Goal: Task Accomplishment & Management: Use online tool/utility

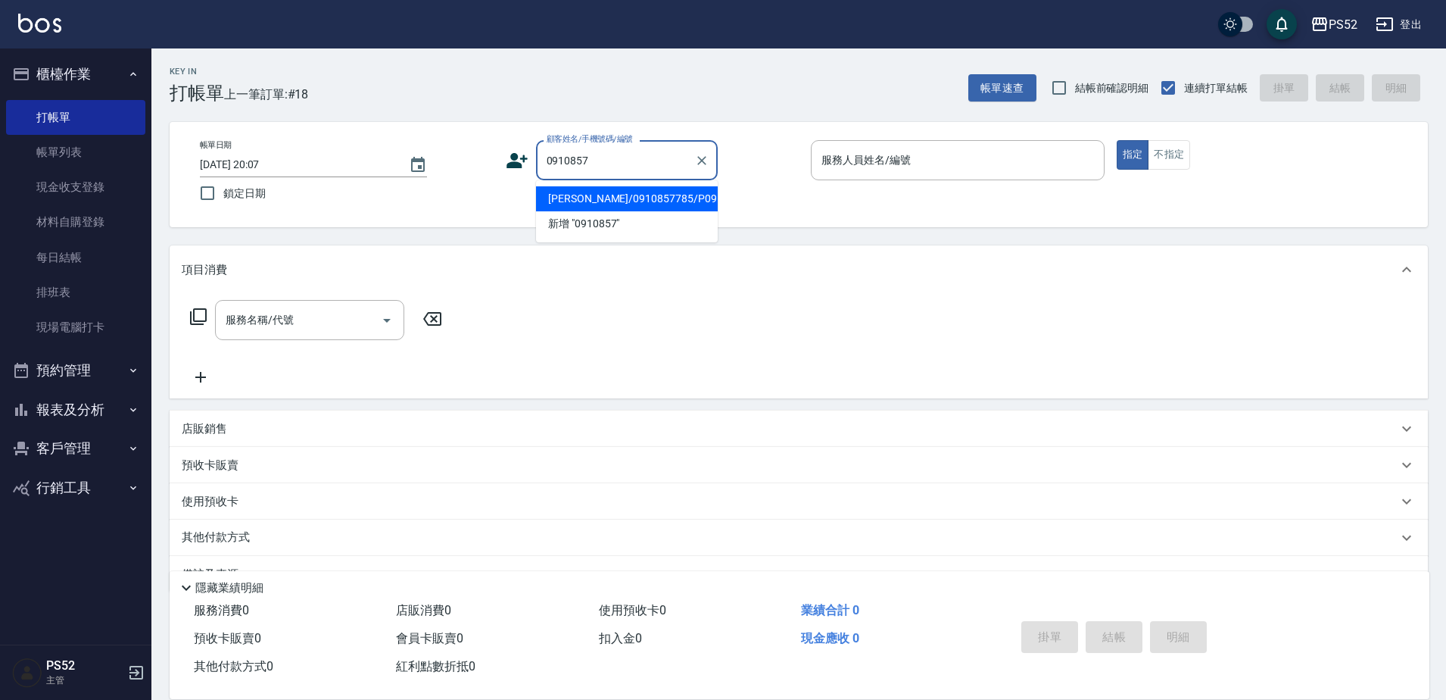
click at [651, 211] on li "[PERSON_NAME]/0910857785/P0910857785" at bounding box center [627, 198] width 182 height 25
type input "[PERSON_NAME]/0910857785/P0910857785"
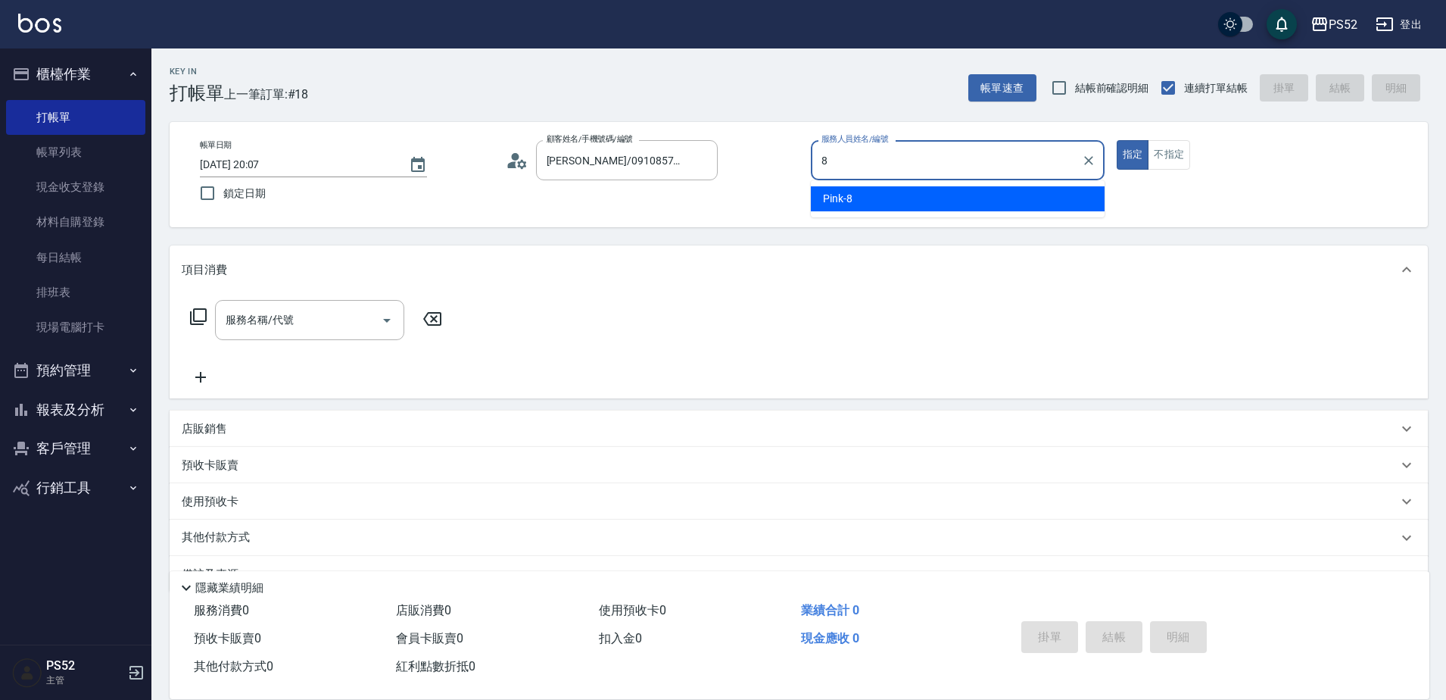
type input "Pink-8"
type button "true"
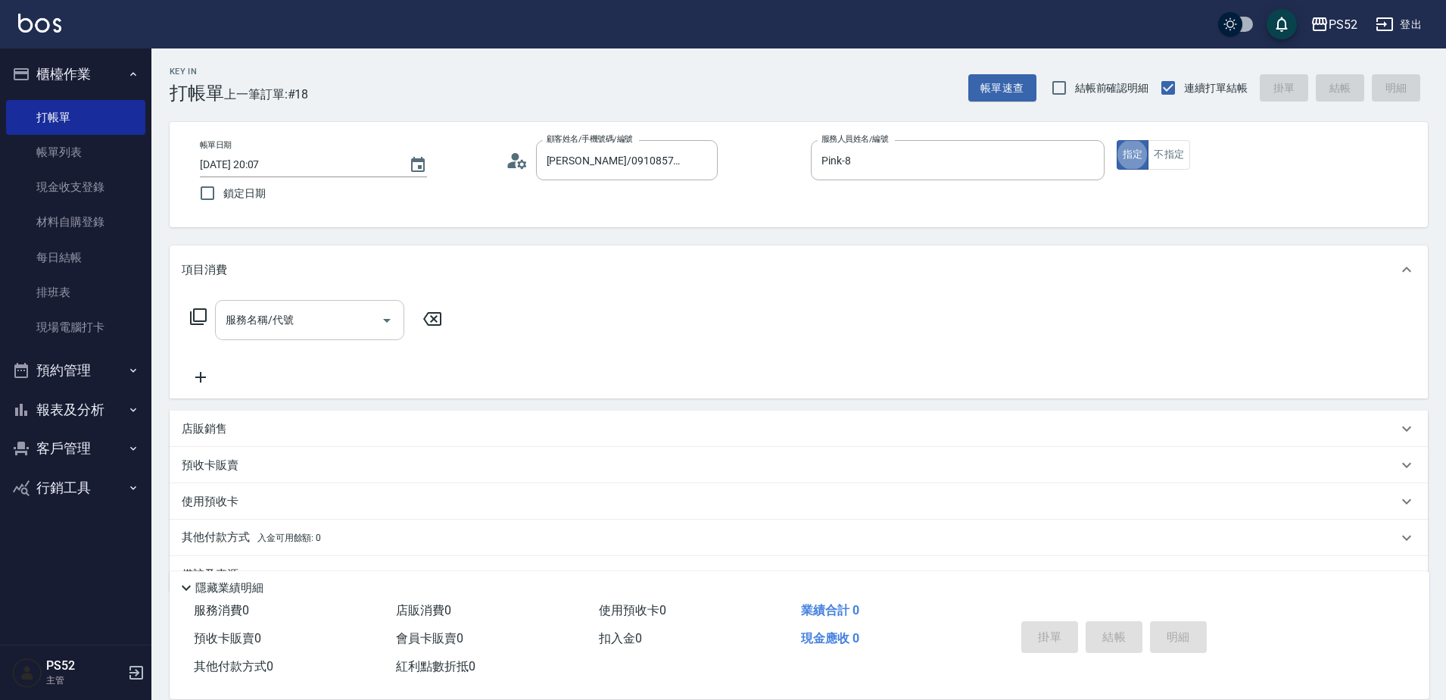
click at [315, 320] on input "服務名稱/代號" at bounding box center [298, 320] width 153 height 27
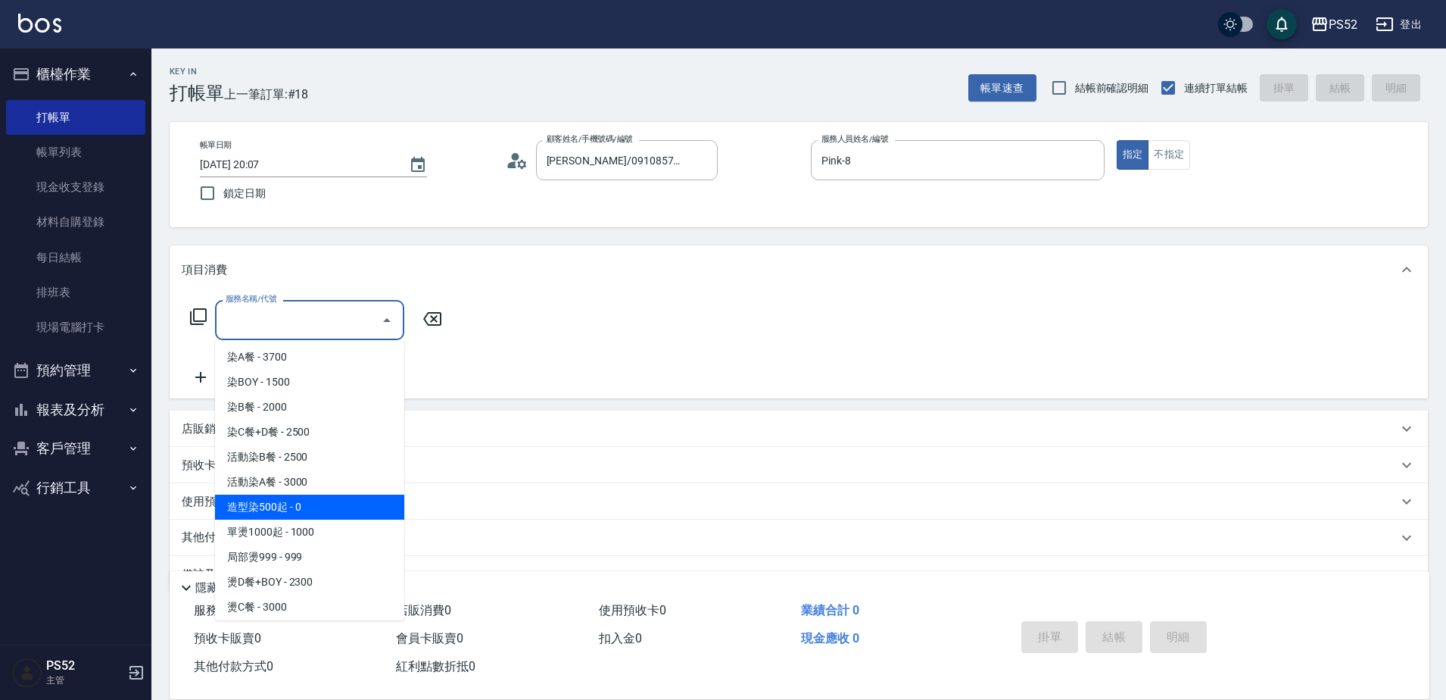
scroll to position [227, 0]
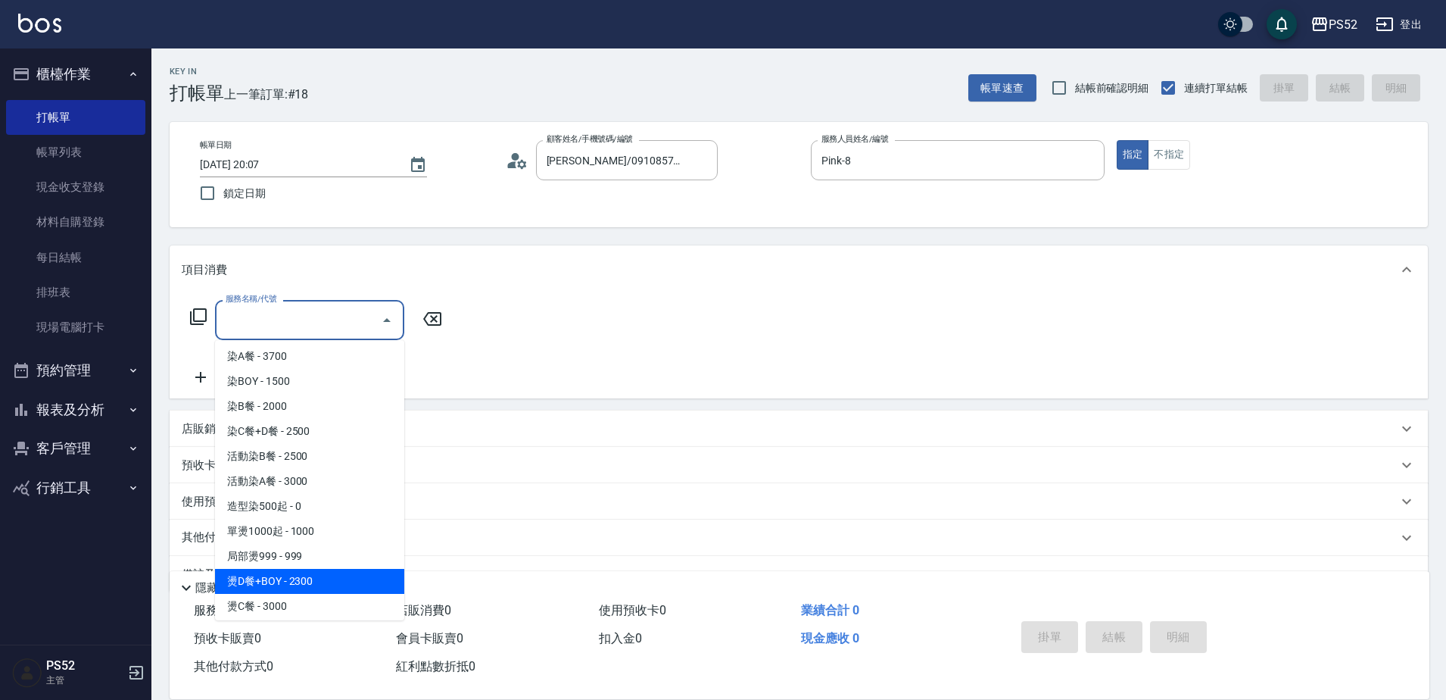
click at [273, 577] on span "燙D餐+BOY - 2300" at bounding box center [309, 581] width 189 height 25
type input "燙D餐+BOY(P3)"
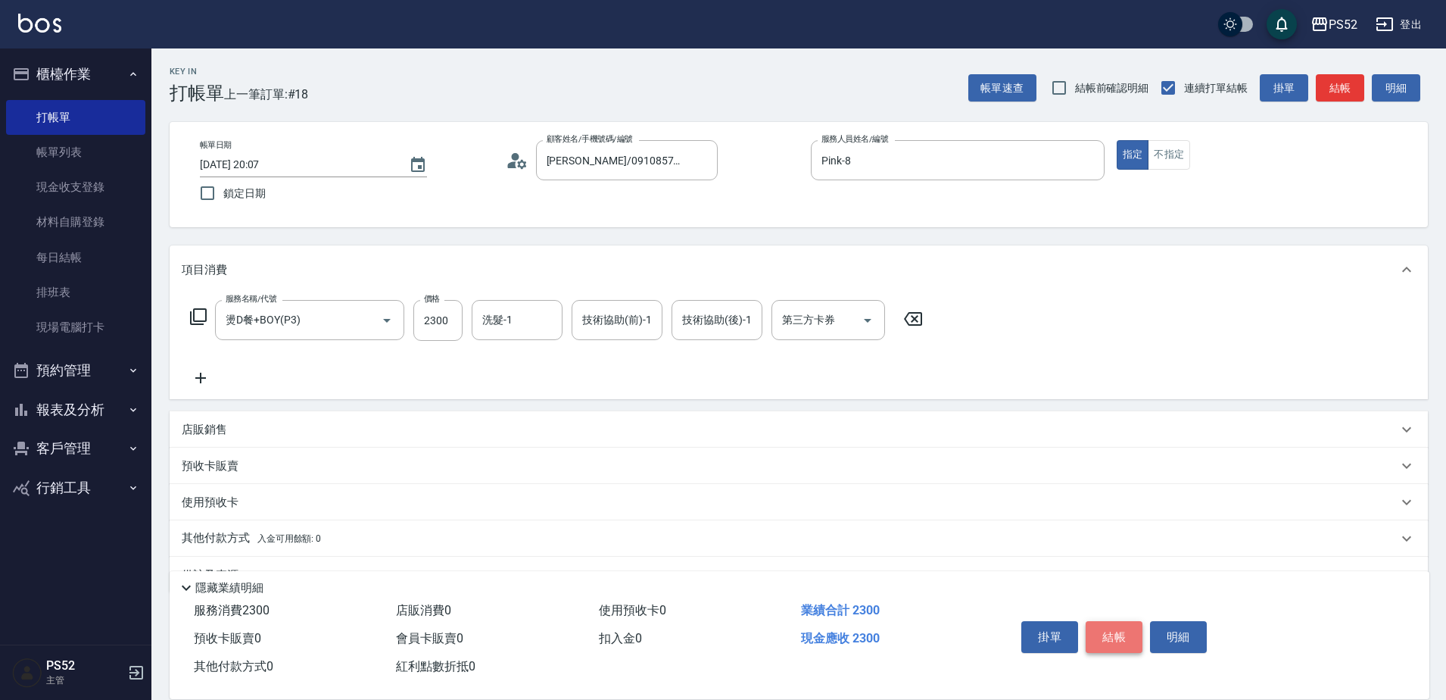
click at [1112, 625] on button "結帳" at bounding box center [1114, 637] width 57 height 32
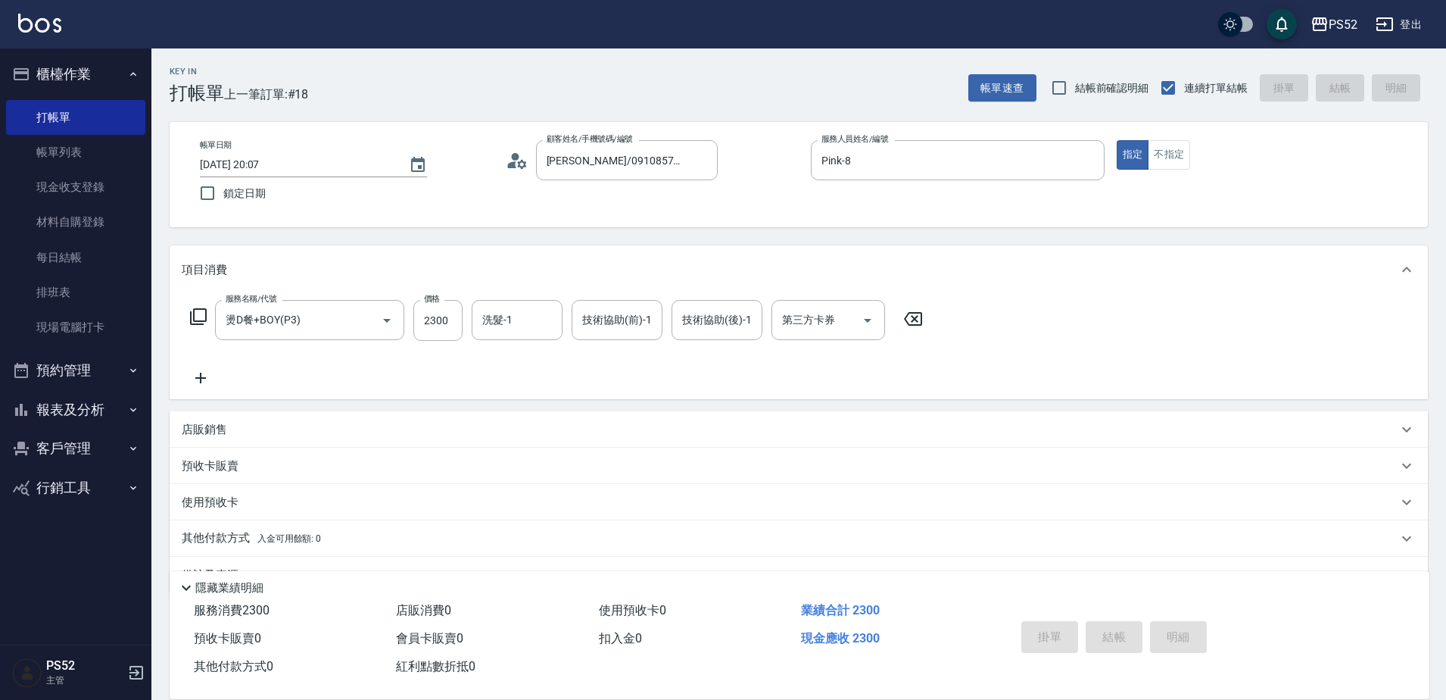
type input "[DATE] 21:25"
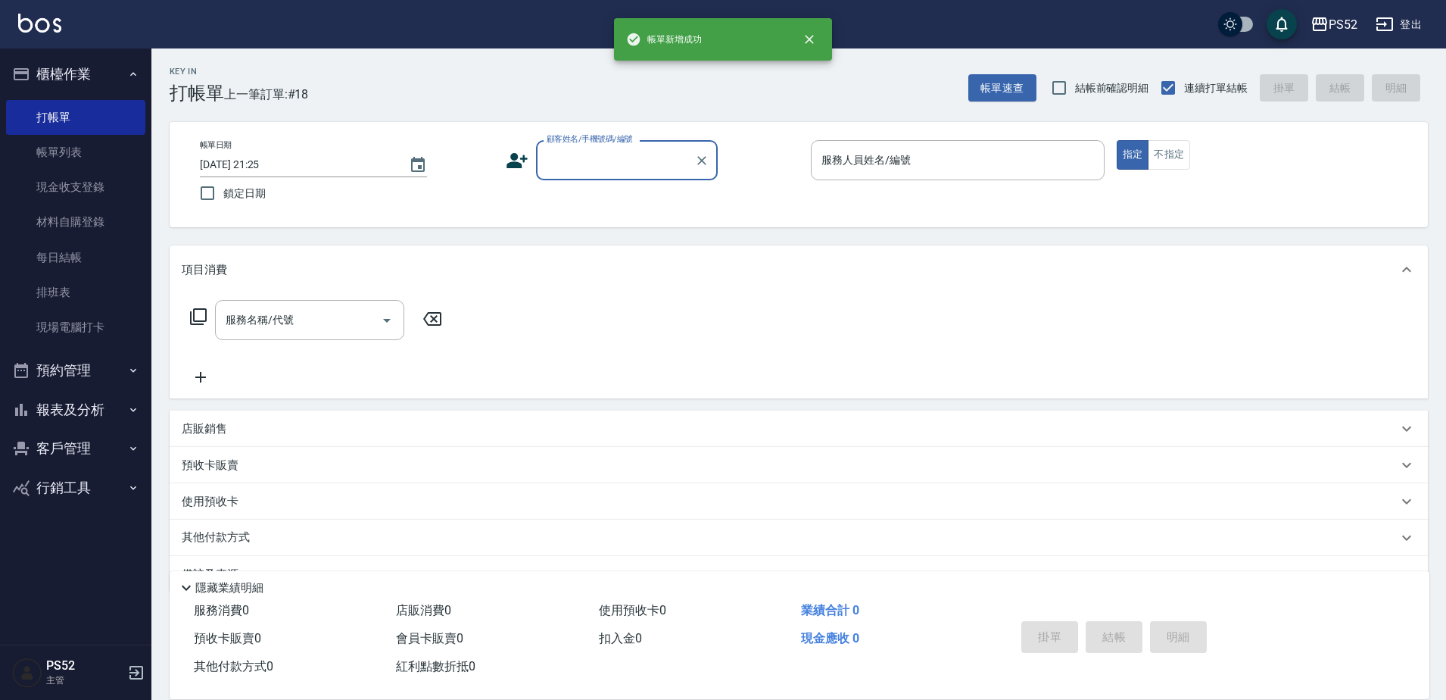
scroll to position [0, 0]
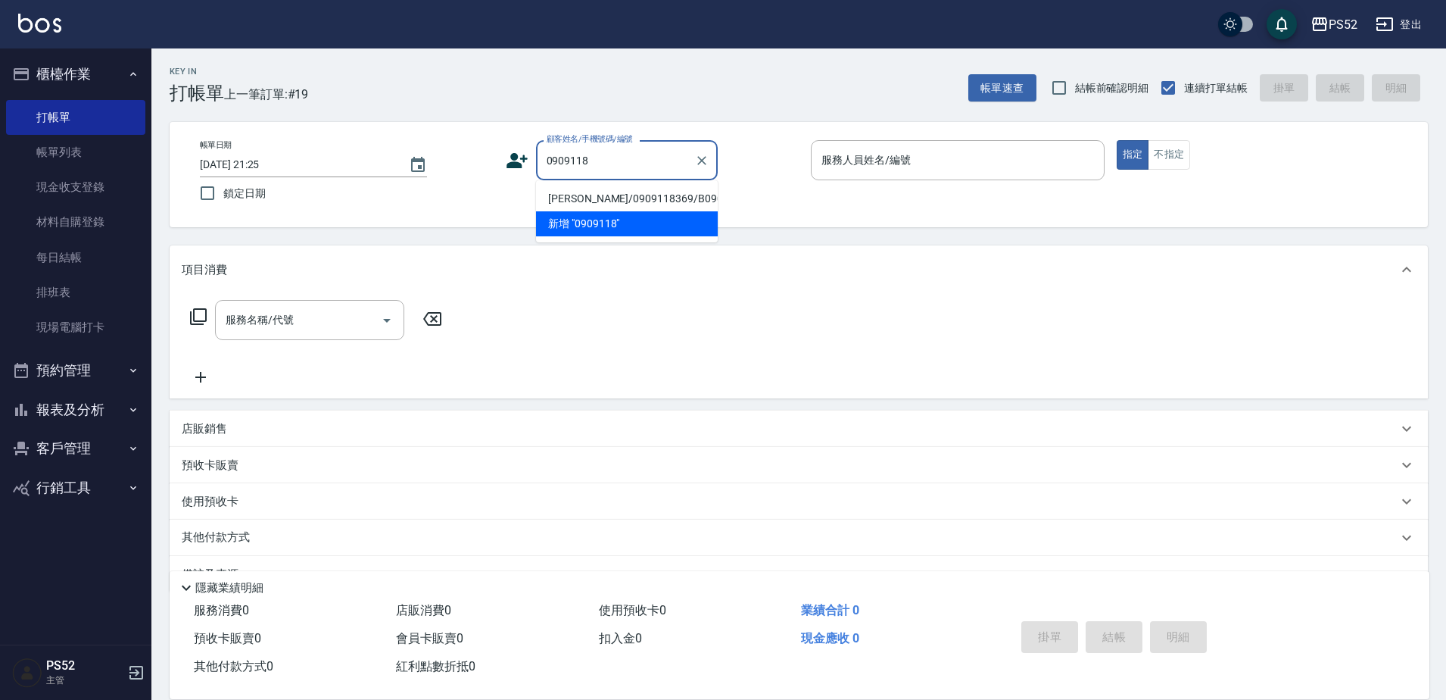
click at [594, 211] on li "[PERSON_NAME]/0909118369/B0909118369" at bounding box center [627, 198] width 182 height 25
type input "[PERSON_NAME]/0909118369/B0909118369"
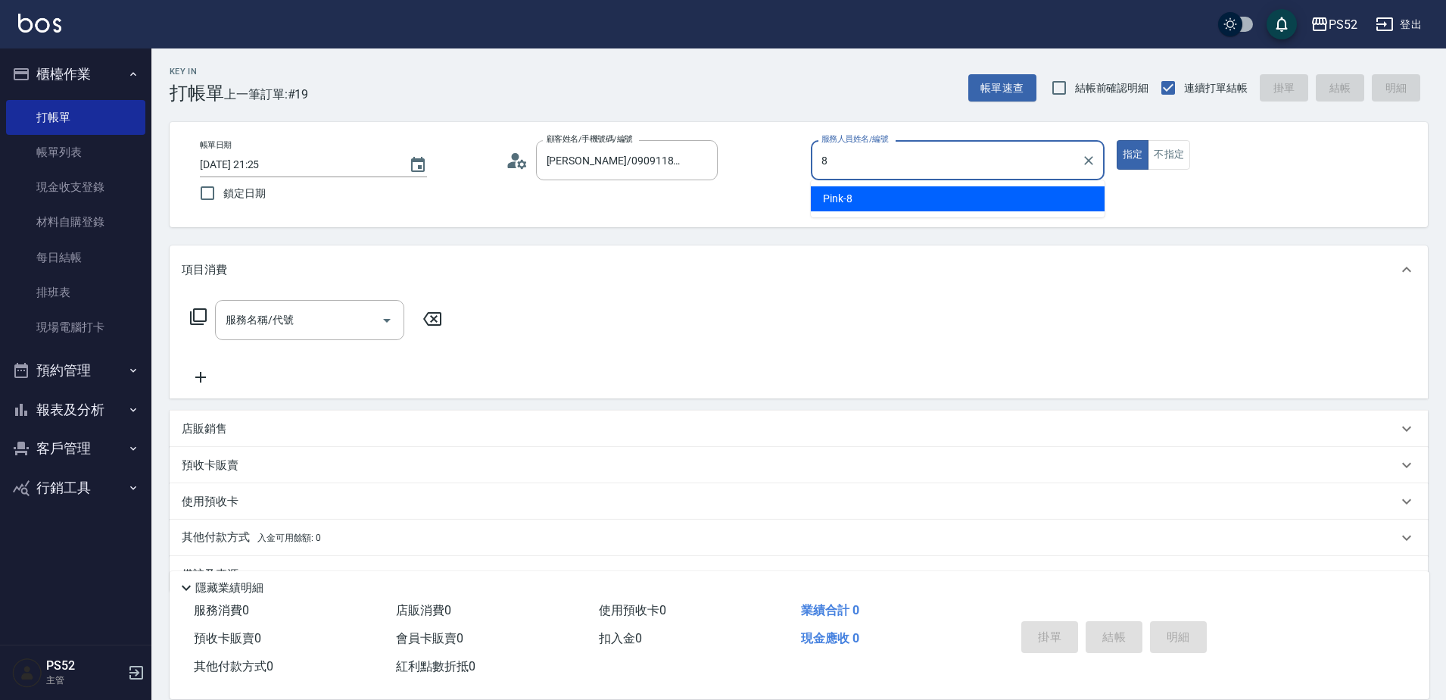
type input "Pink-8"
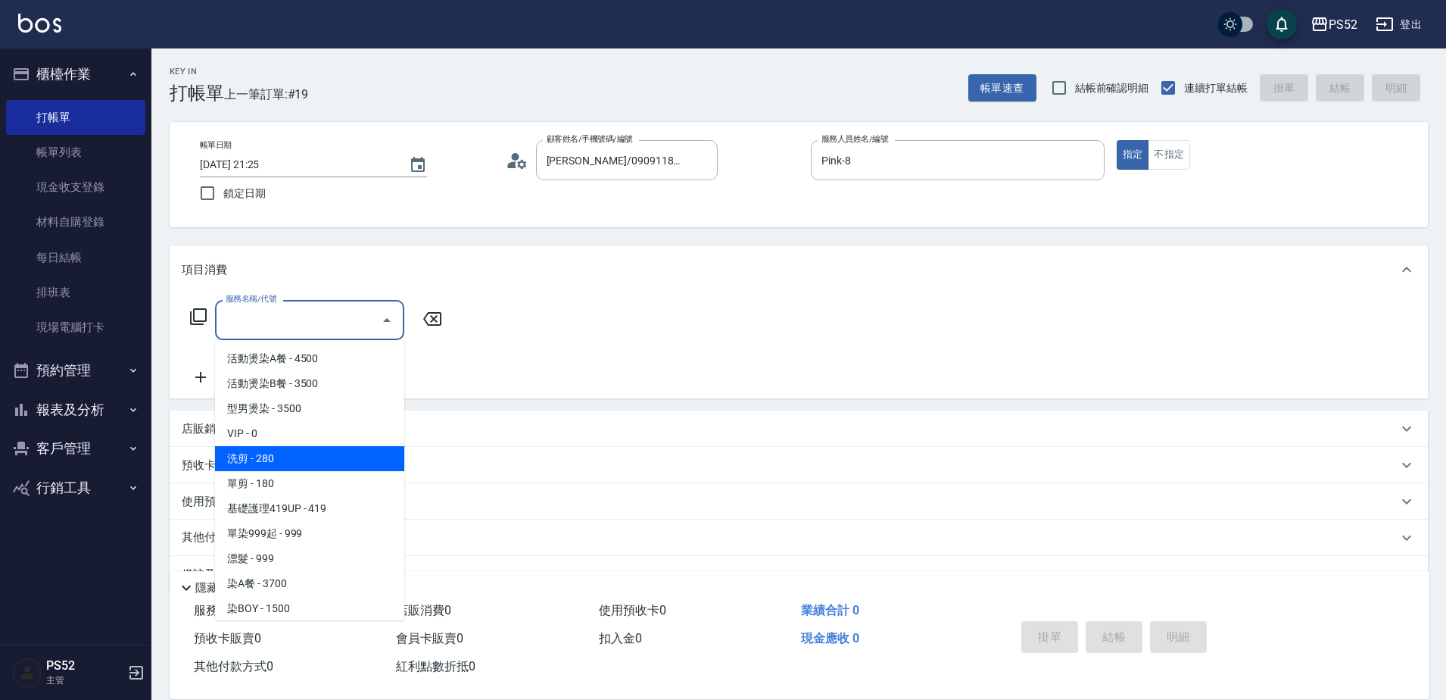
type input "洗剪(C1)"
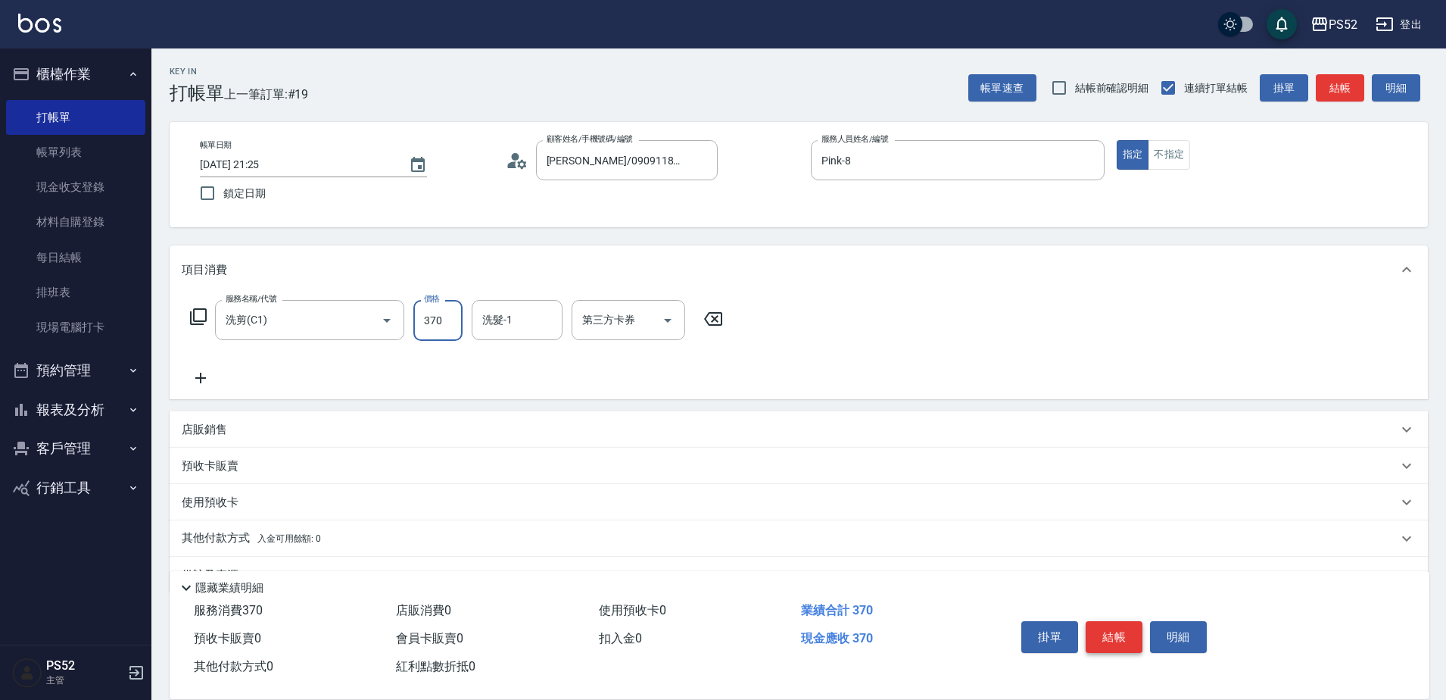
type input "370"
click at [1125, 642] on button "結帳" at bounding box center [1114, 637] width 57 height 32
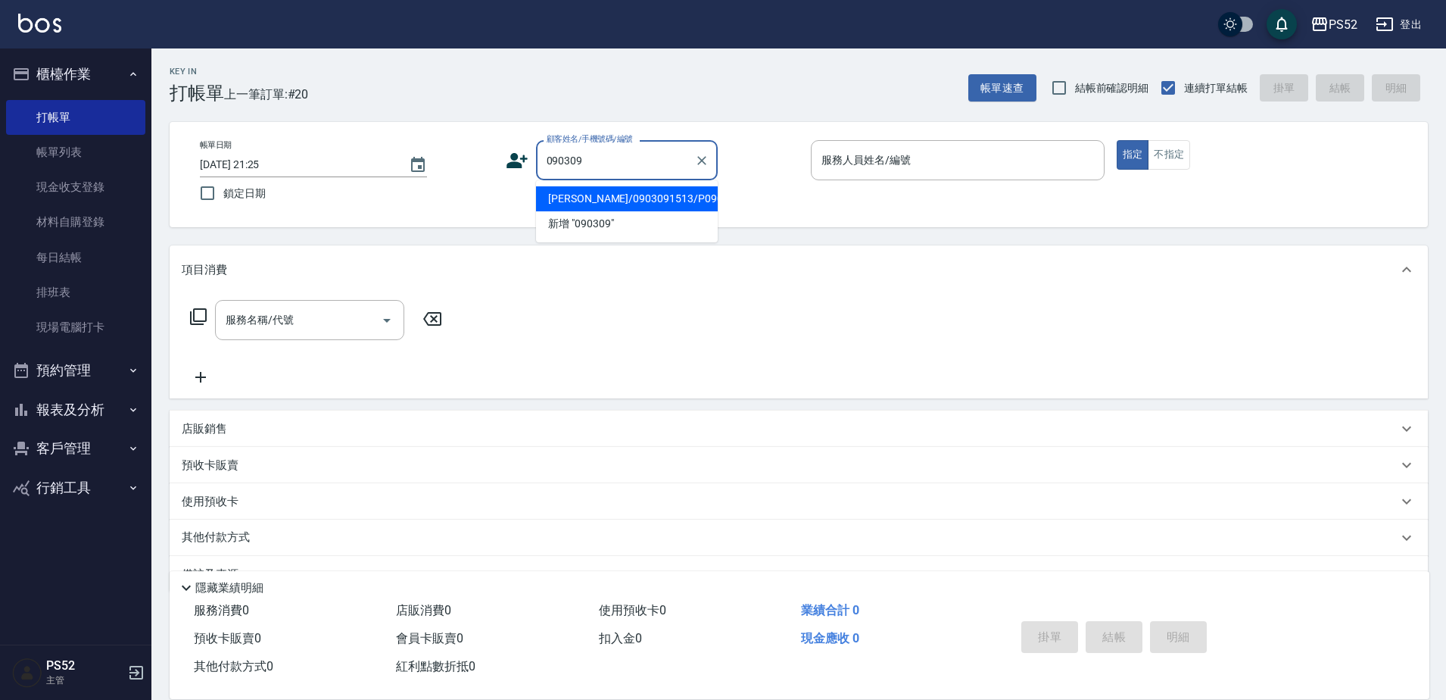
click at [606, 194] on li "[PERSON_NAME]/0903091513/P0903091513" at bounding box center [627, 198] width 182 height 25
type input "[PERSON_NAME]/0903091513/P0903091513"
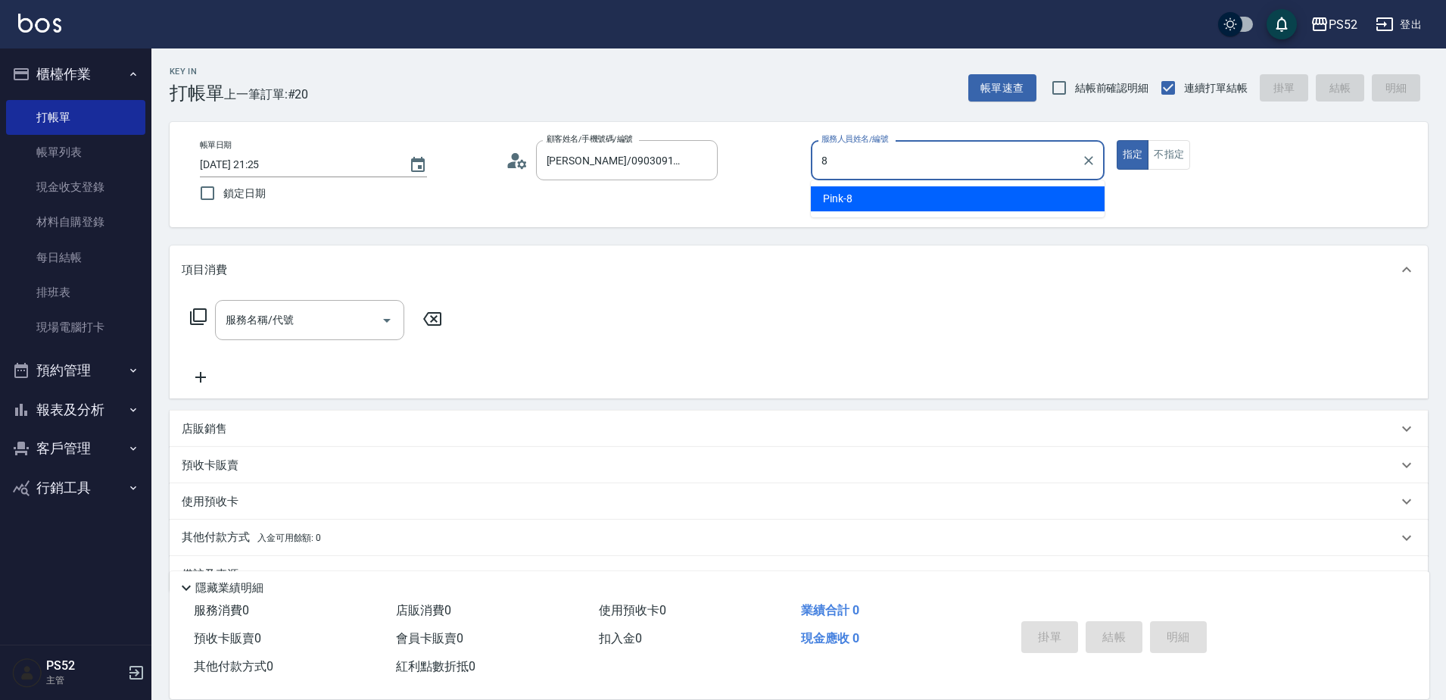
type input "Pink-8"
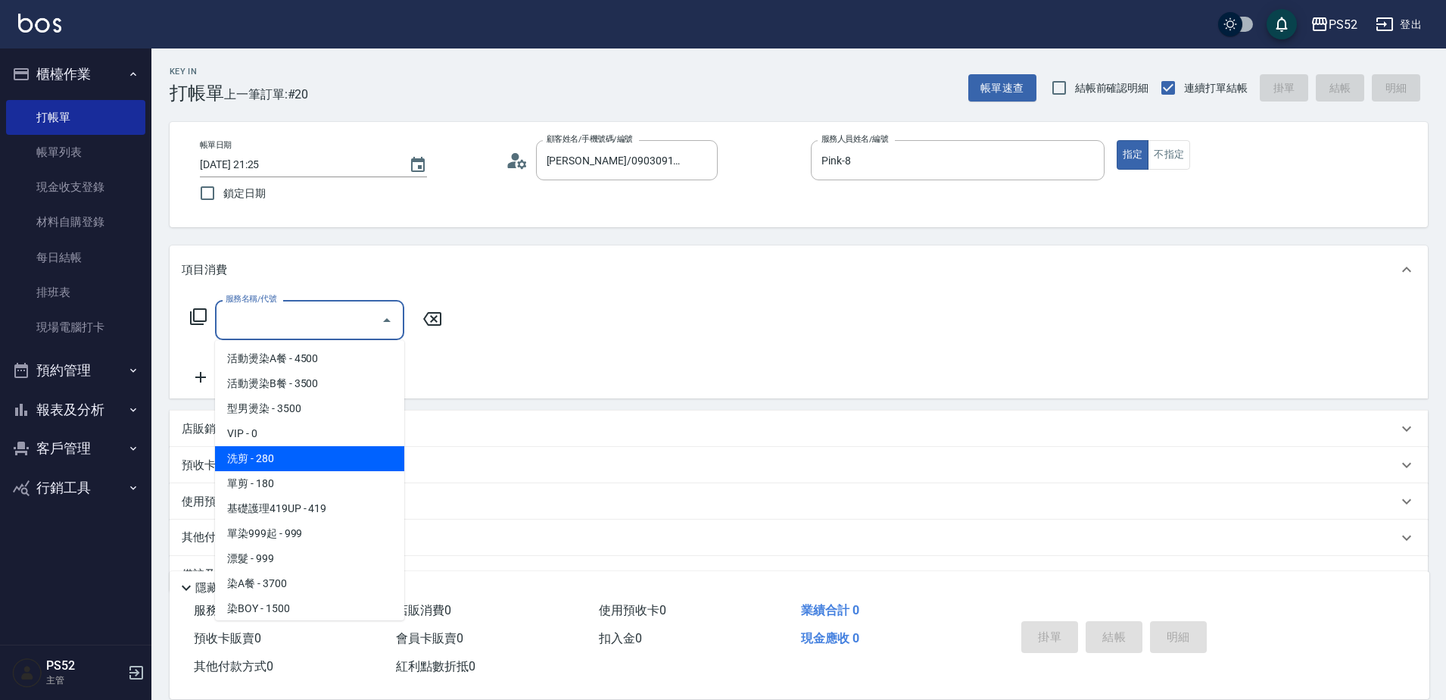
type input "洗剪(C1)"
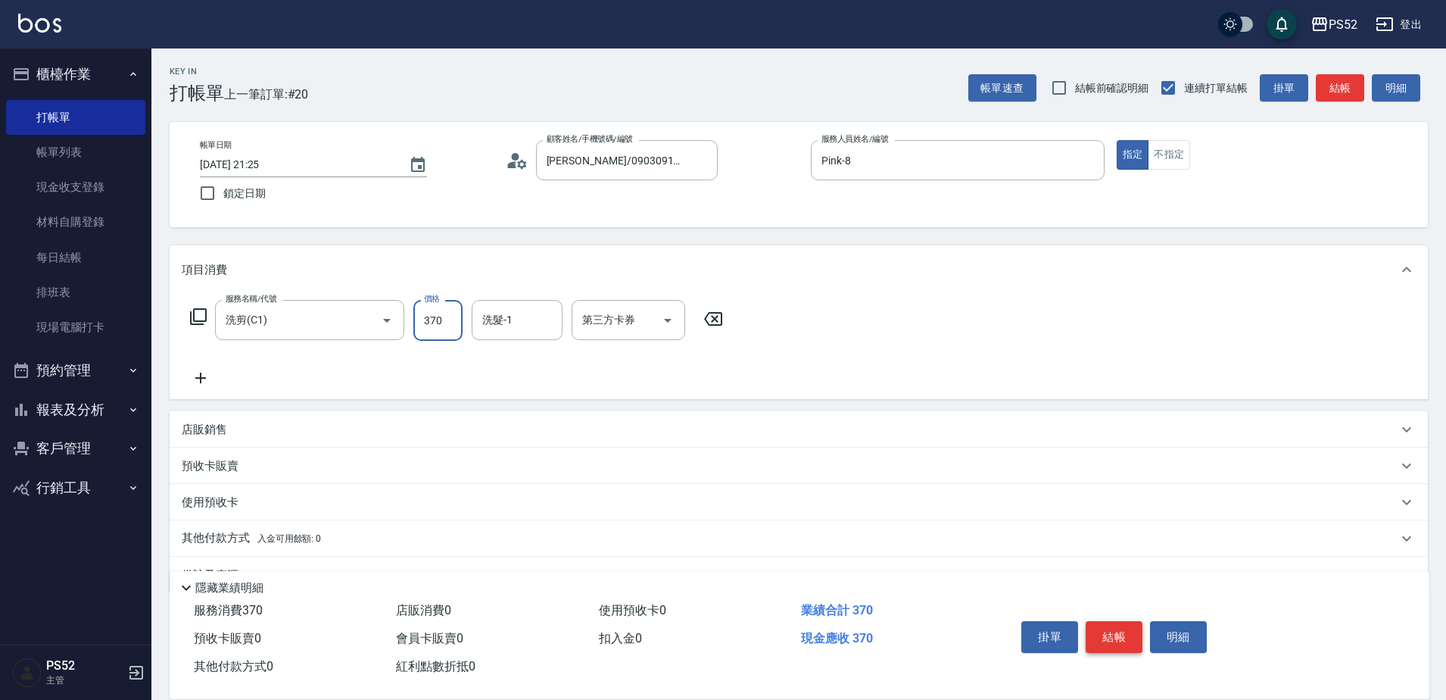
type input "370"
click at [1112, 628] on button "結帳" at bounding box center [1114, 637] width 57 height 32
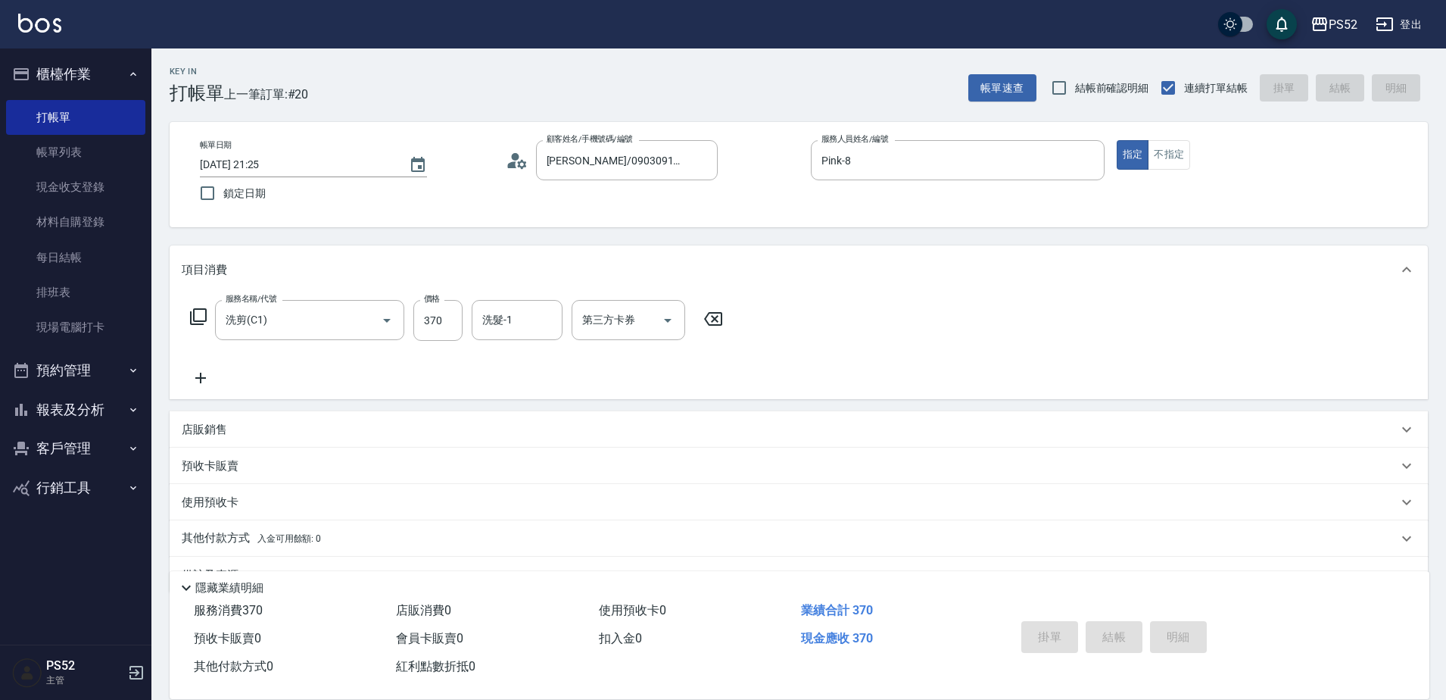
type input "[DATE] 21:26"
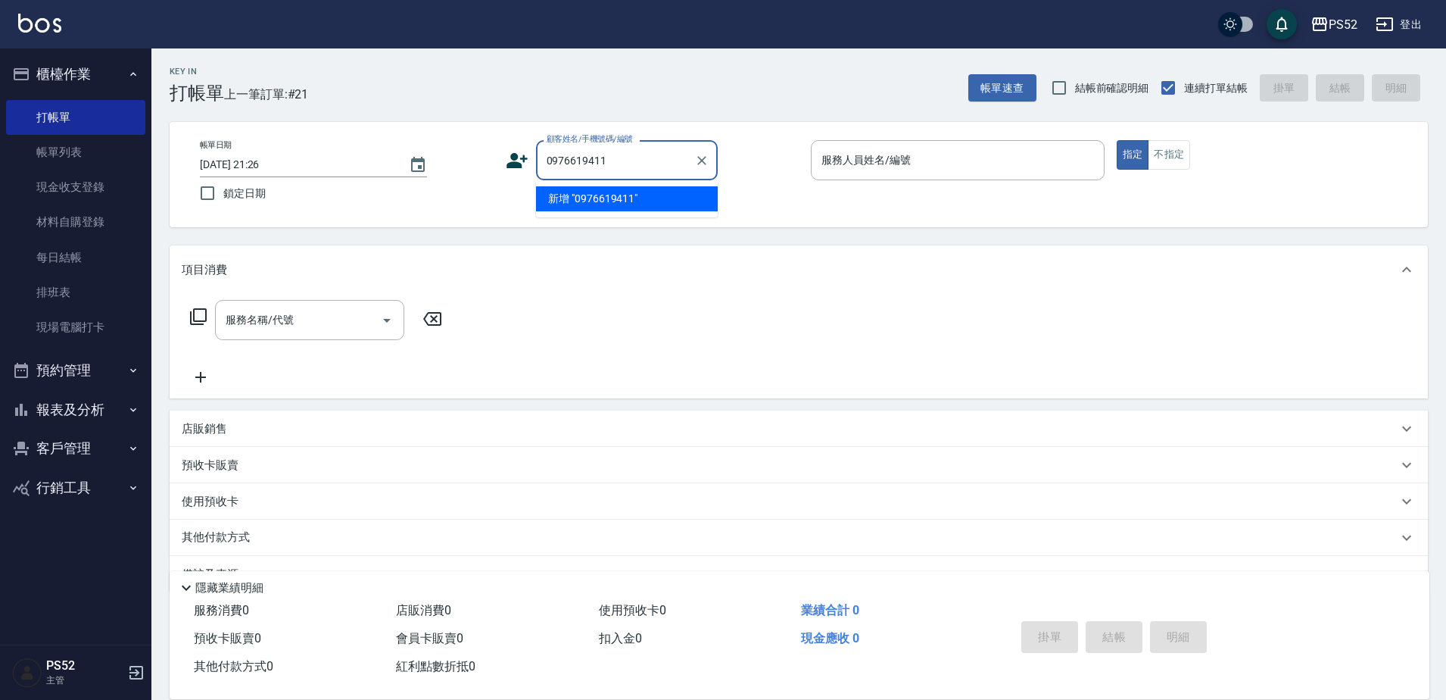
type input "0976619411"
click at [512, 167] on icon at bounding box center [517, 160] width 21 height 15
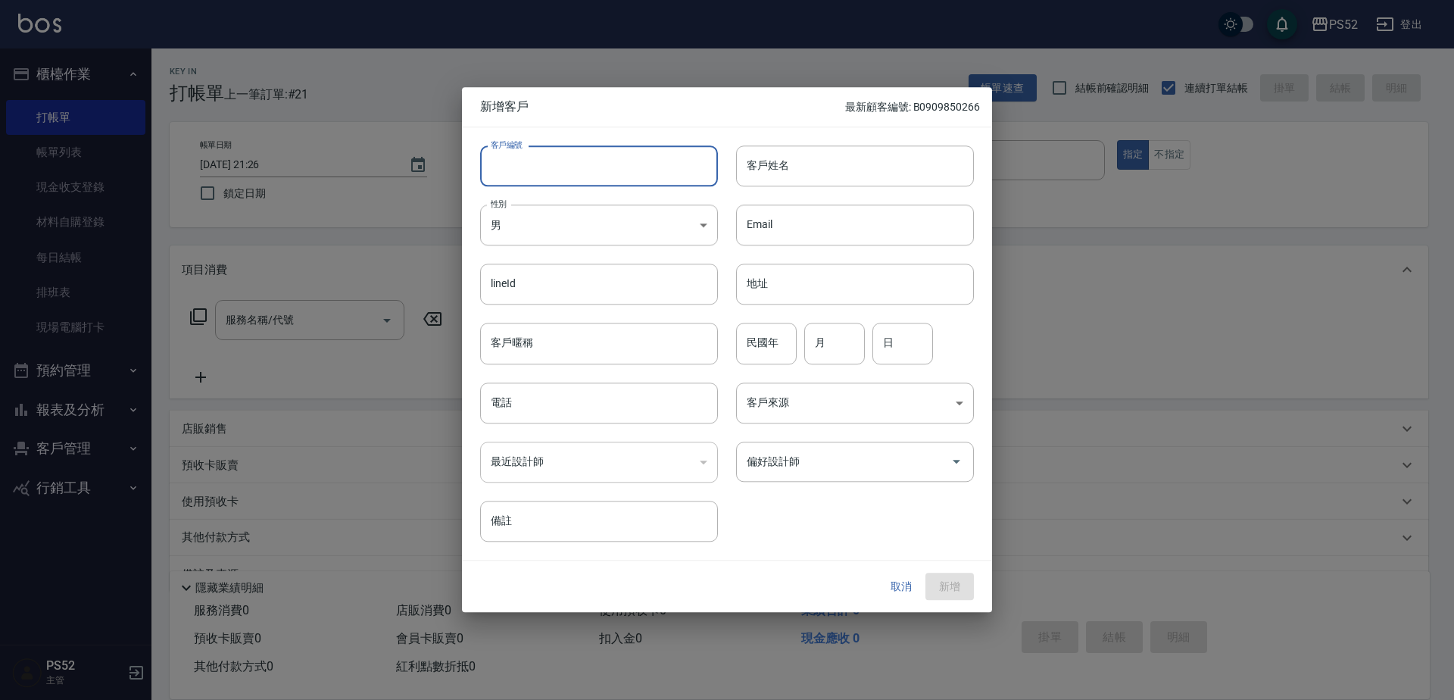
click at [539, 175] on input "客戶編號" at bounding box center [599, 165] width 238 height 41
paste input "0976619411"
type input "B0976619411"
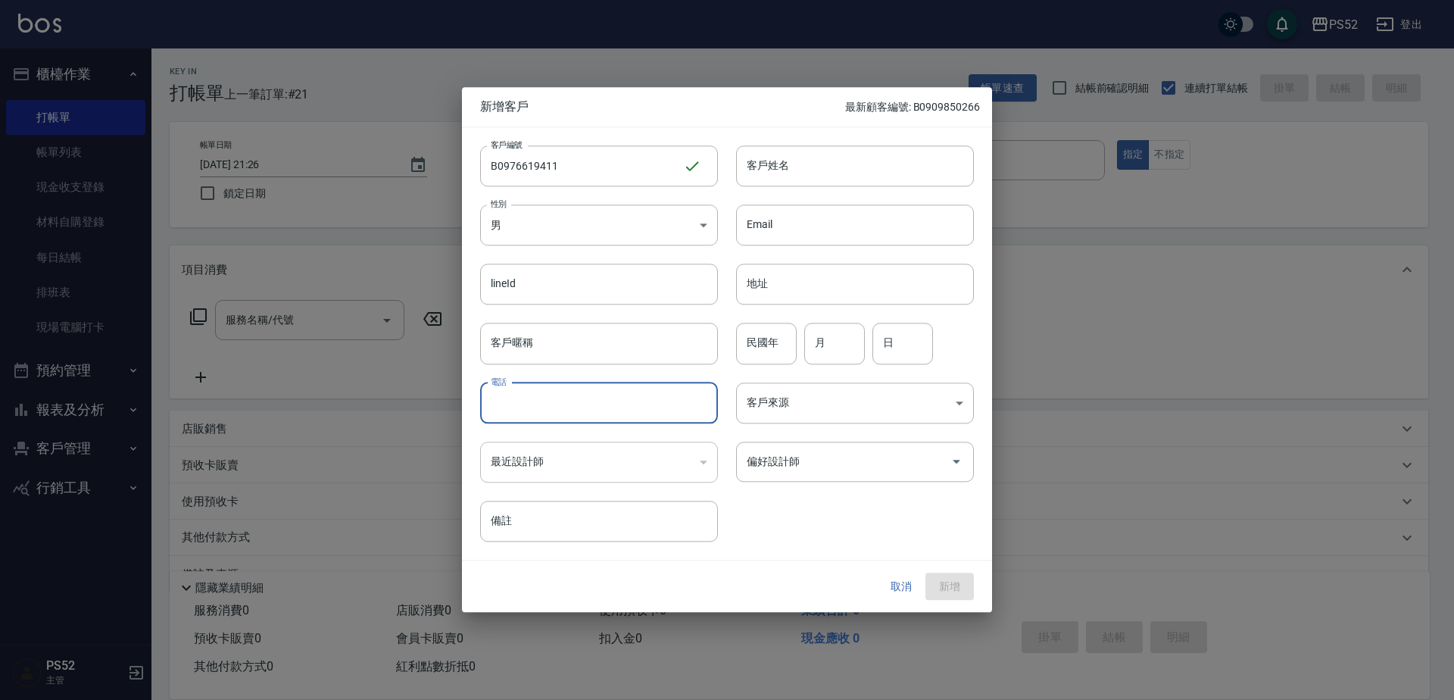
click at [588, 415] on input "電話" at bounding box center [599, 402] width 238 height 41
type input "0976619411"
click at [771, 341] on input "民國年" at bounding box center [766, 343] width 61 height 41
type input "98"
type input "4"
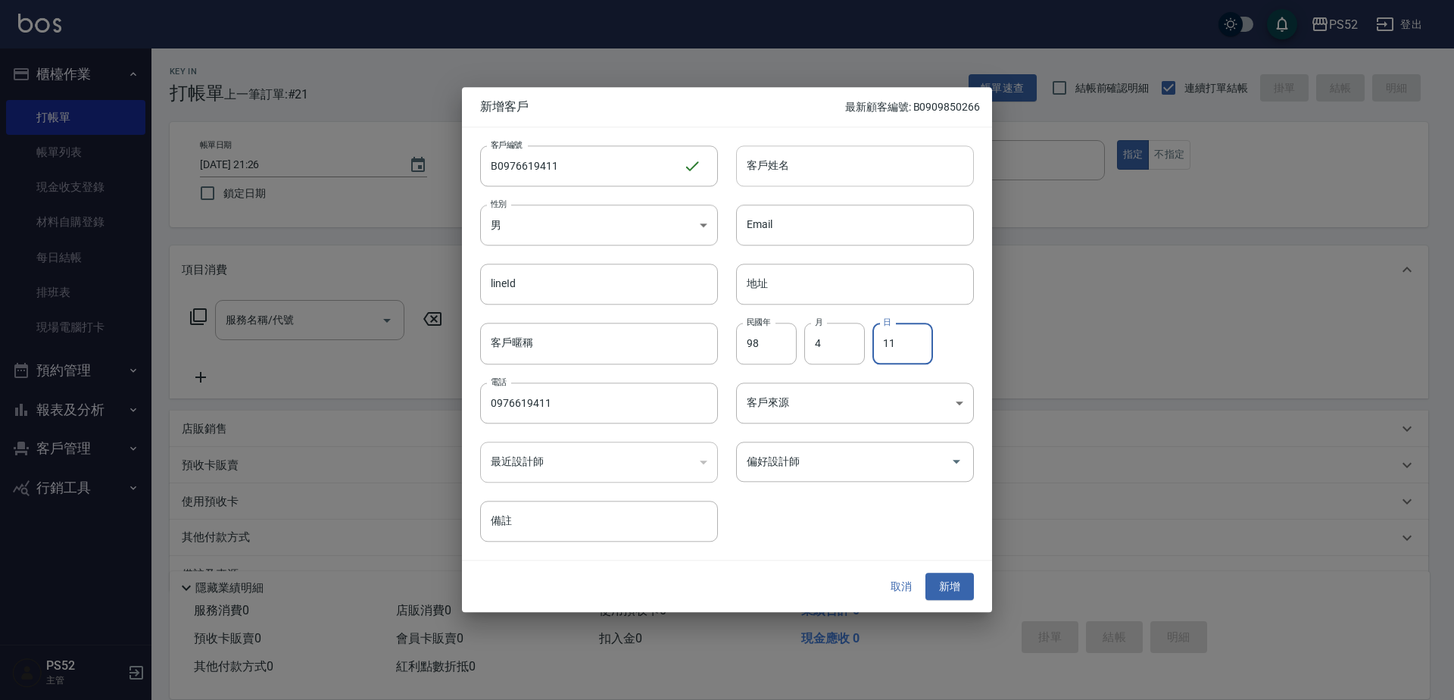
type input "11"
click at [825, 173] on input "客戶姓名" at bounding box center [855, 165] width 238 height 41
type input "[PERSON_NAME]"
click at [956, 583] on button "新增" at bounding box center [949, 586] width 48 height 28
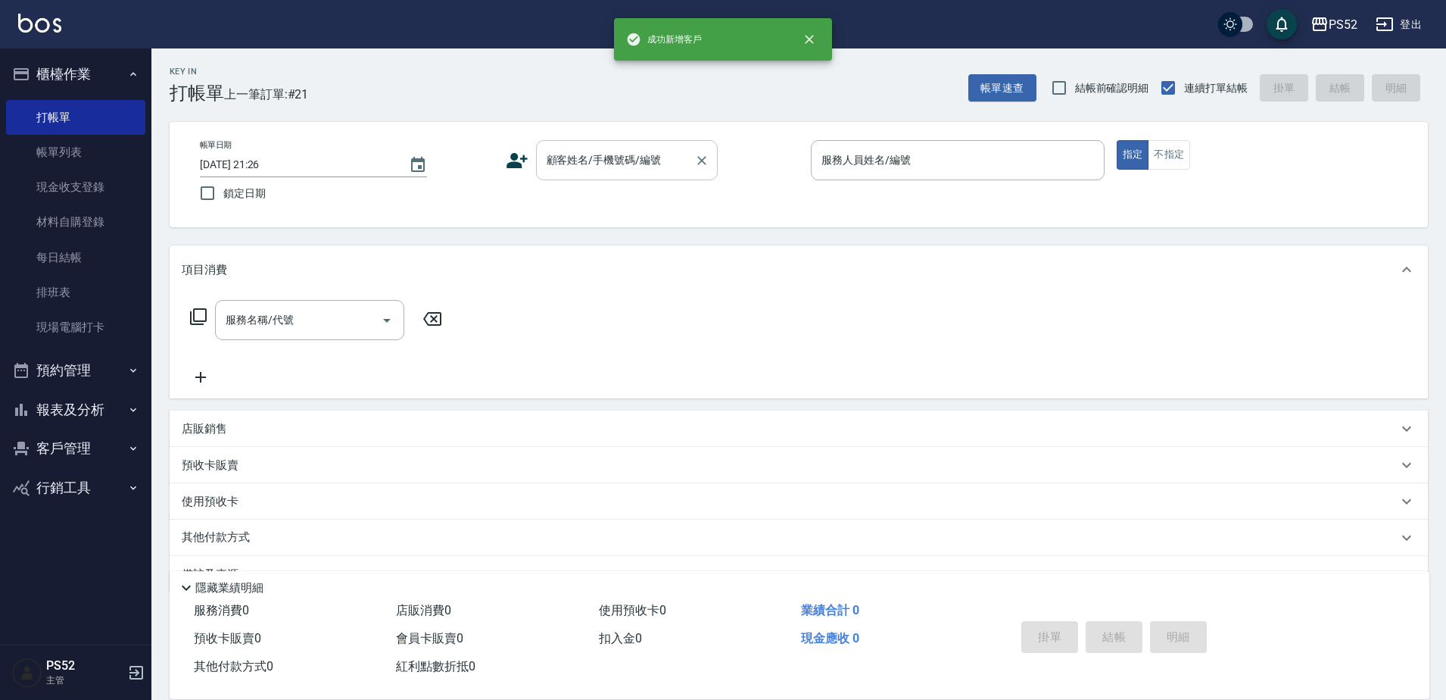
click at [643, 161] on input "顧客姓名/手機號碼/編號" at bounding box center [615, 160] width 145 height 27
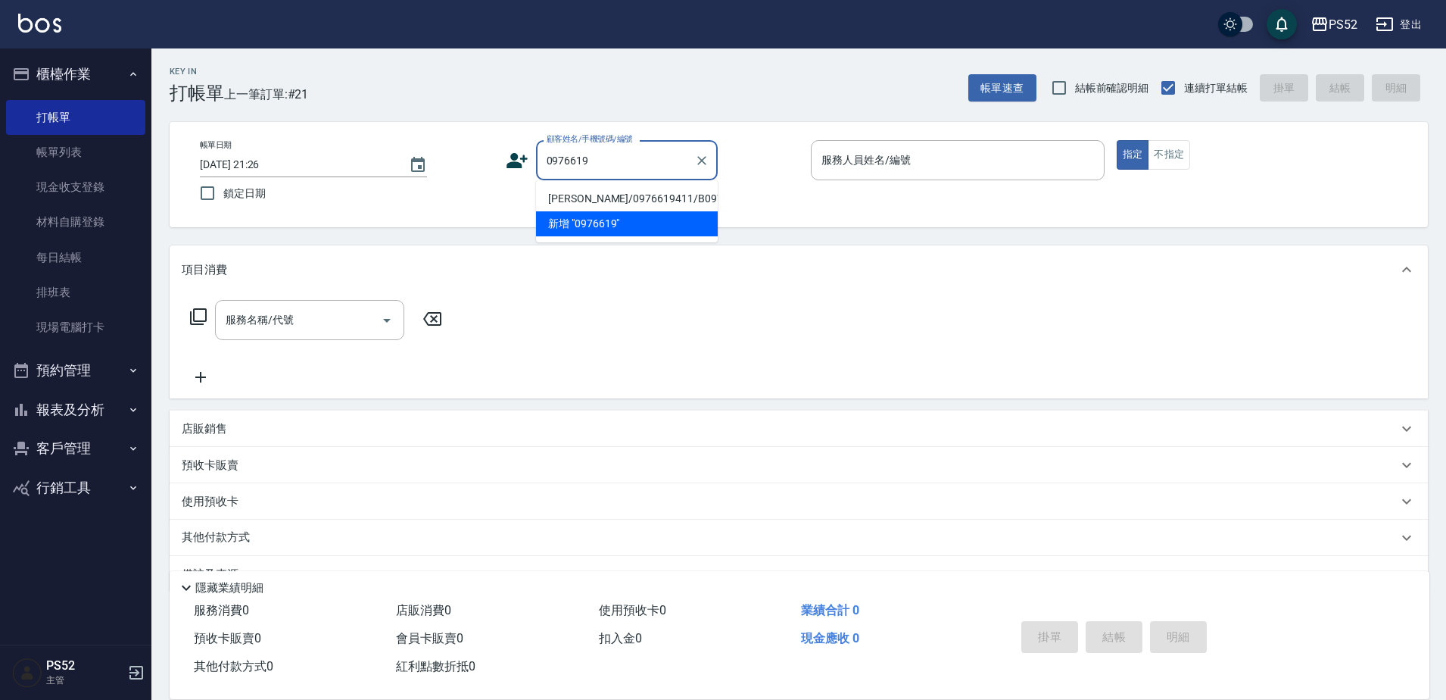
click at [592, 207] on li "[PERSON_NAME]/0976619411/B0976619411" at bounding box center [627, 198] width 182 height 25
type input "[PERSON_NAME]/0976619411/B0976619411"
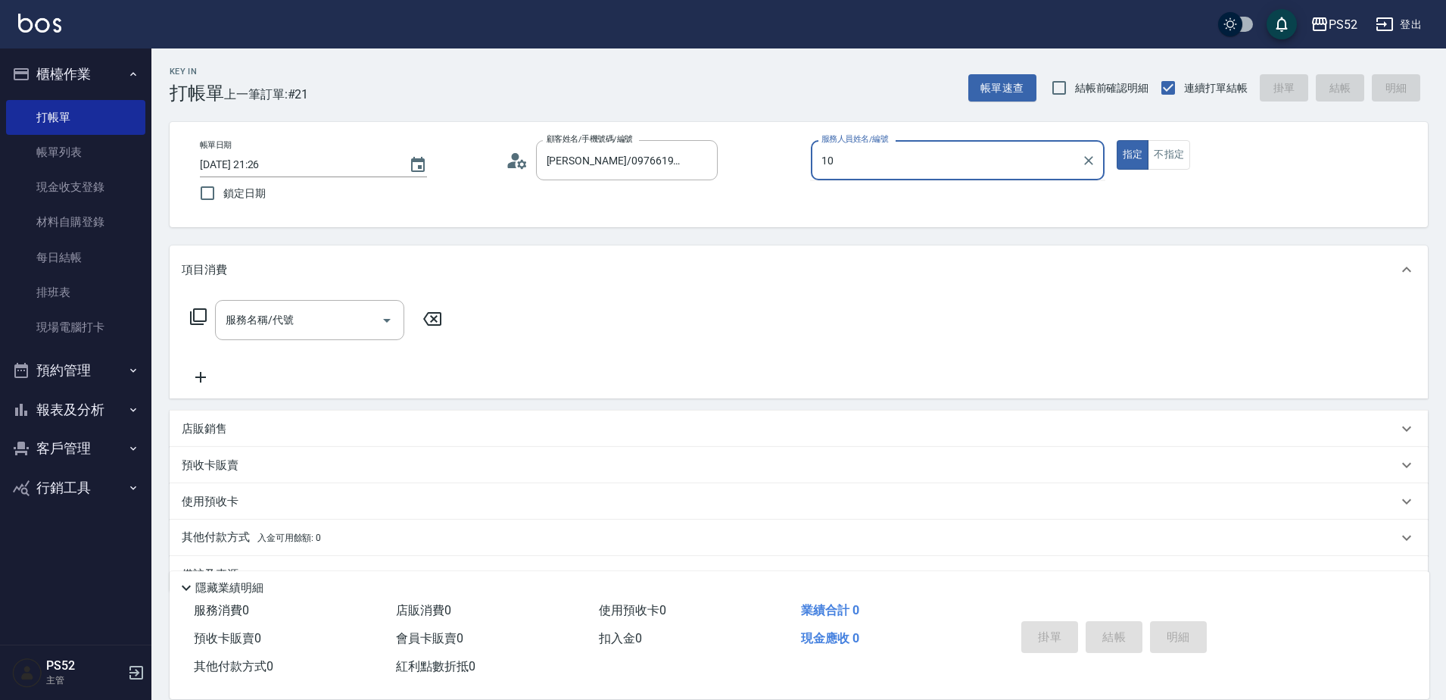
type input "Iris-10"
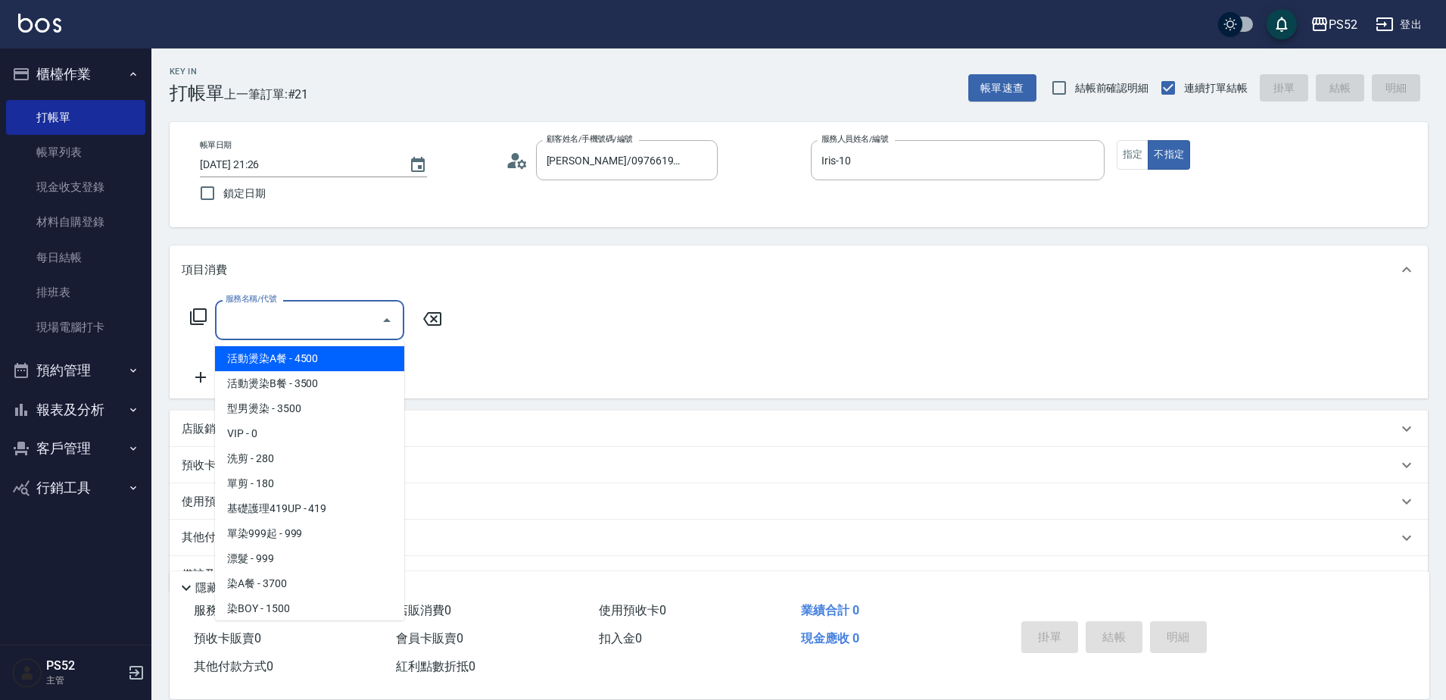
click at [350, 324] on input "服務名稱/代號" at bounding box center [298, 320] width 153 height 27
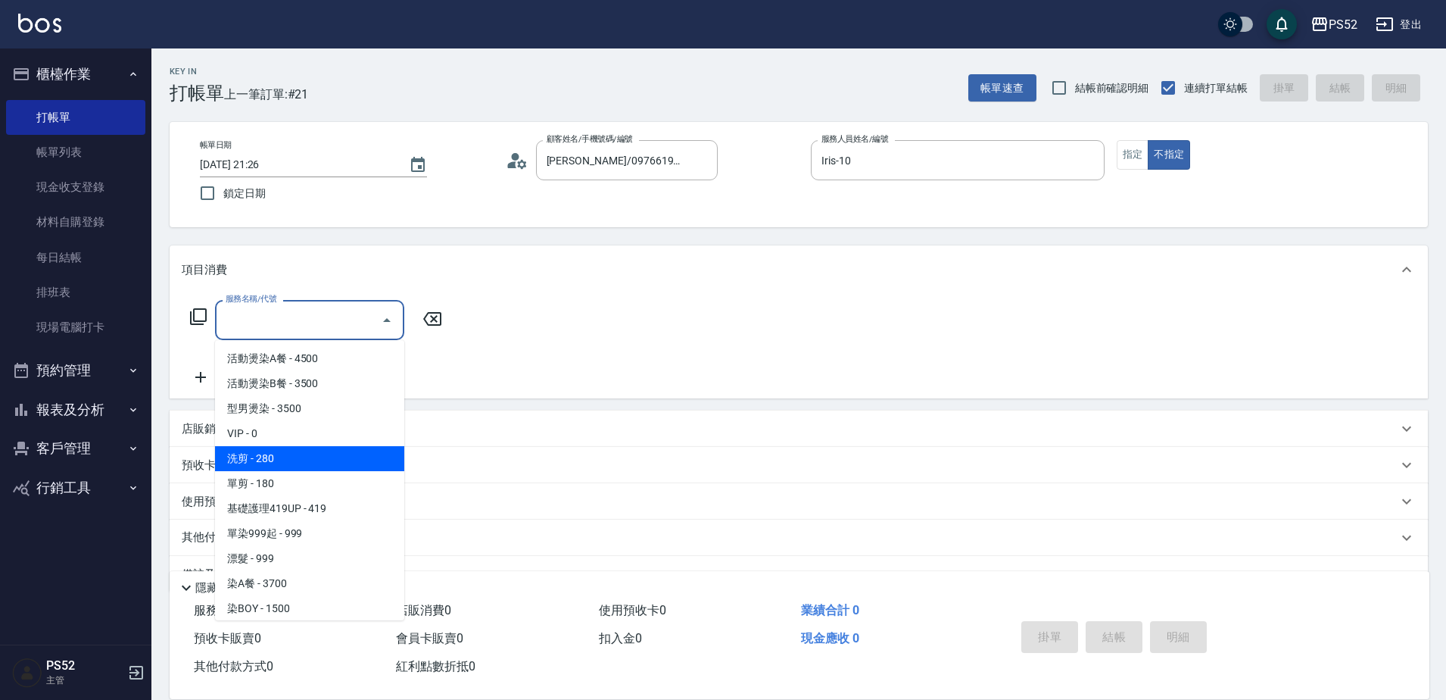
click at [313, 457] on span "洗剪 - 280" at bounding box center [309, 458] width 189 height 25
type input "洗剪(C1)"
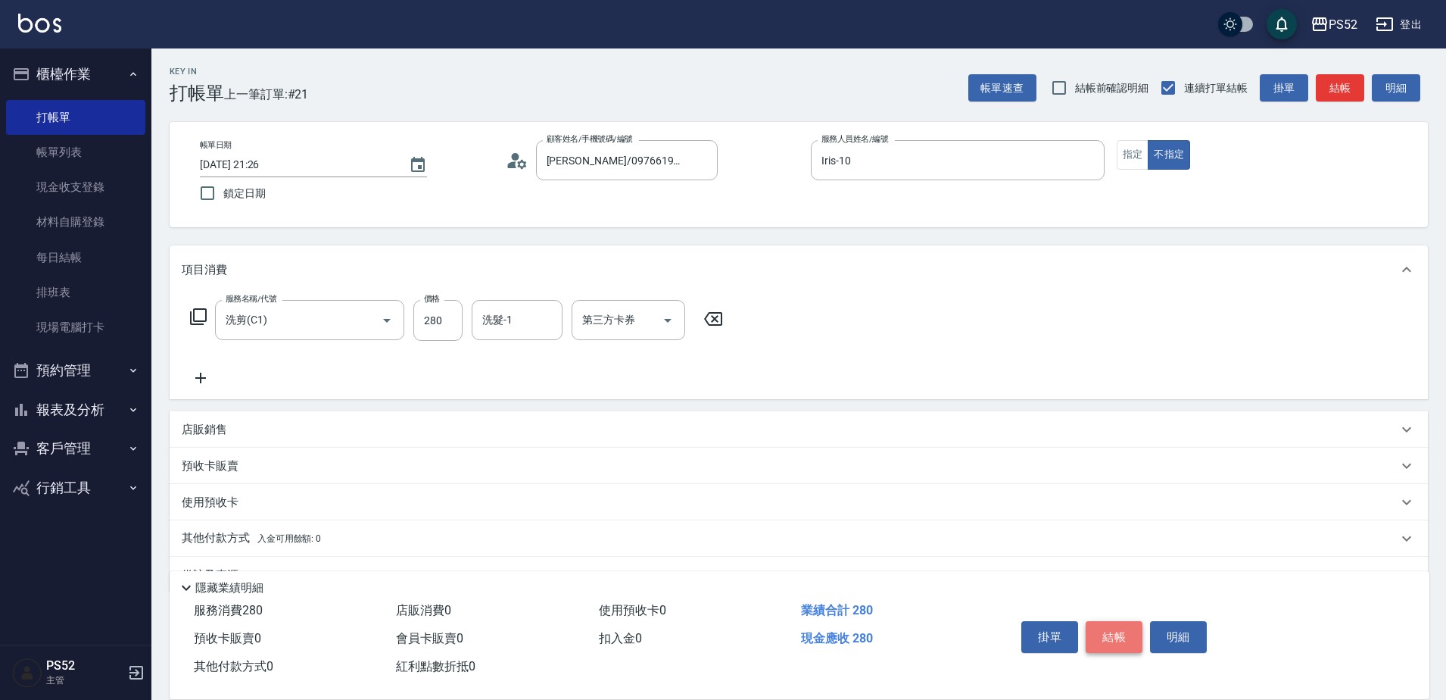
click at [1115, 628] on button "結帳" at bounding box center [1114, 637] width 57 height 32
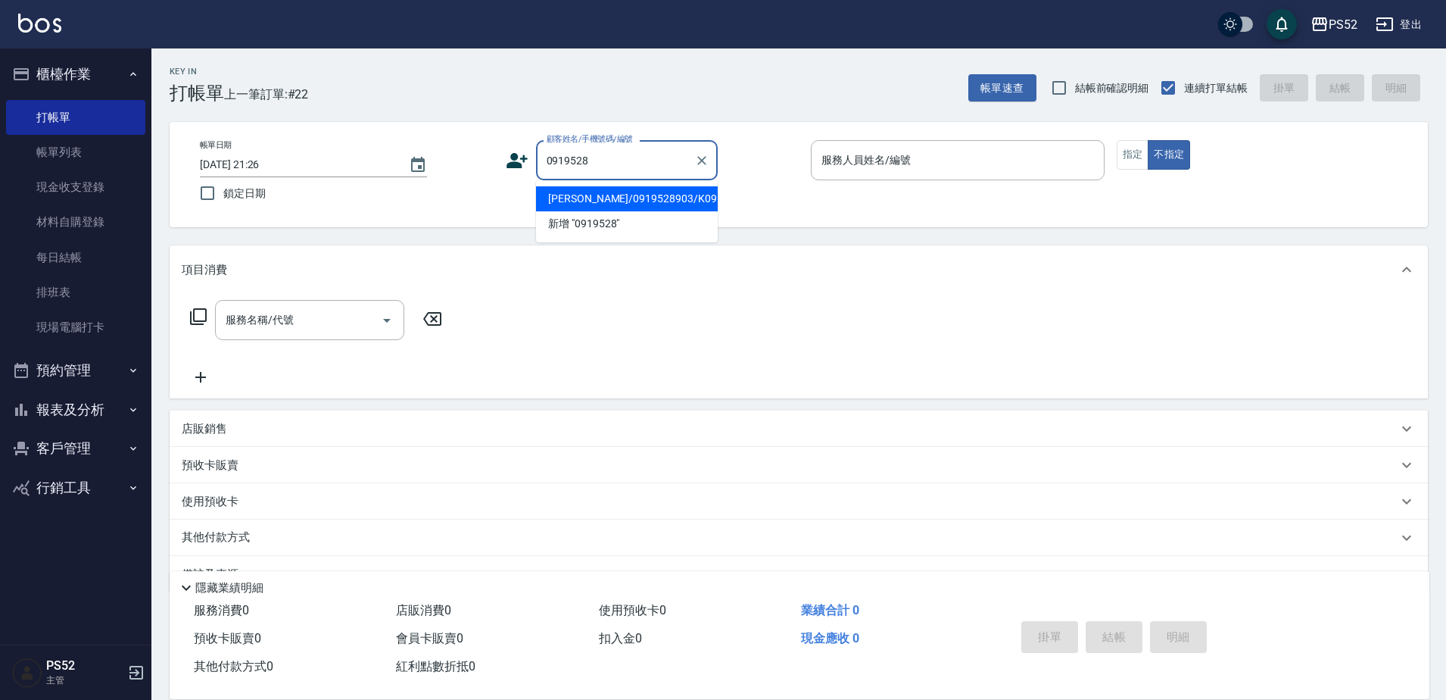
click at [635, 211] on li "[PERSON_NAME]/0919528903/K0919528903" at bounding box center [627, 198] width 182 height 25
type input "[PERSON_NAME]/0919528903/K0919528903"
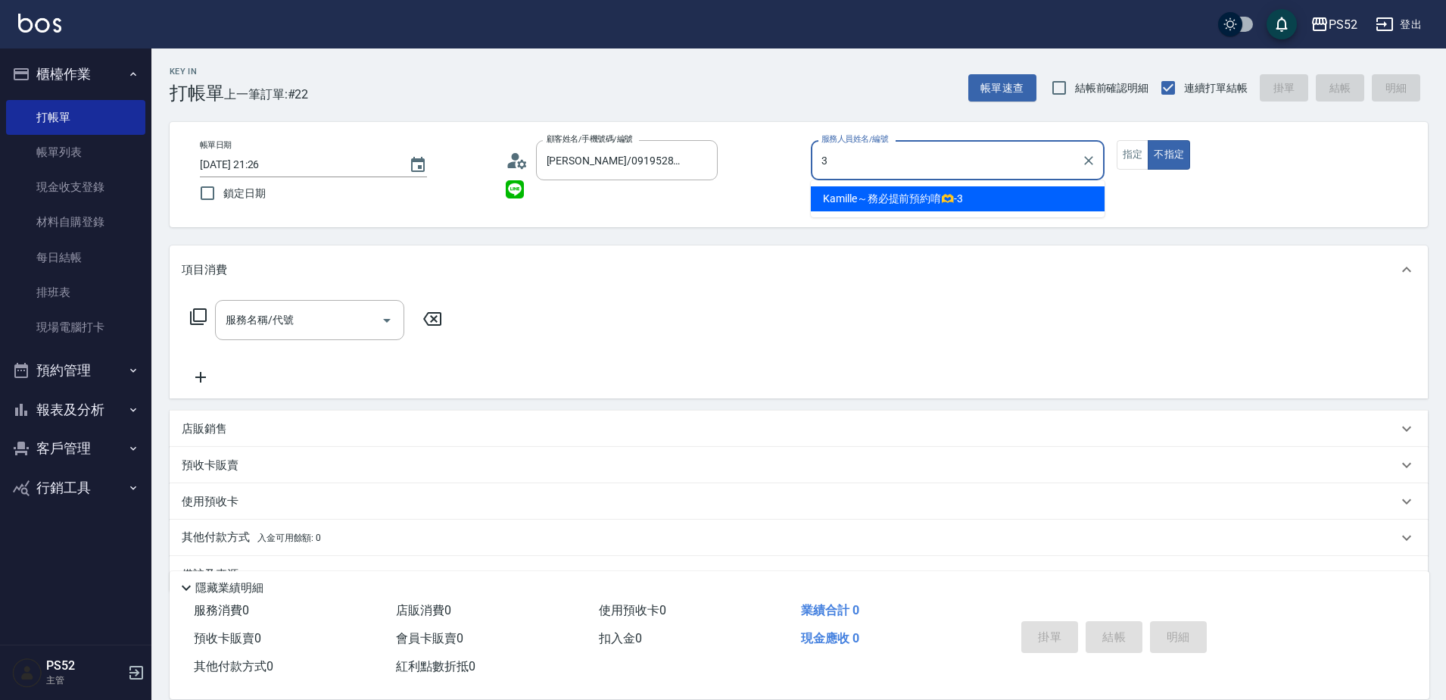
type input "3"
type button "false"
type input "Kamille～務必提前預約唷🫶-3"
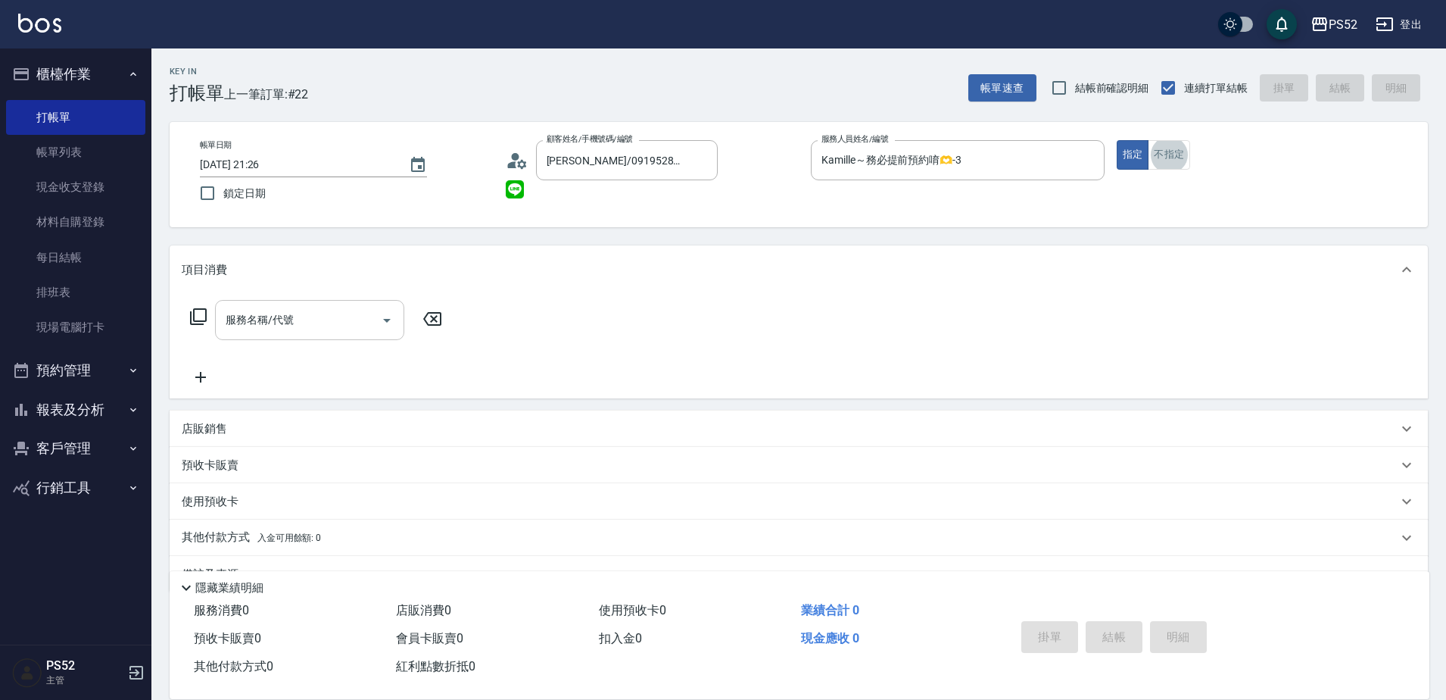
click at [335, 324] on input "服務名稱/代號" at bounding box center [298, 320] width 153 height 27
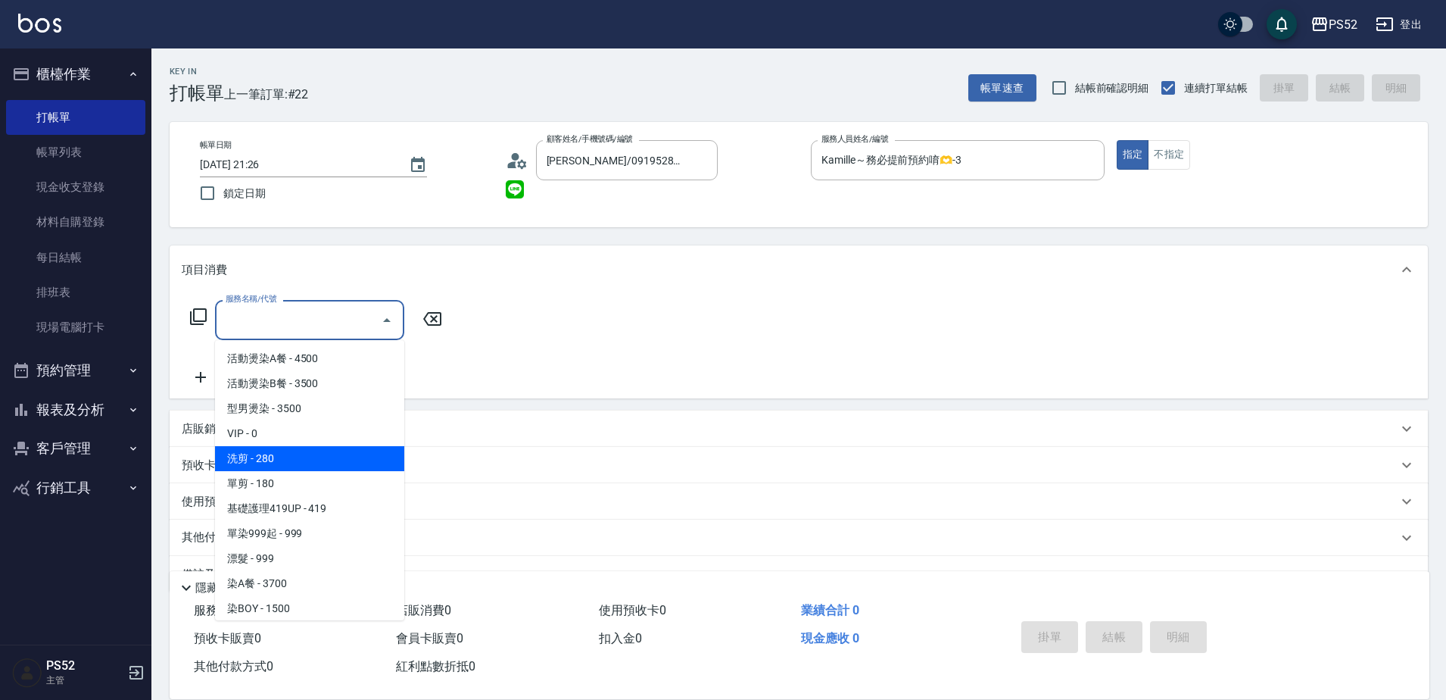
click at [327, 451] on span "洗剪 - 280" at bounding box center [309, 458] width 189 height 25
type input "洗剪(C1)"
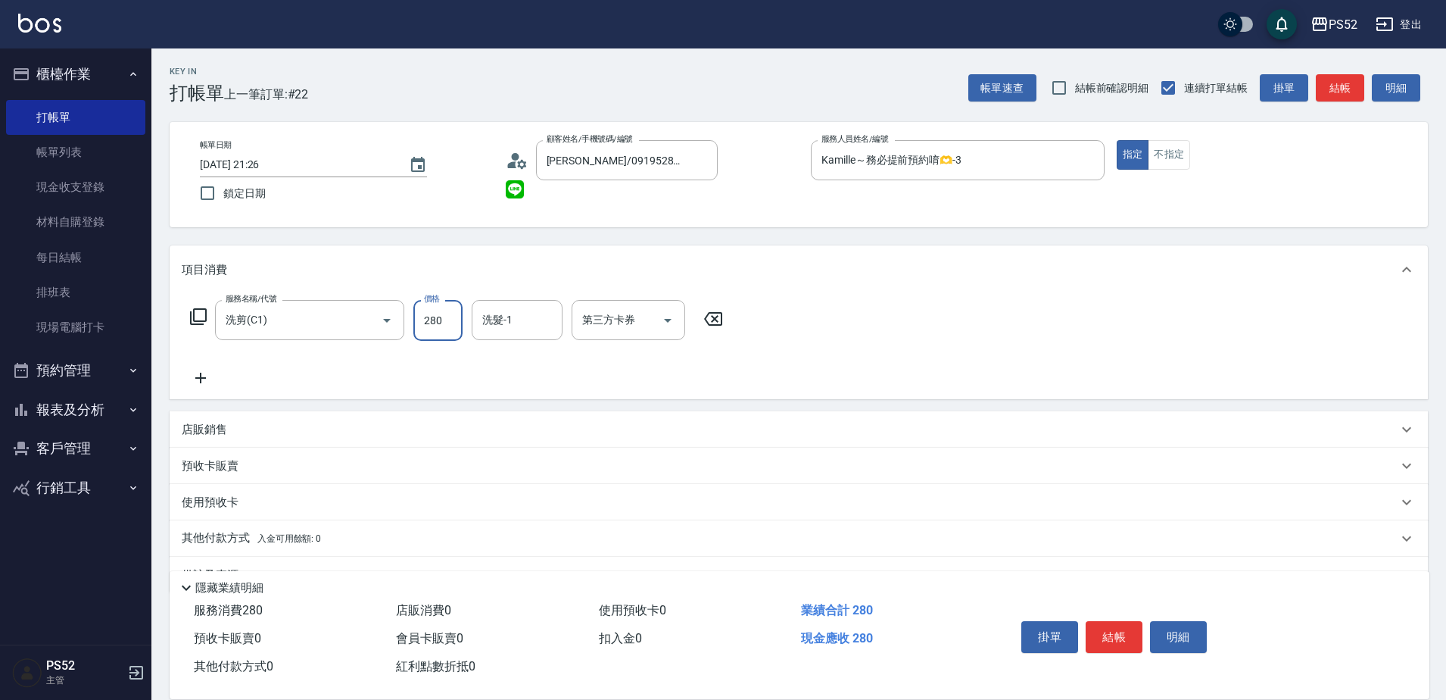
click at [442, 305] on input "280" at bounding box center [437, 320] width 49 height 41
type input "360"
click at [616, 346] on div "服務名稱/代號 洗剪(C1) 服務名稱/代號 價格 360 價格 洗髮-1 洗髮-1 第三方卡券 第三方卡券" at bounding box center [457, 343] width 550 height 87
click at [622, 326] on div "第三方卡券 第三方卡券" at bounding box center [629, 320] width 114 height 40
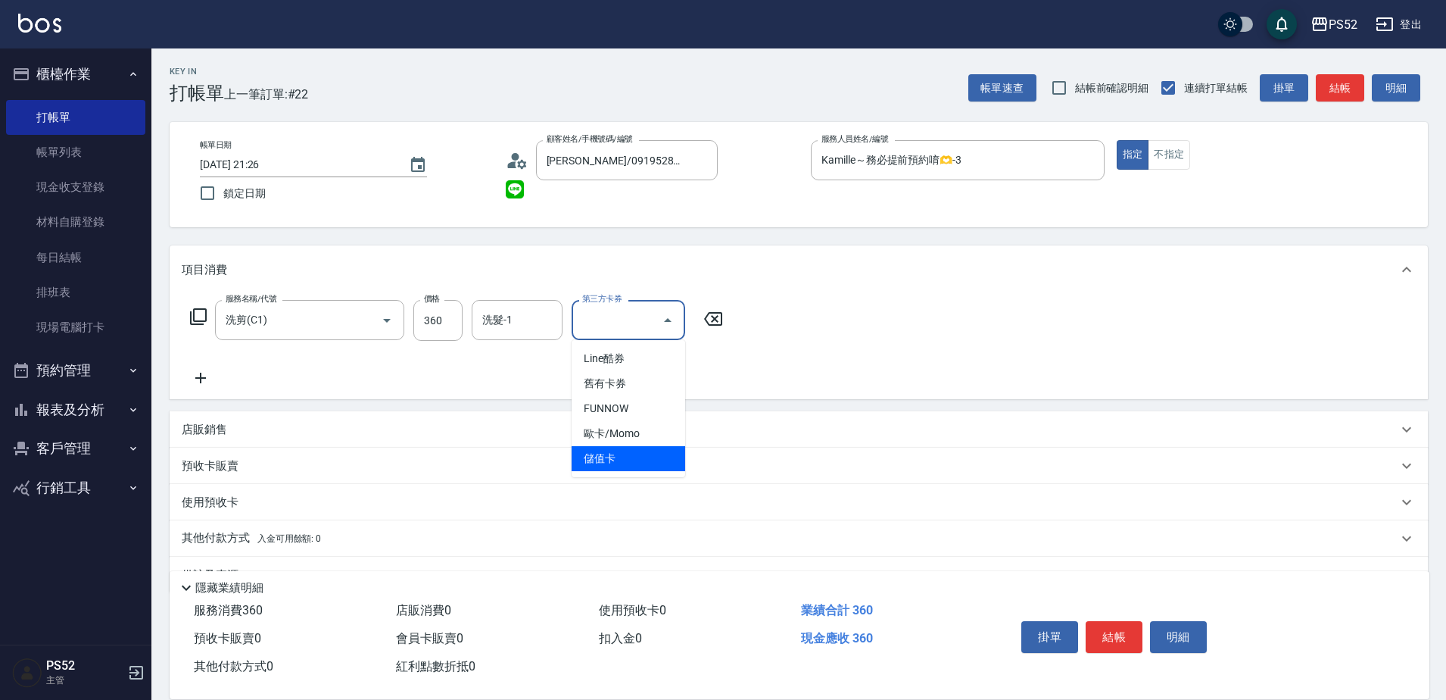
click at [635, 454] on span "儲值卡" at bounding box center [629, 458] width 114 height 25
type input "儲值卡"
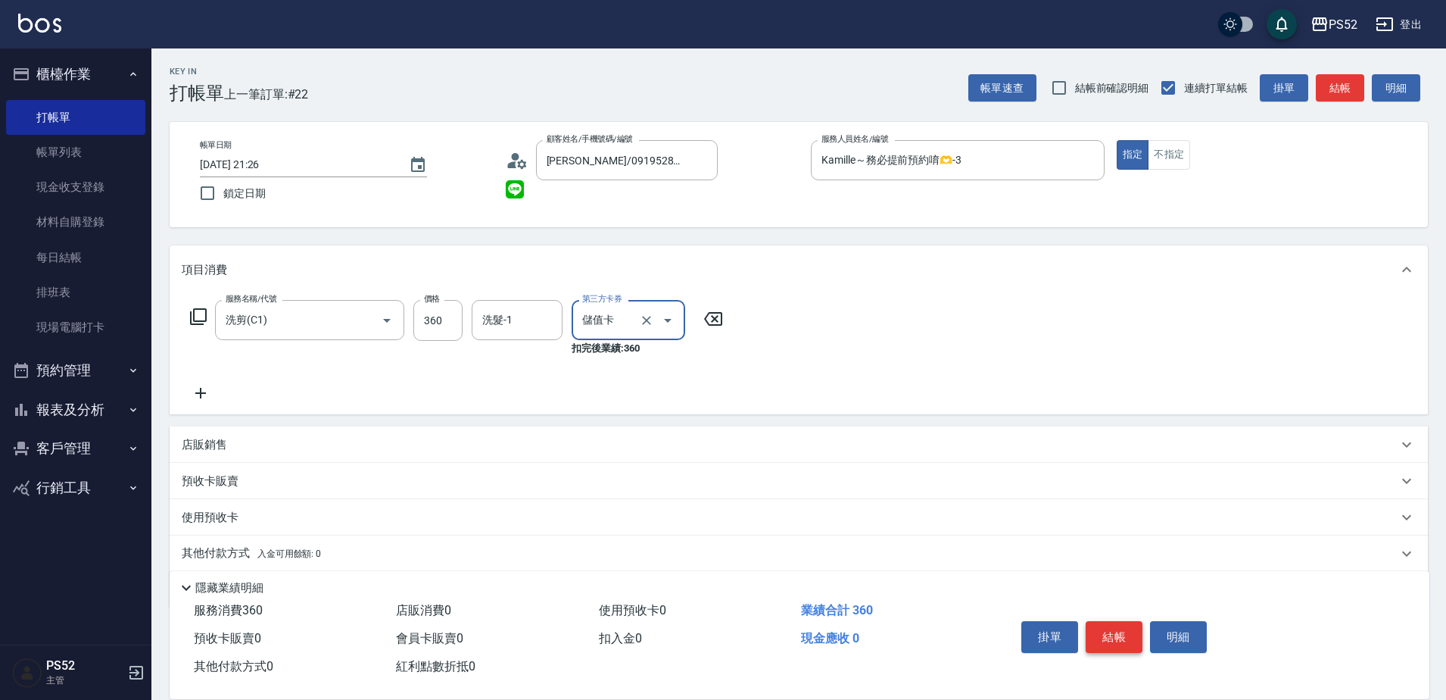
click at [1124, 628] on button "結帳" at bounding box center [1114, 637] width 57 height 32
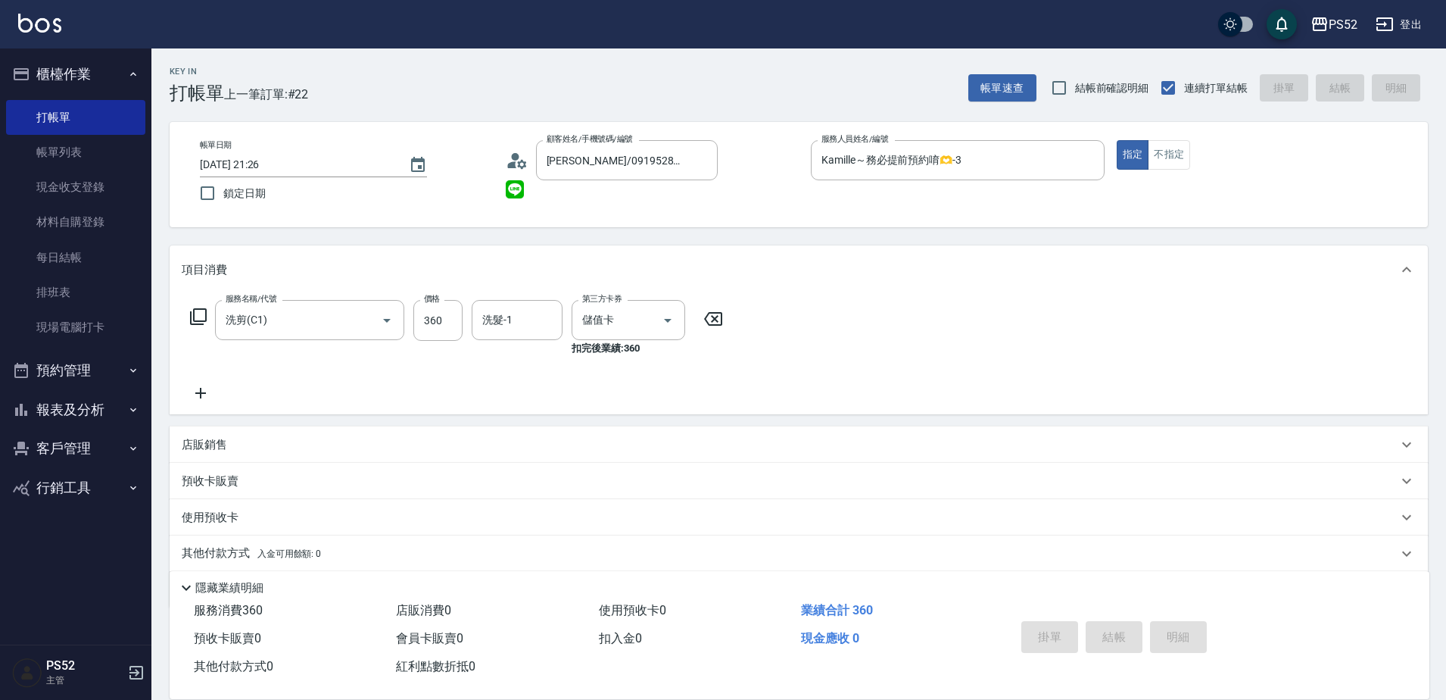
type input "[DATE] 21:27"
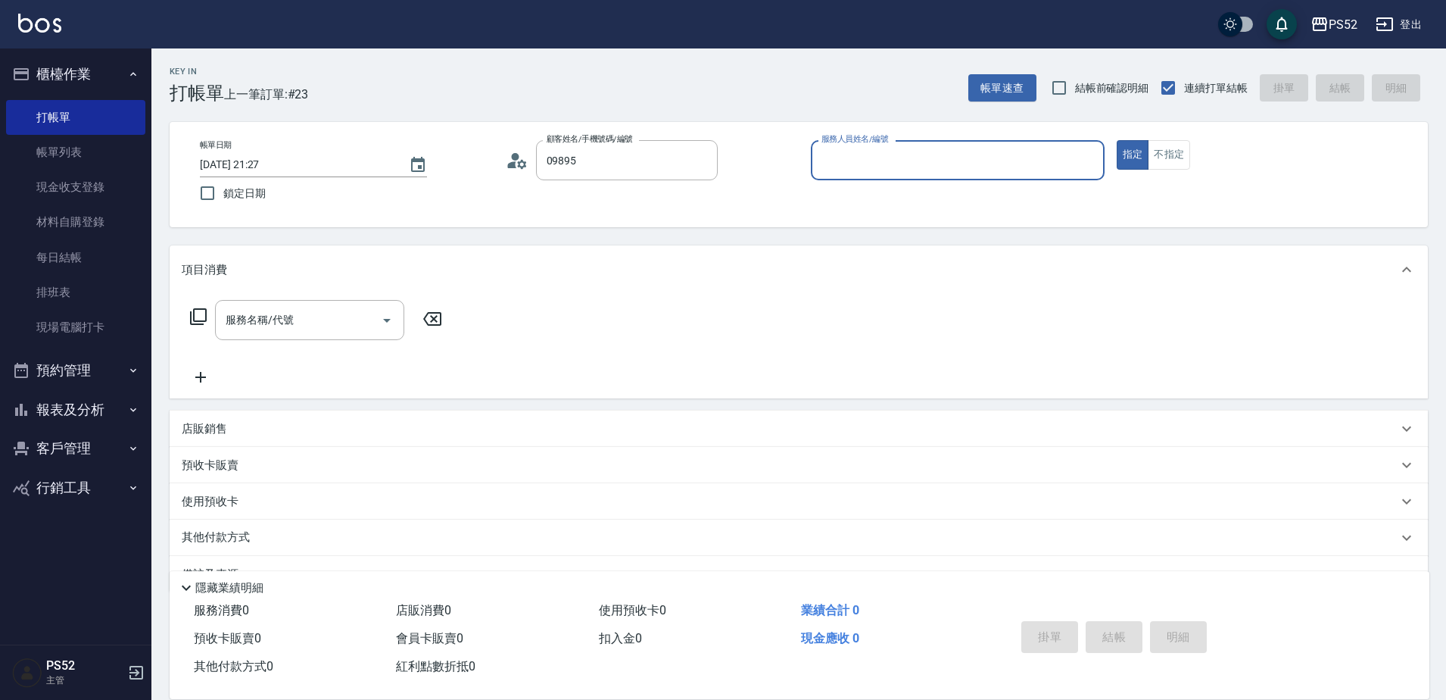
type input "[PERSON_NAME]/0989536639/B0989536639"
click at [1117, 140] on button "指定" at bounding box center [1133, 155] width 33 height 30
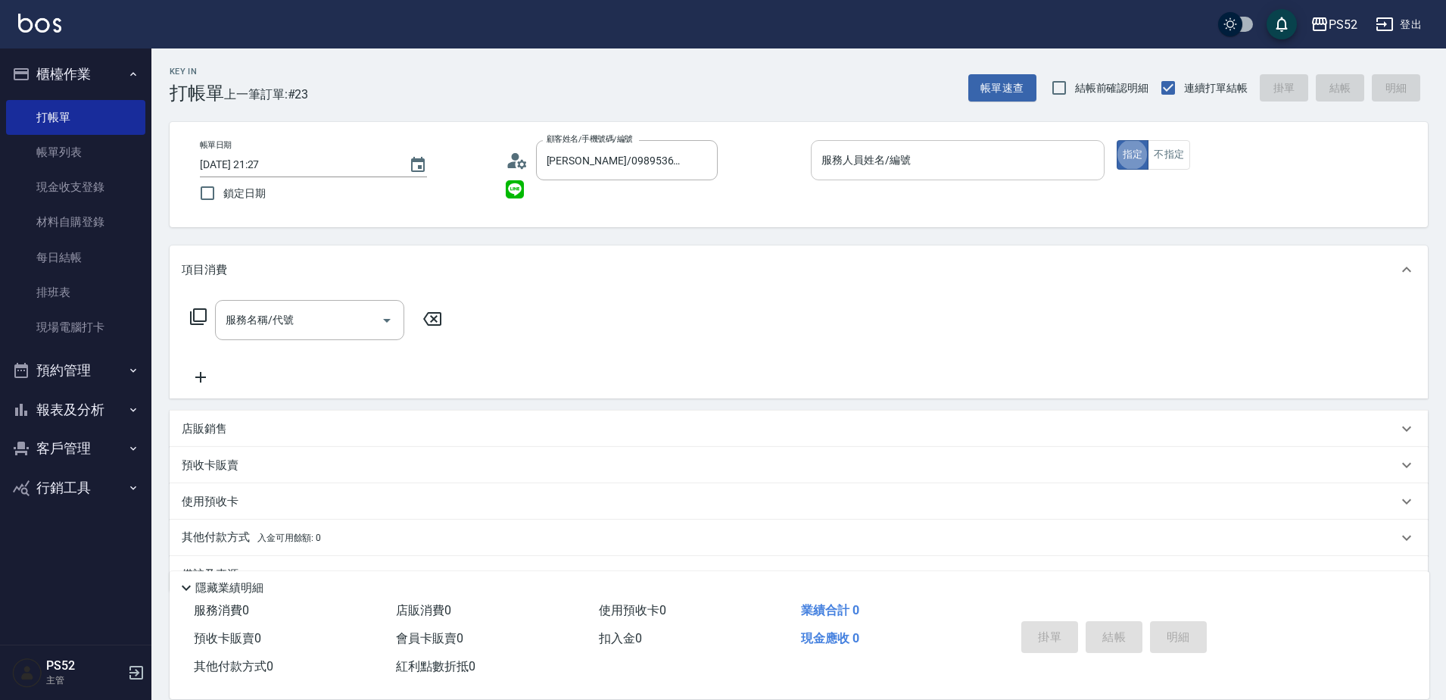
click at [1000, 153] on input "服務人員姓名/編號" at bounding box center [958, 160] width 280 height 27
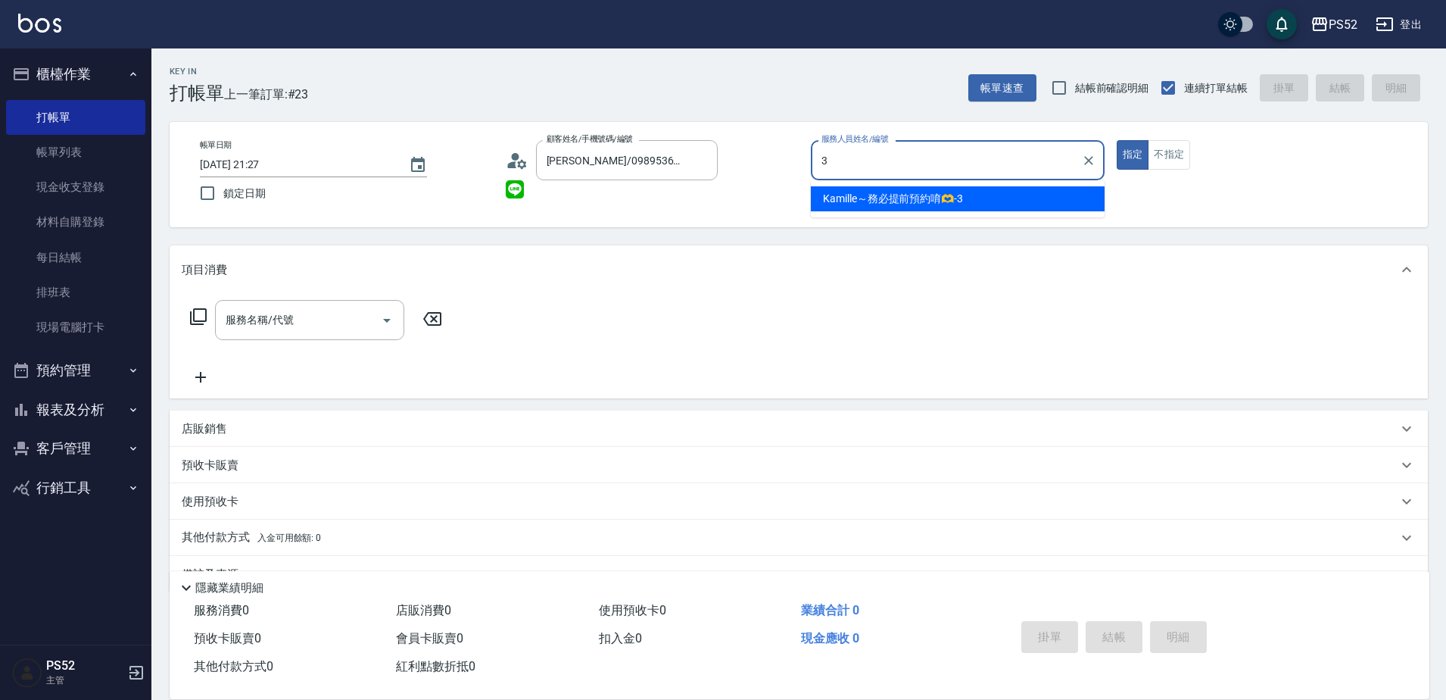
type input "Kamille～務必提前預約唷🫶-3"
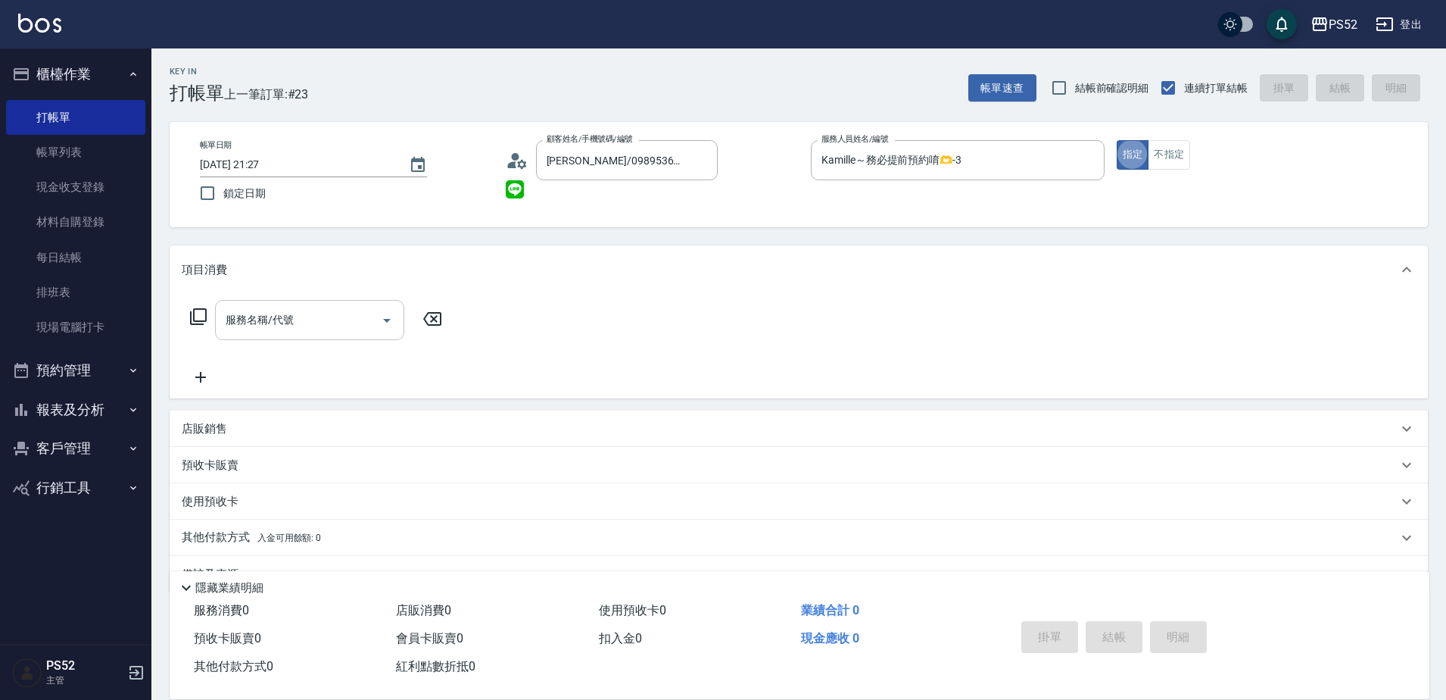
click at [301, 303] on div "服務名稱/代號" at bounding box center [309, 320] width 189 height 40
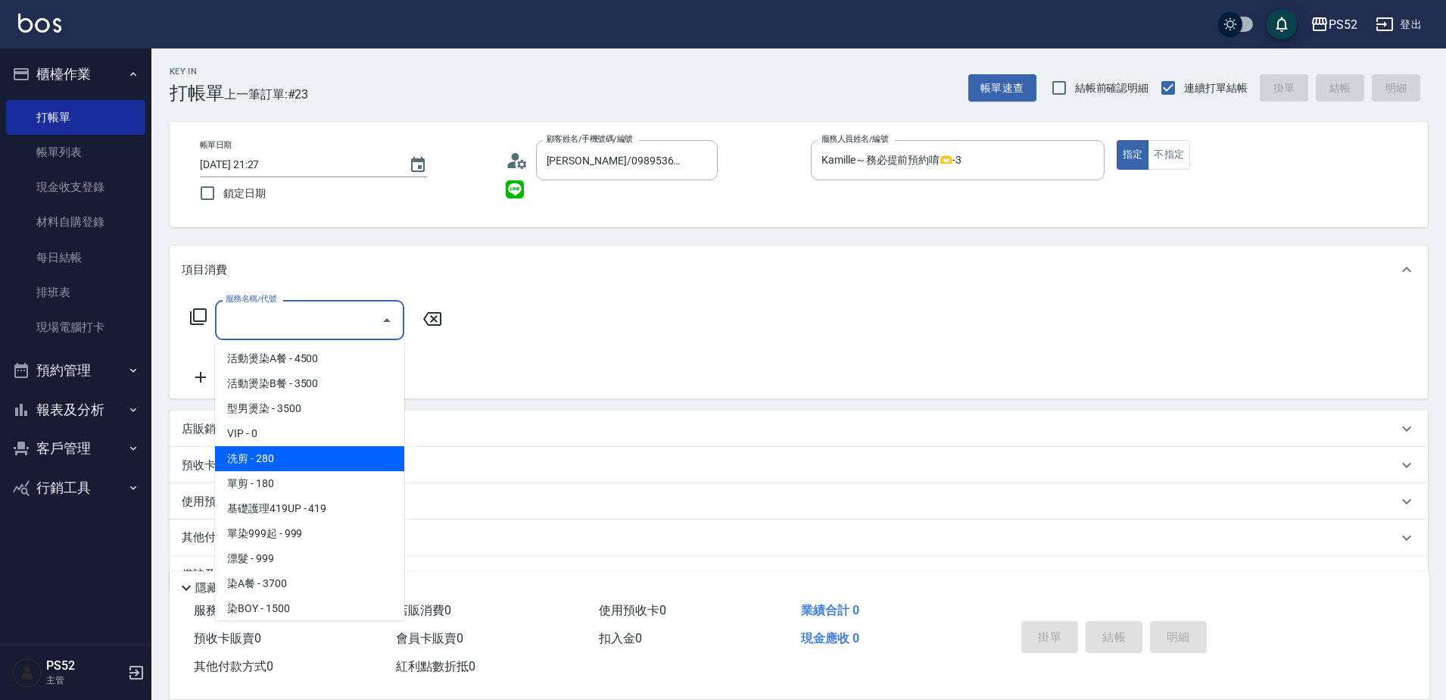
drag, startPoint x: 332, startPoint y: 456, endPoint x: 457, endPoint y: 358, distance: 159.2
click at [332, 457] on span "洗剪 - 280" at bounding box center [309, 458] width 189 height 25
type input "洗剪(C1)"
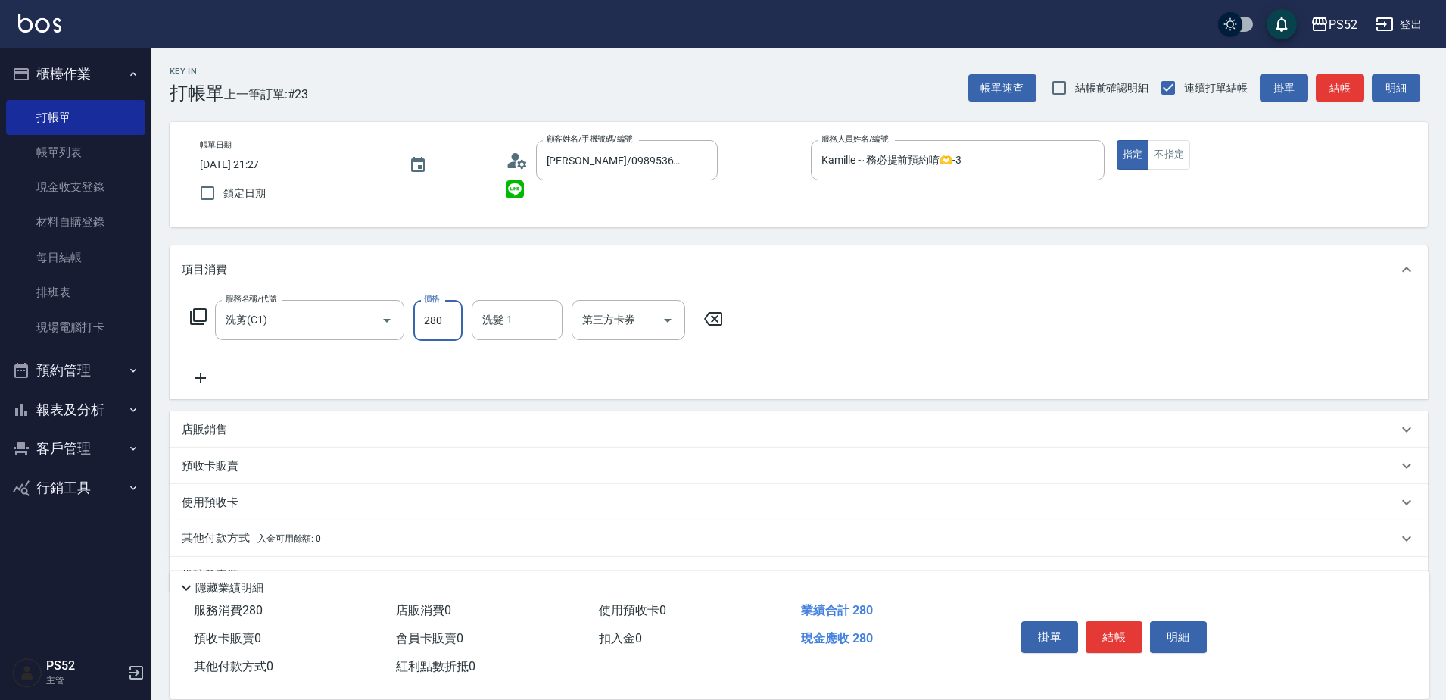
click at [453, 333] on input "280" at bounding box center [437, 320] width 49 height 41
type input "360"
click at [625, 324] on div "第三方卡券 第三方卡券" at bounding box center [629, 320] width 114 height 40
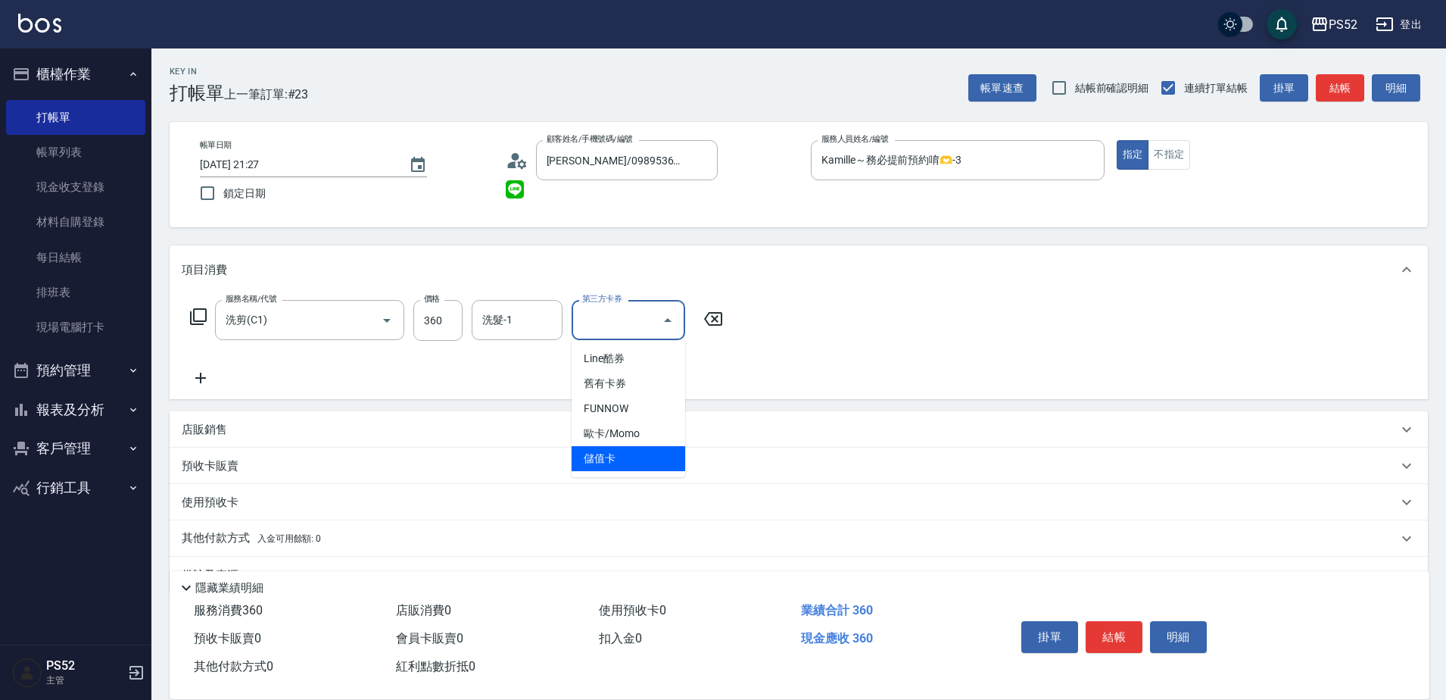
click at [611, 466] on span "儲值卡" at bounding box center [629, 458] width 114 height 25
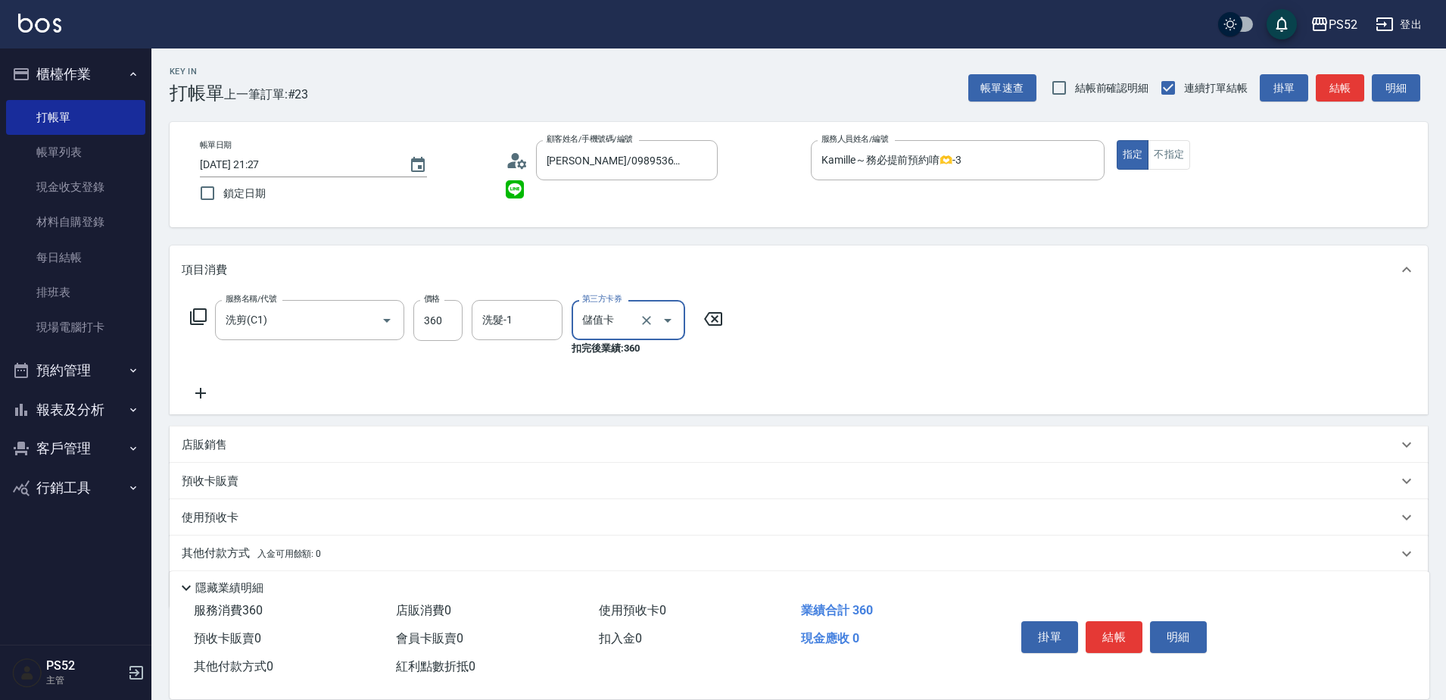
type input "儲值卡"
click at [1103, 625] on button "結帳" at bounding box center [1114, 637] width 57 height 32
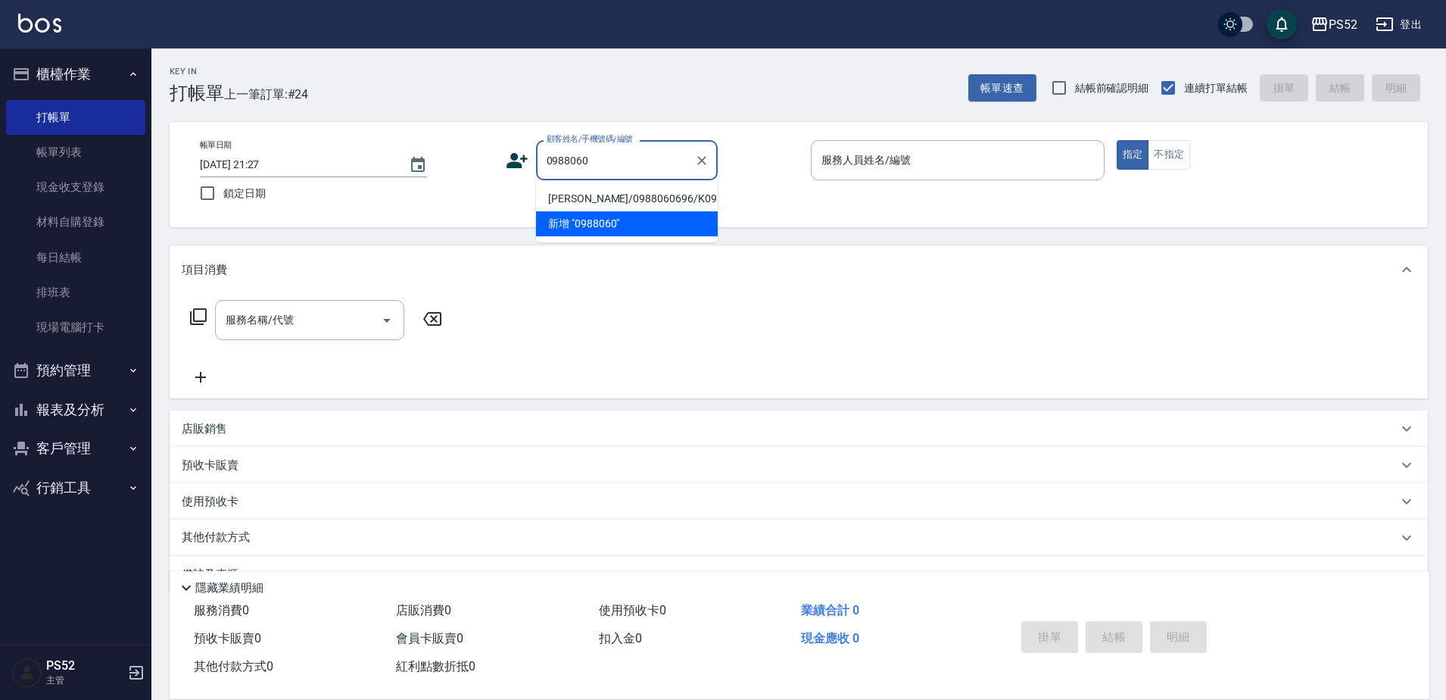
click at [582, 211] on li "[PERSON_NAME]/0988060696/K0988060696" at bounding box center [627, 198] width 182 height 25
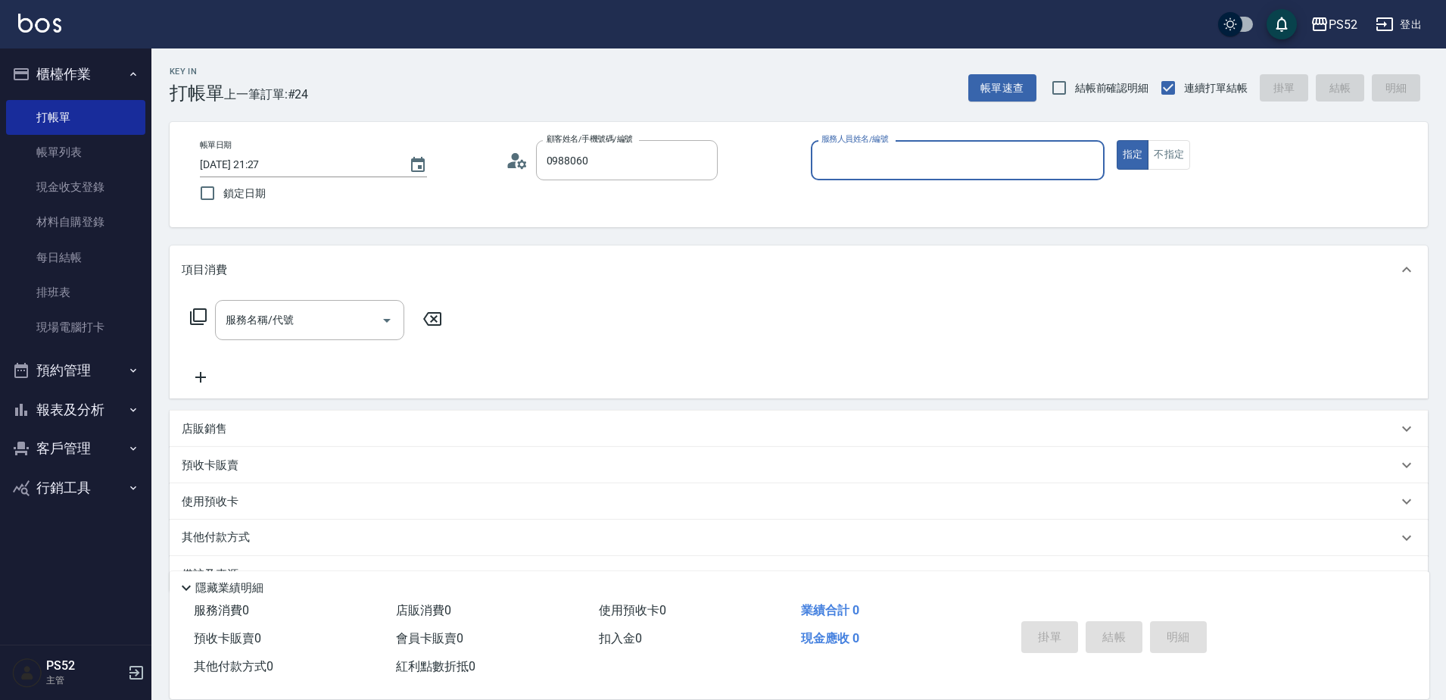
type input "[PERSON_NAME]/0988060696/K0988060696"
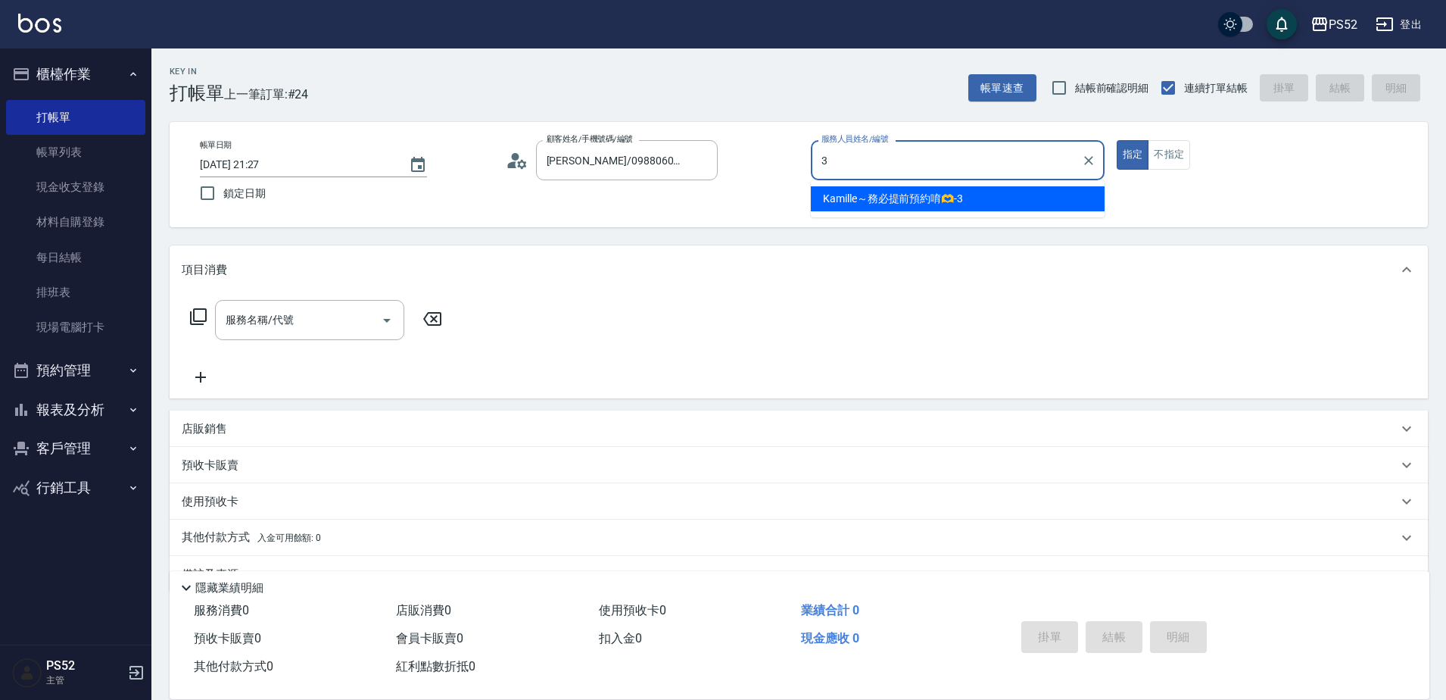
type input "Kamille～務必提前預約唷🫶-3"
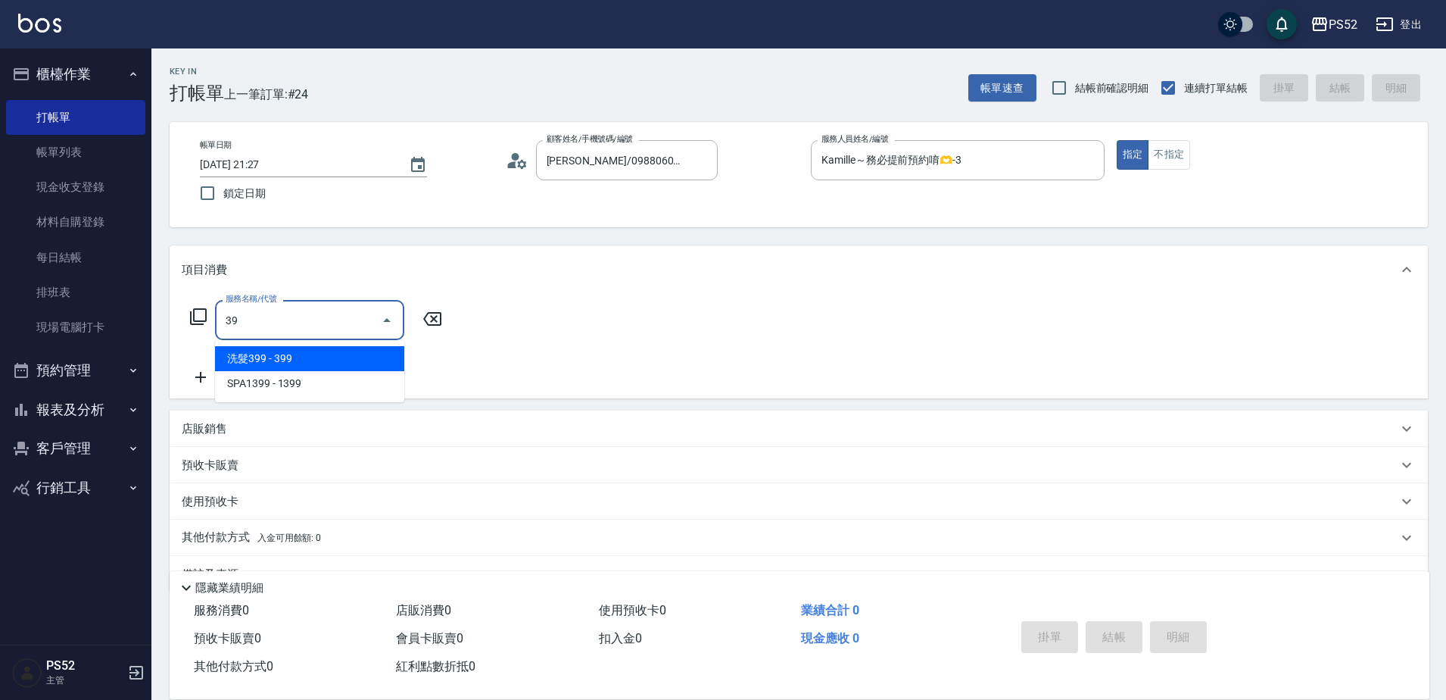
type input "3"
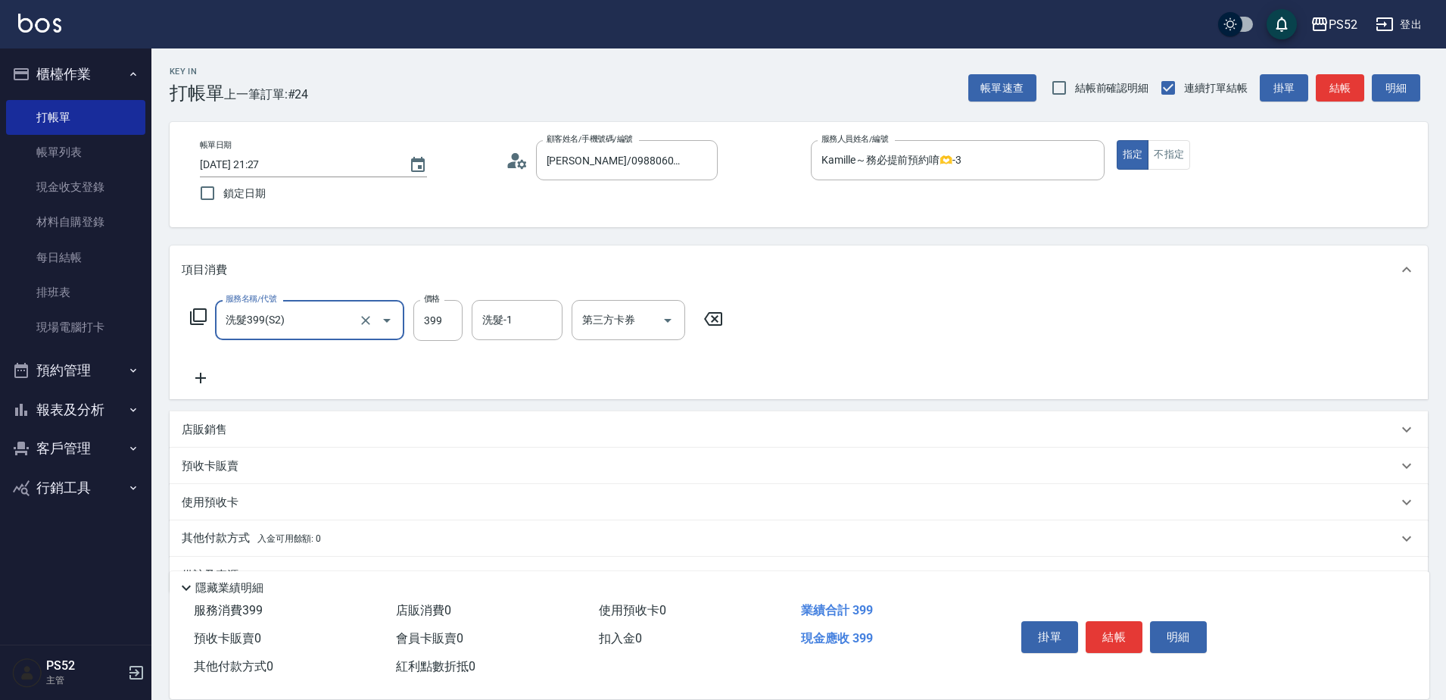
type input "洗髮399(S2)"
type input "439"
click at [1135, 621] on button "結帳" at bounding box center [1114, 637] width 57 height 32
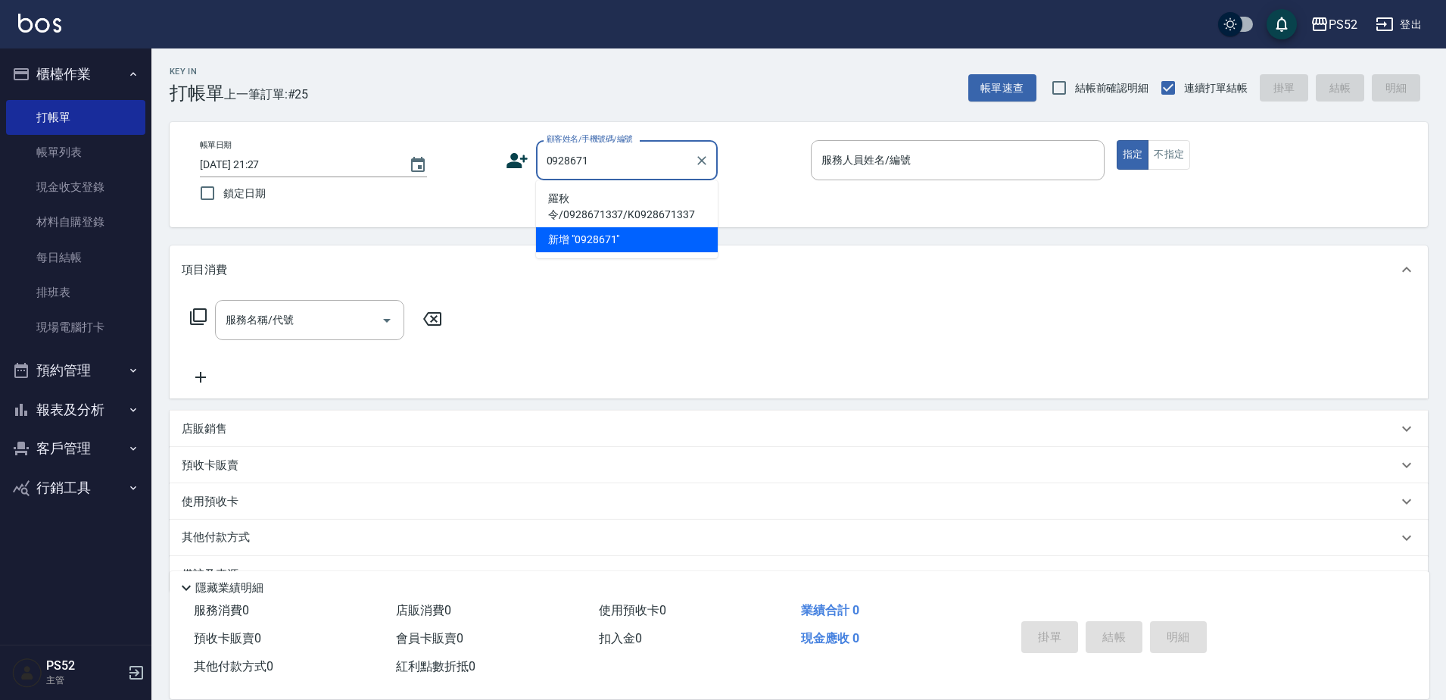
click at [608, 205] on li "羅秋令/0928671337/K0928671337" at bounding box center [627, 206] width 182 height 41
type input "羅秋令/0928671337/K0928671337"
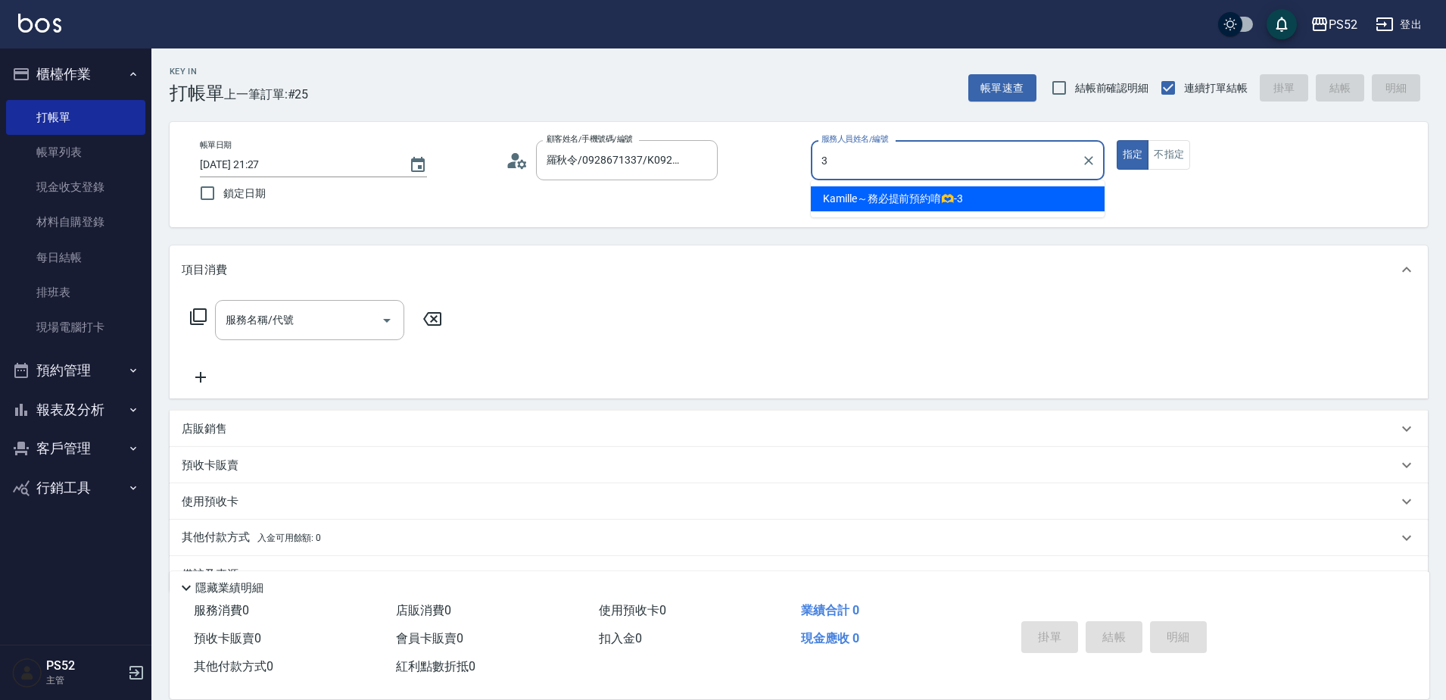
type input "Kamille～務必提前預約唷🫶-3"
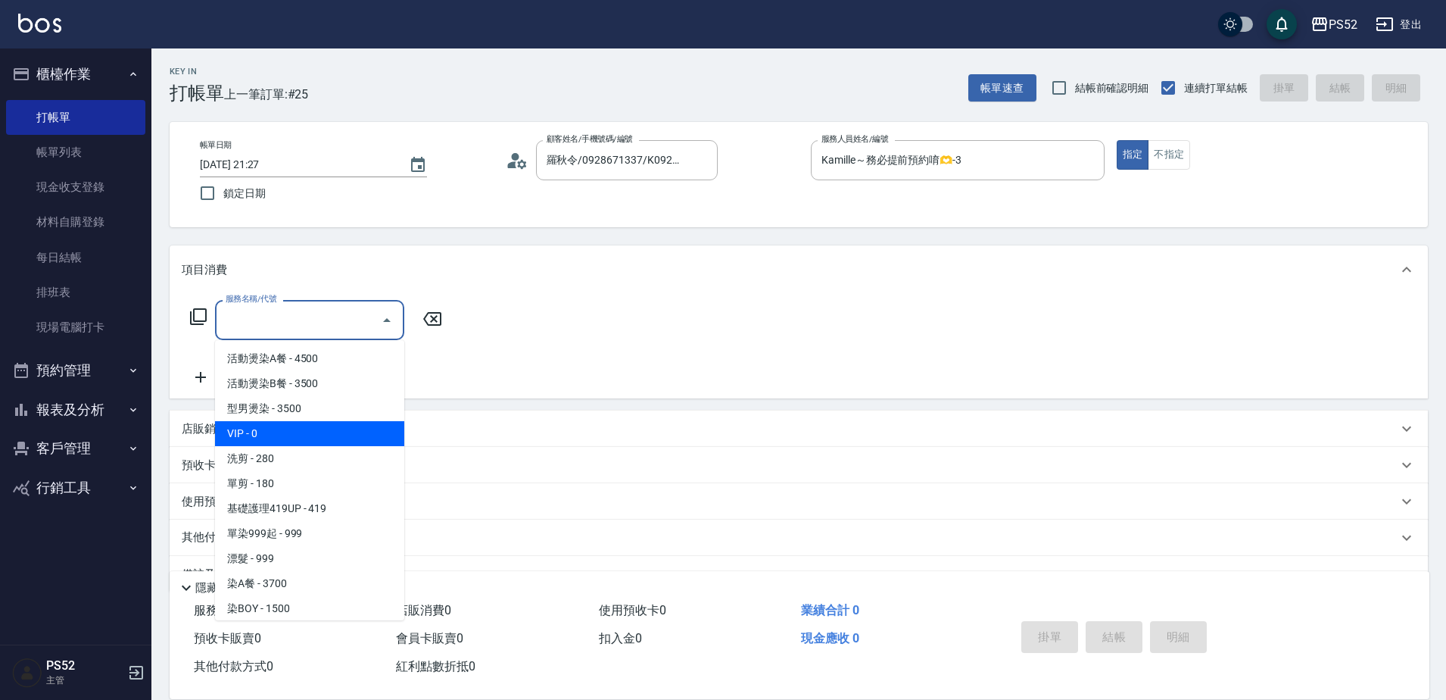
type input "VIP(888)"
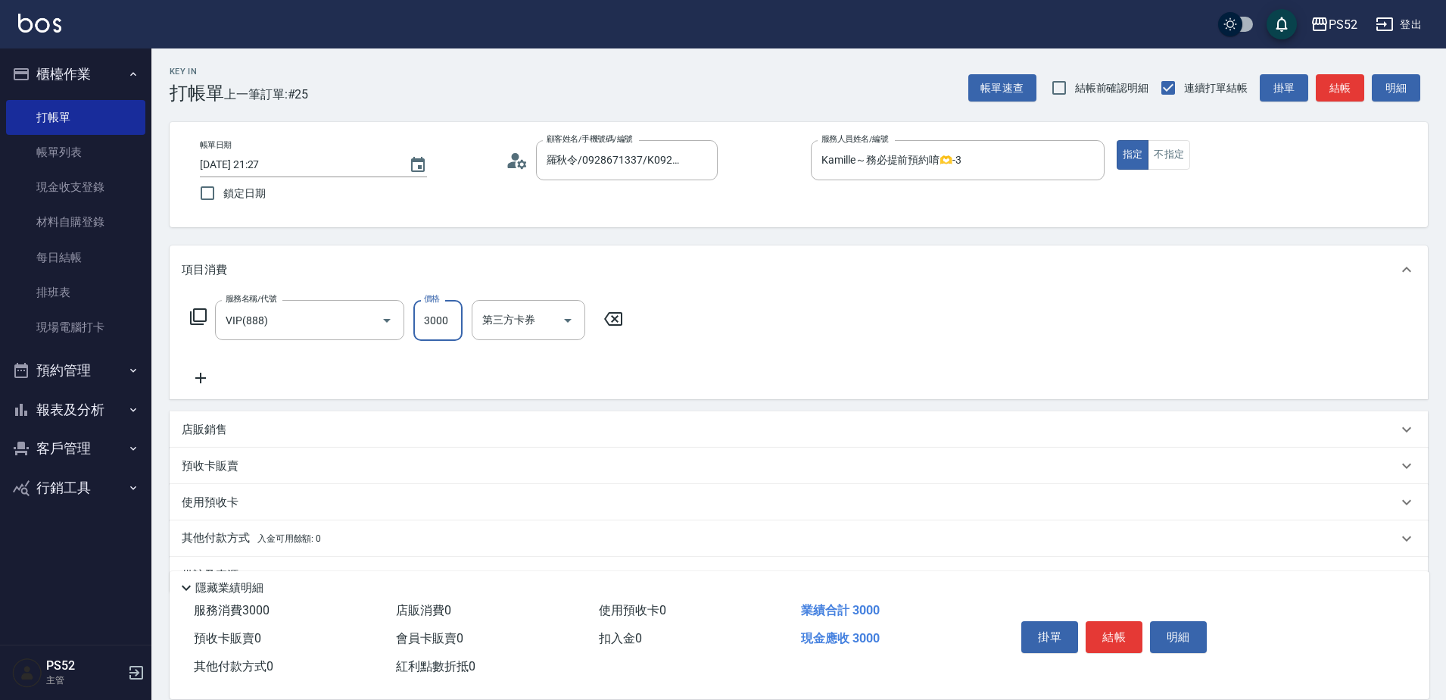
type input "3000"
click at [199, 385] on icon at bounding box center [201, 378] width 38 height 18
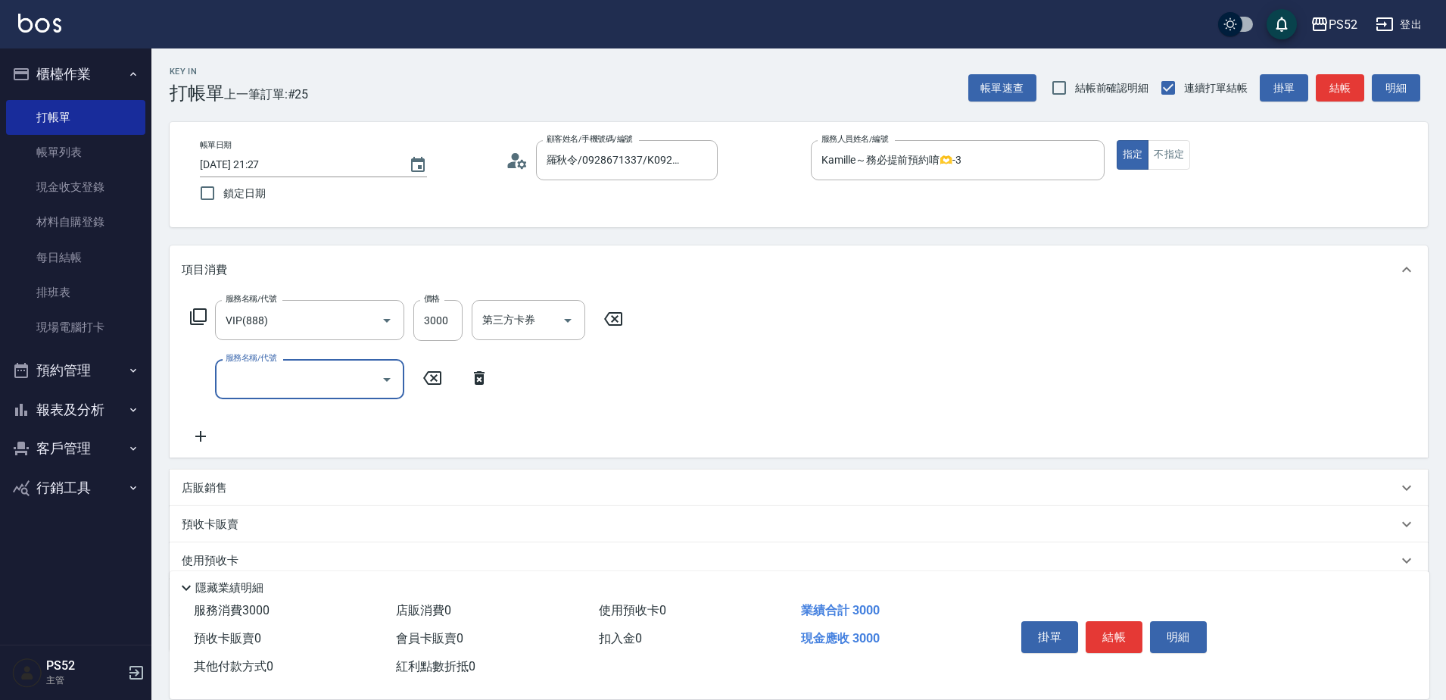
click at [265, 376] on div "服務名稱/代號 服務名稱/代號" at bounding box center [309, 379] width 189 height 40
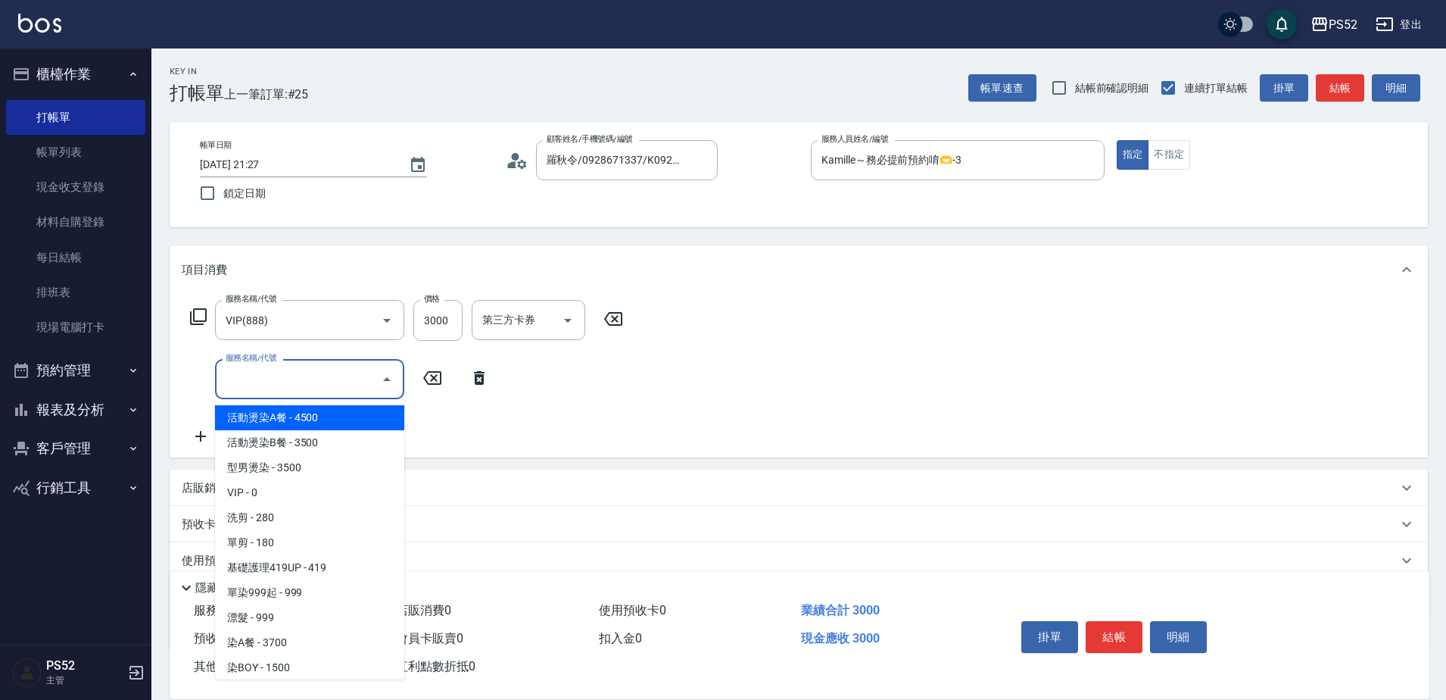
click at [275, 381] on input "服務名稱/代號" at bounding box center [298, 379] width 153 height 27
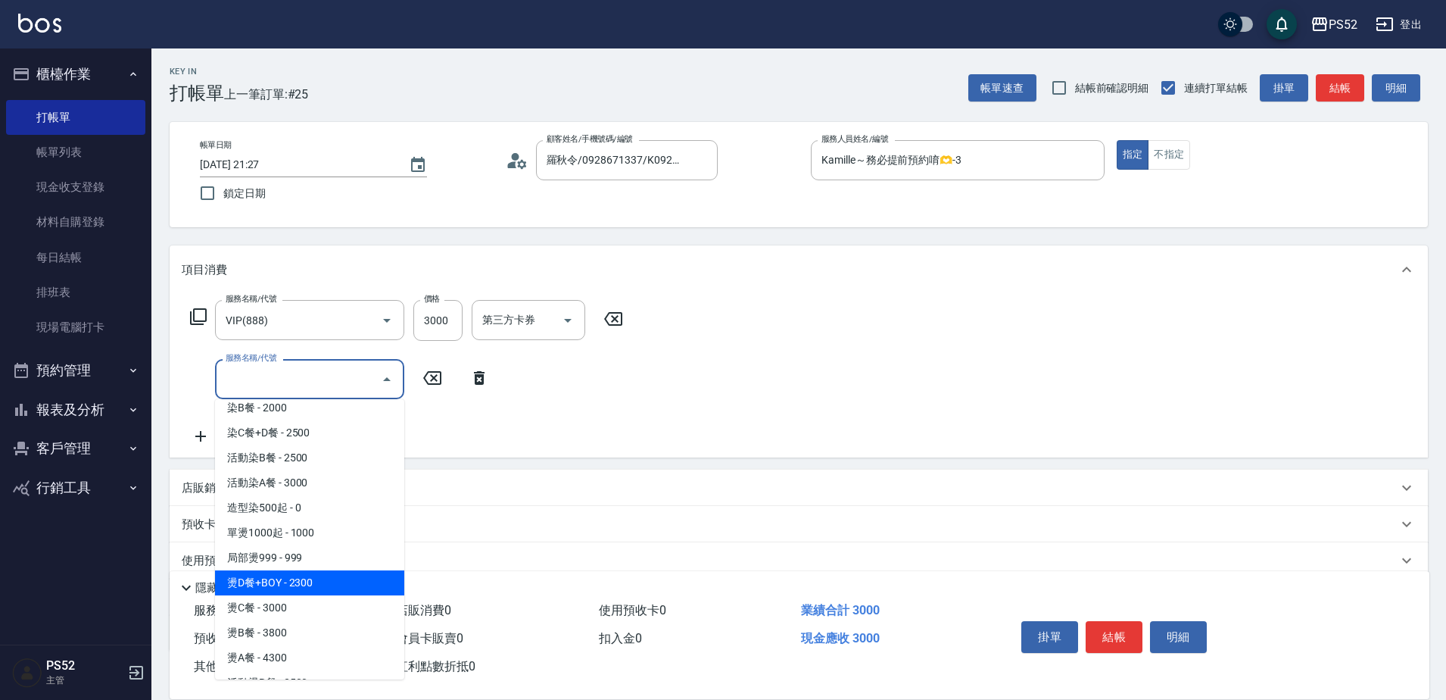
scroll to position [227, 0]
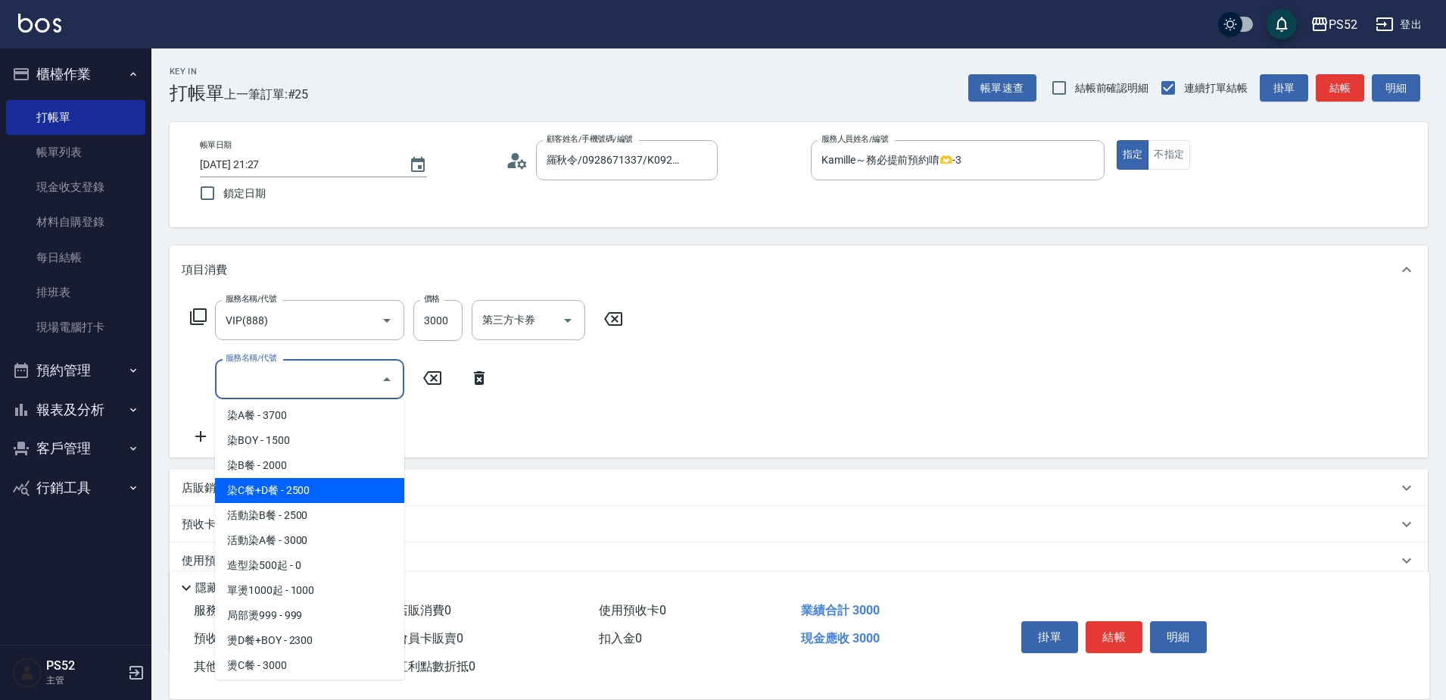
click at [292, 501] on span "染C餐+D餐 - 2500" at bounding box center [309, 490] width 189 height 25
type input "染C餐+D餐(L6)"
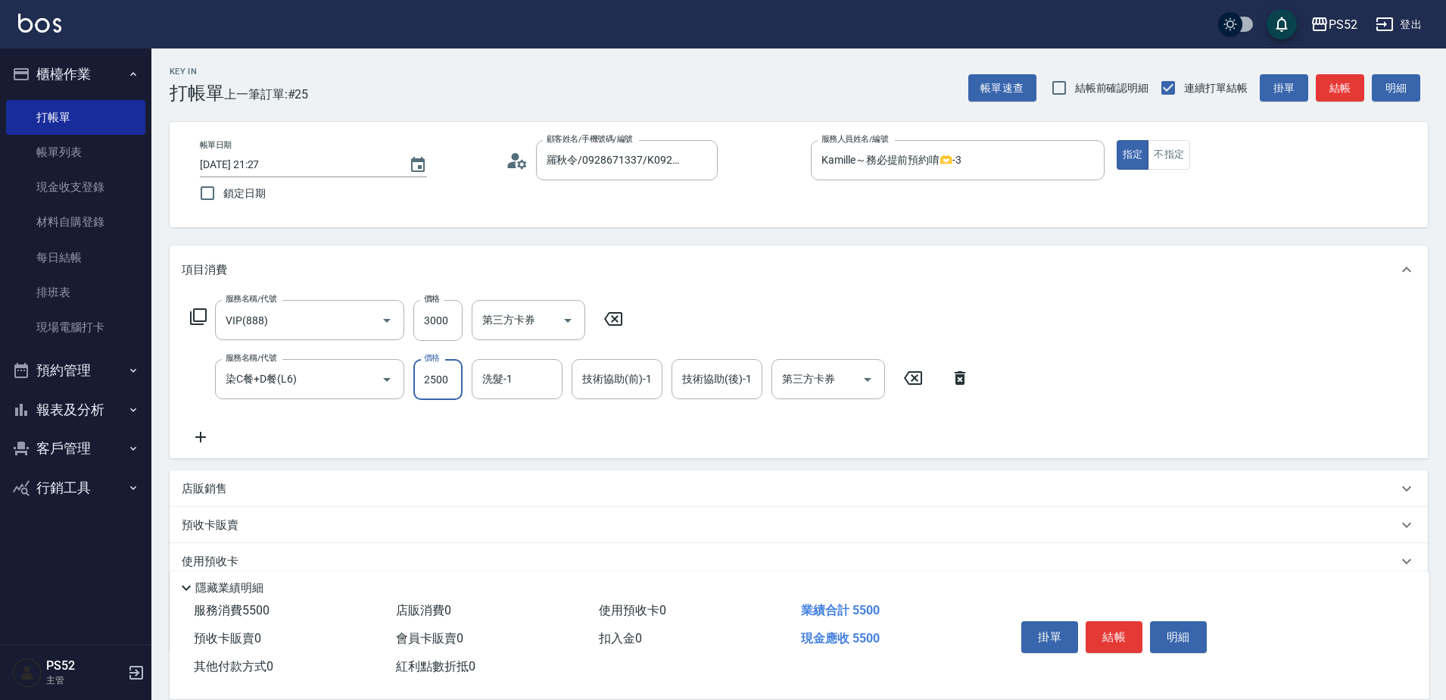
click at [427, 392] on input "2500" at bounding box center [437, 379] width 49 height 41
click at [858, 399] on div at bounding box center [867, 379] width 23 height 40
type input "2099"
click at [821, 398] on div "第三方卡券" at bounding box center [829, 379] width 114 height 40
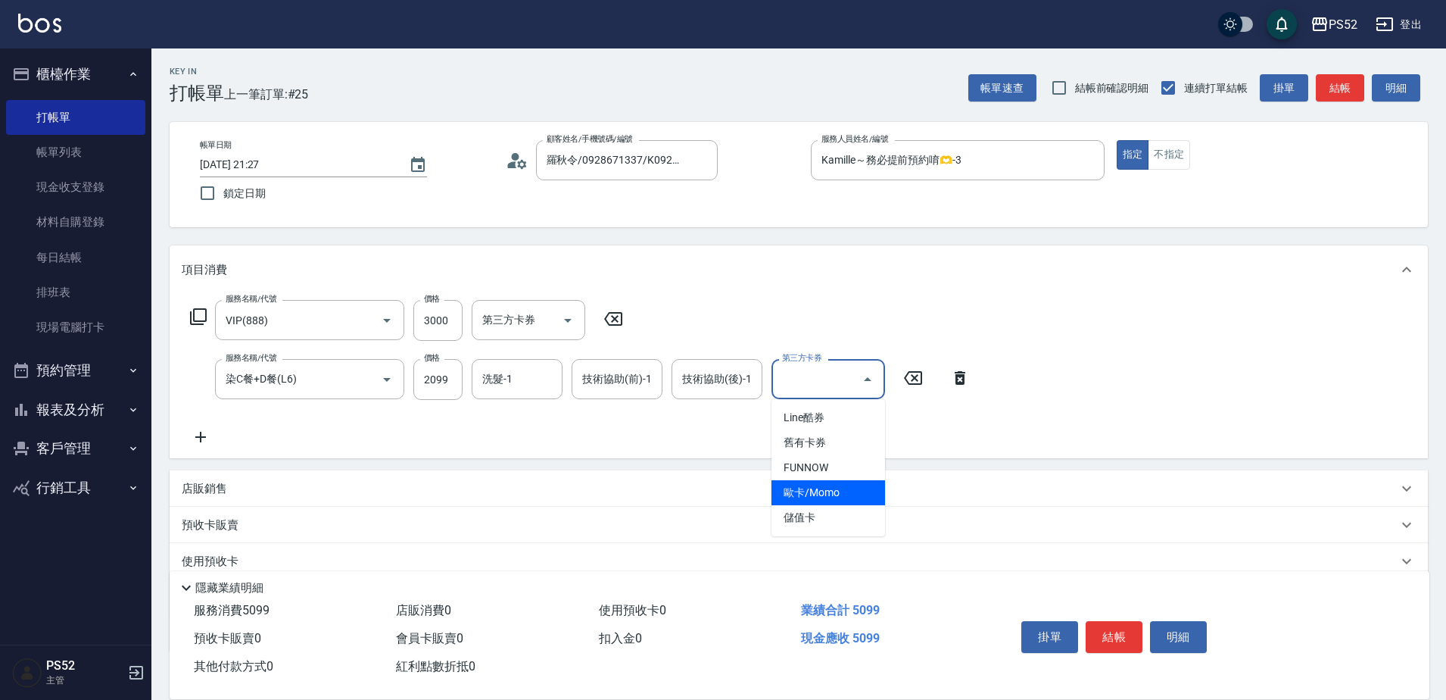
click at [817, 513] on span "儲值卡" at bounding box center [829, 517] width 114 height 25
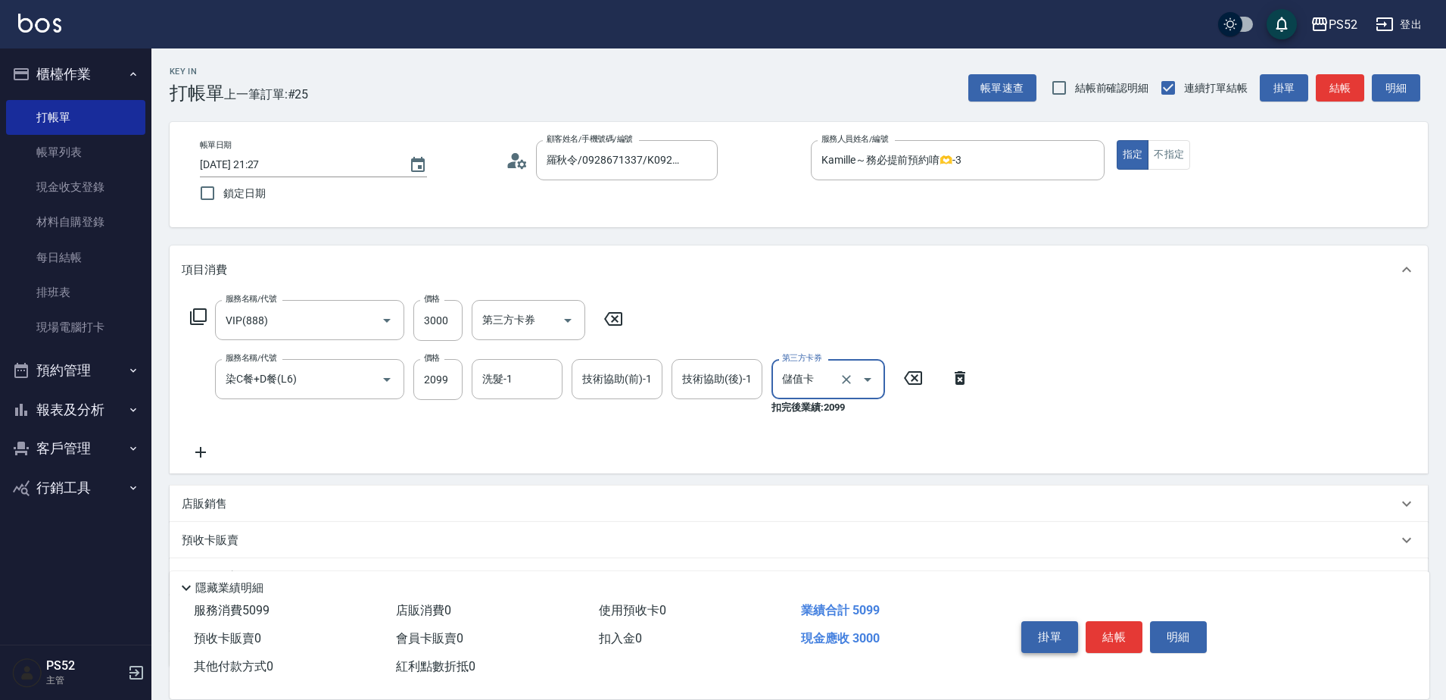
type input "儲值卡"
click at [1105, 634] on button "結帳" at bounding box center [1114, 637] width 57 height 32
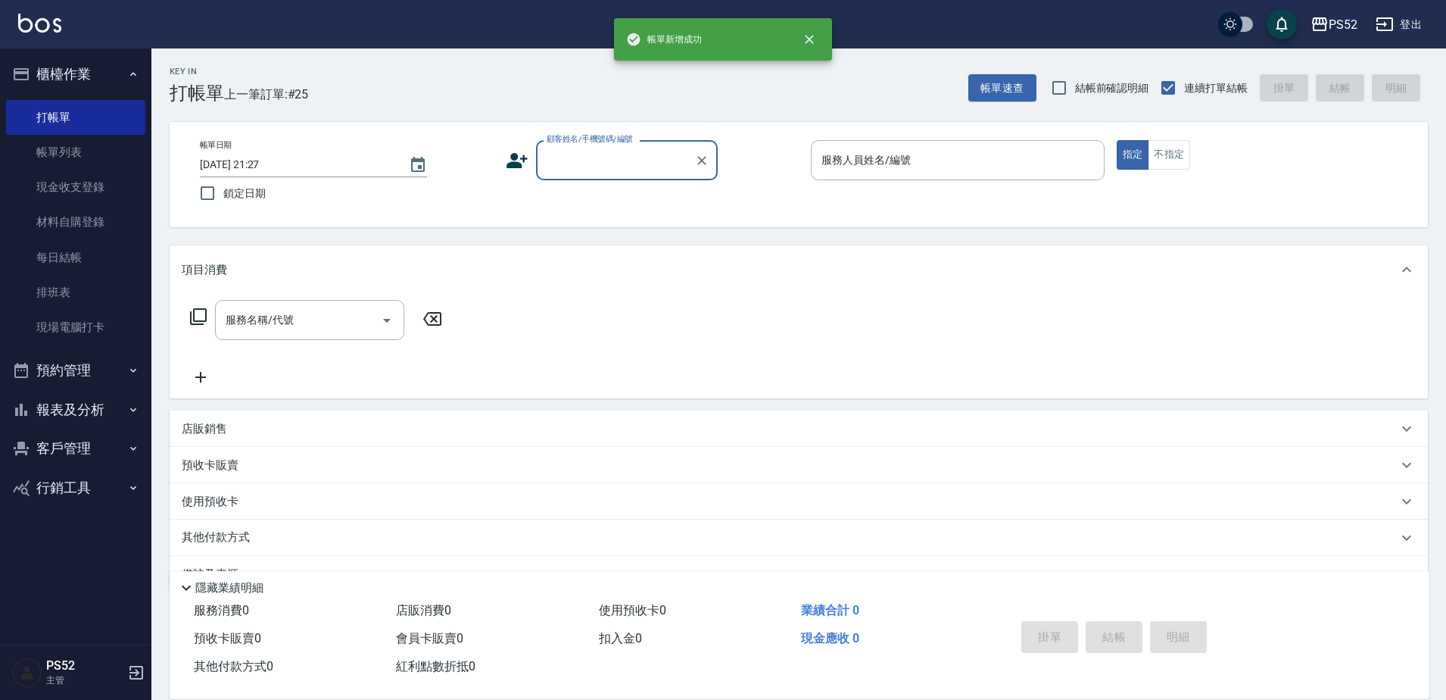
scroll to position [0, 0]
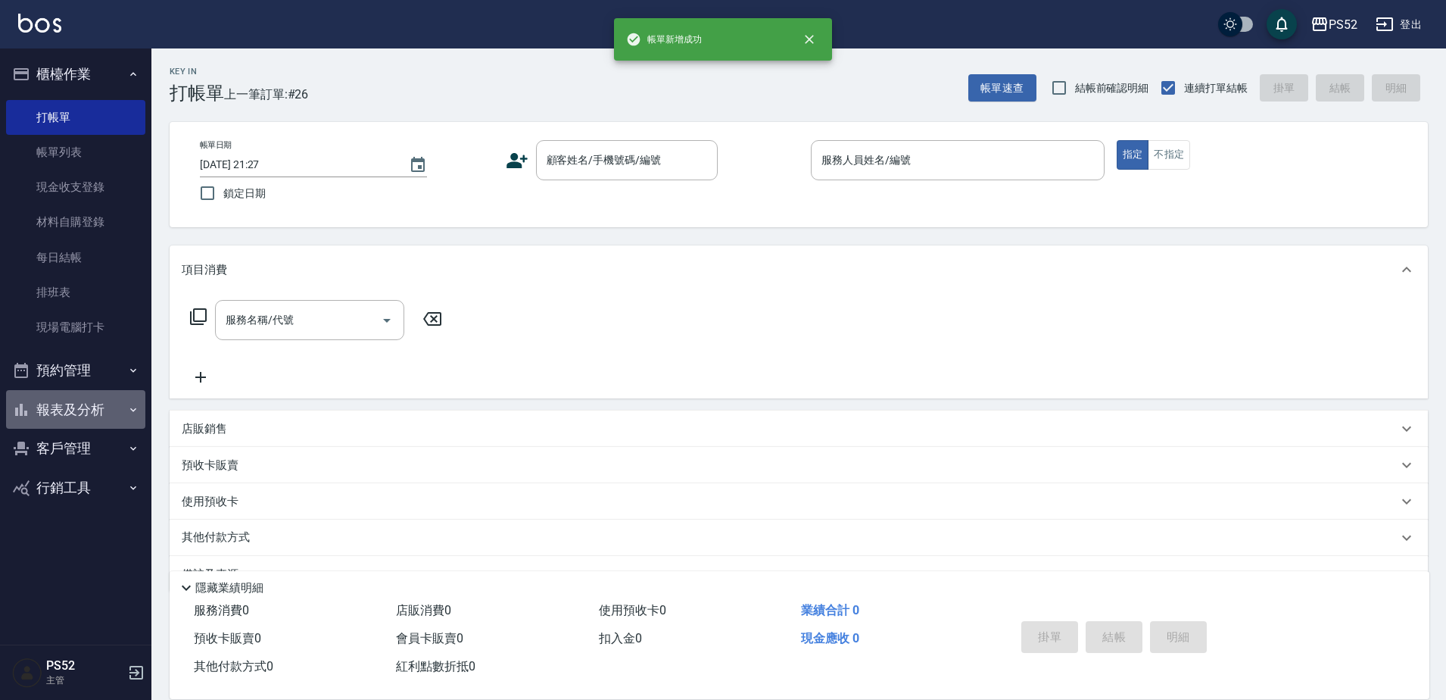
click at [86, 399] on button "報表及分析" at bounding box center [75, 409] width 139 height 39
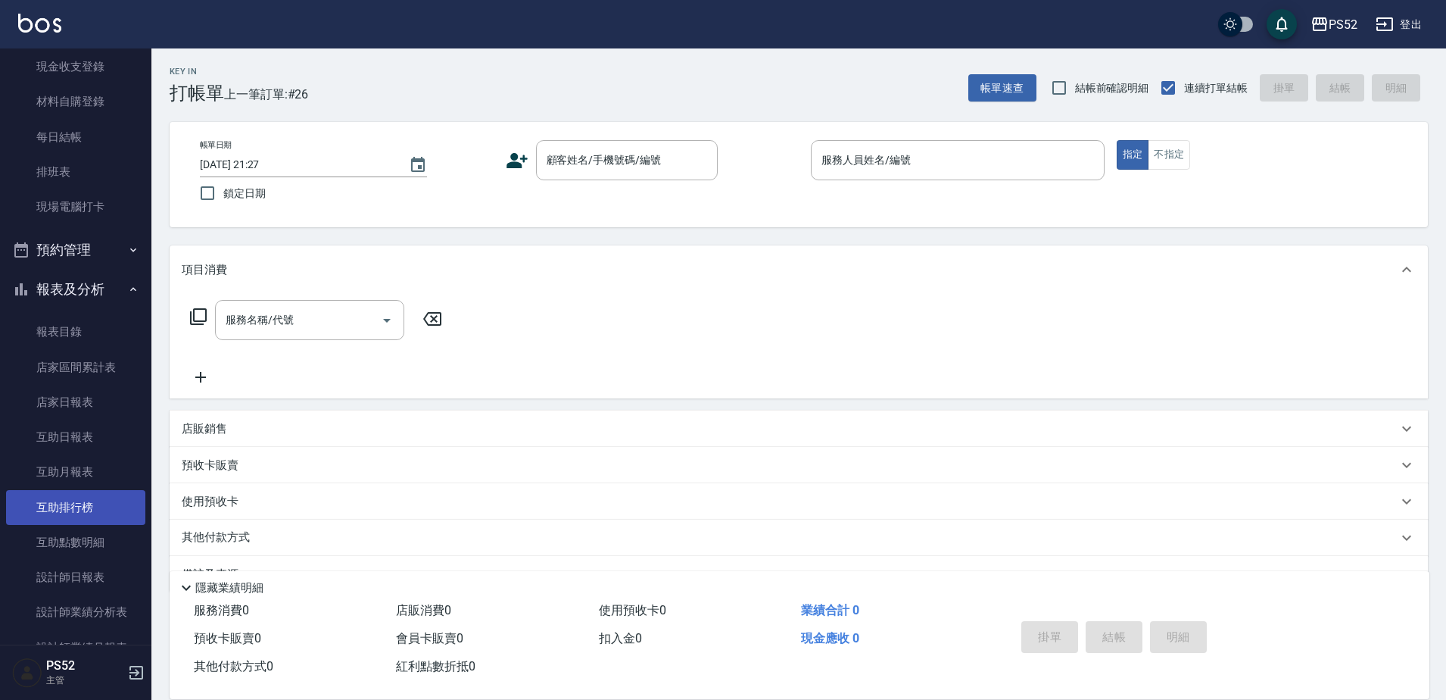
scroll to position [151, 0]
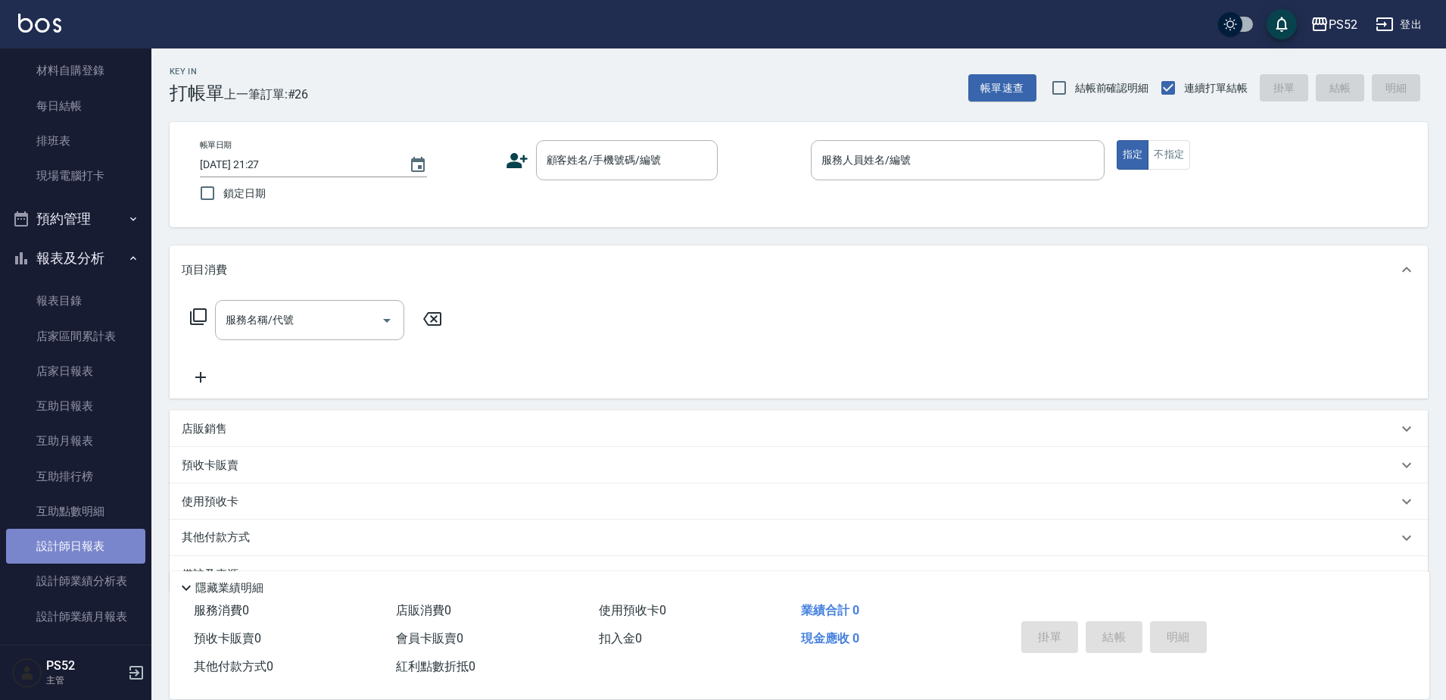
click at [77, 545] on link "設計師日報表" at bounding box center [75, 546] width 139 height 35
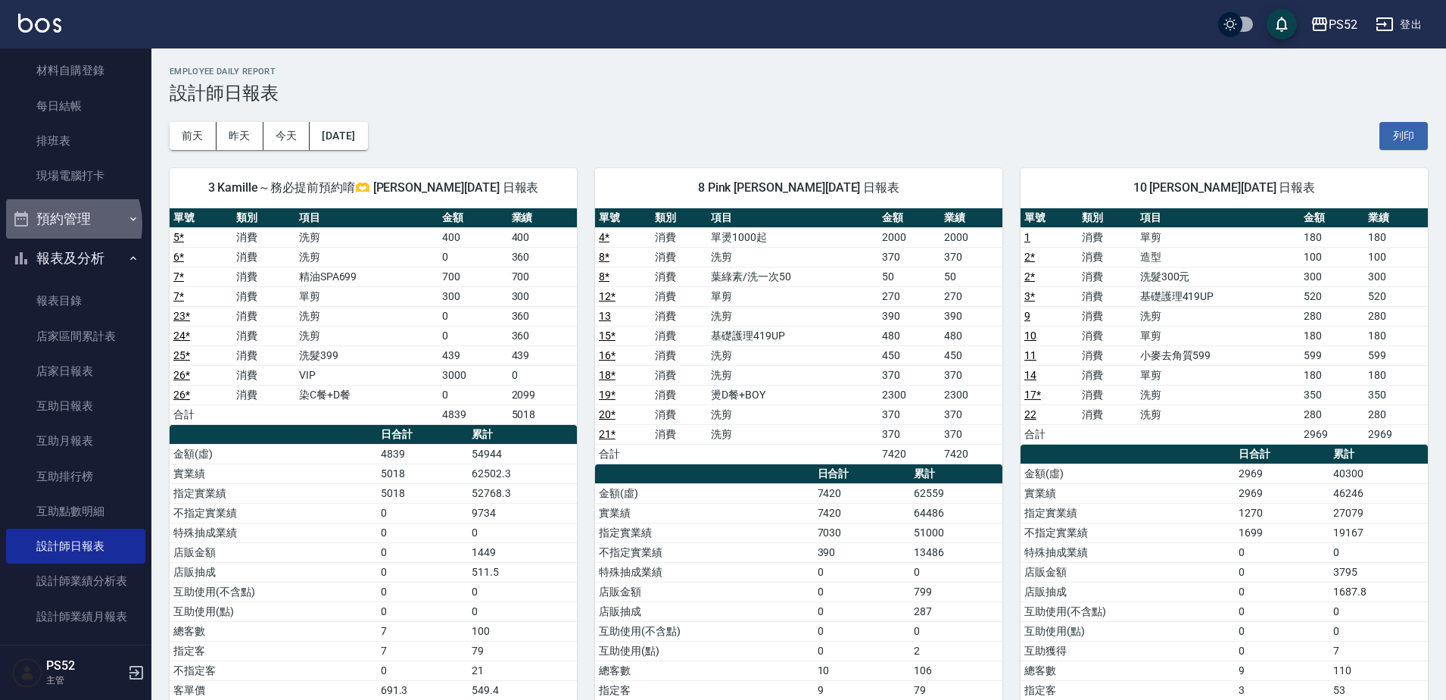
click at [52, 224] on button "預約管理" at bounding box center [75, 218] width 139 height 39
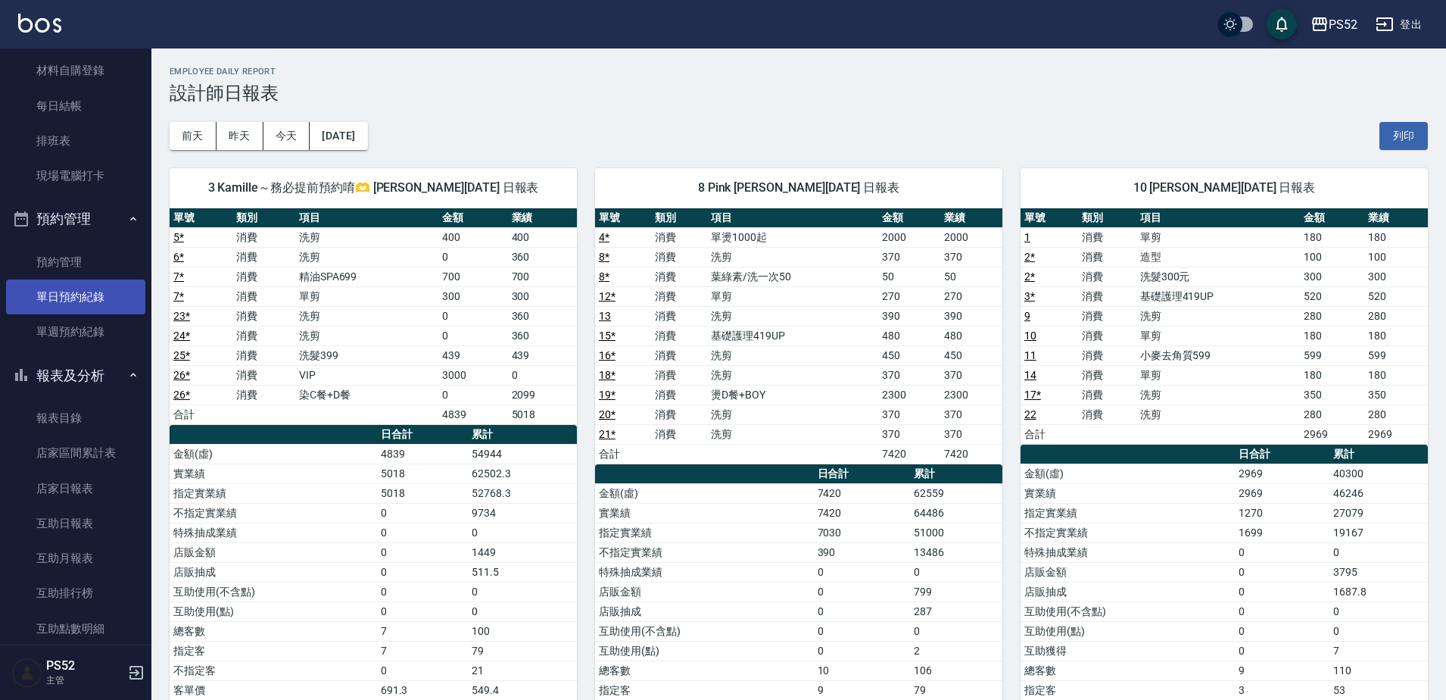
click at [53, 285] on link "單日預約紀錄" at bounding box center [75, 296] width 139 height 35
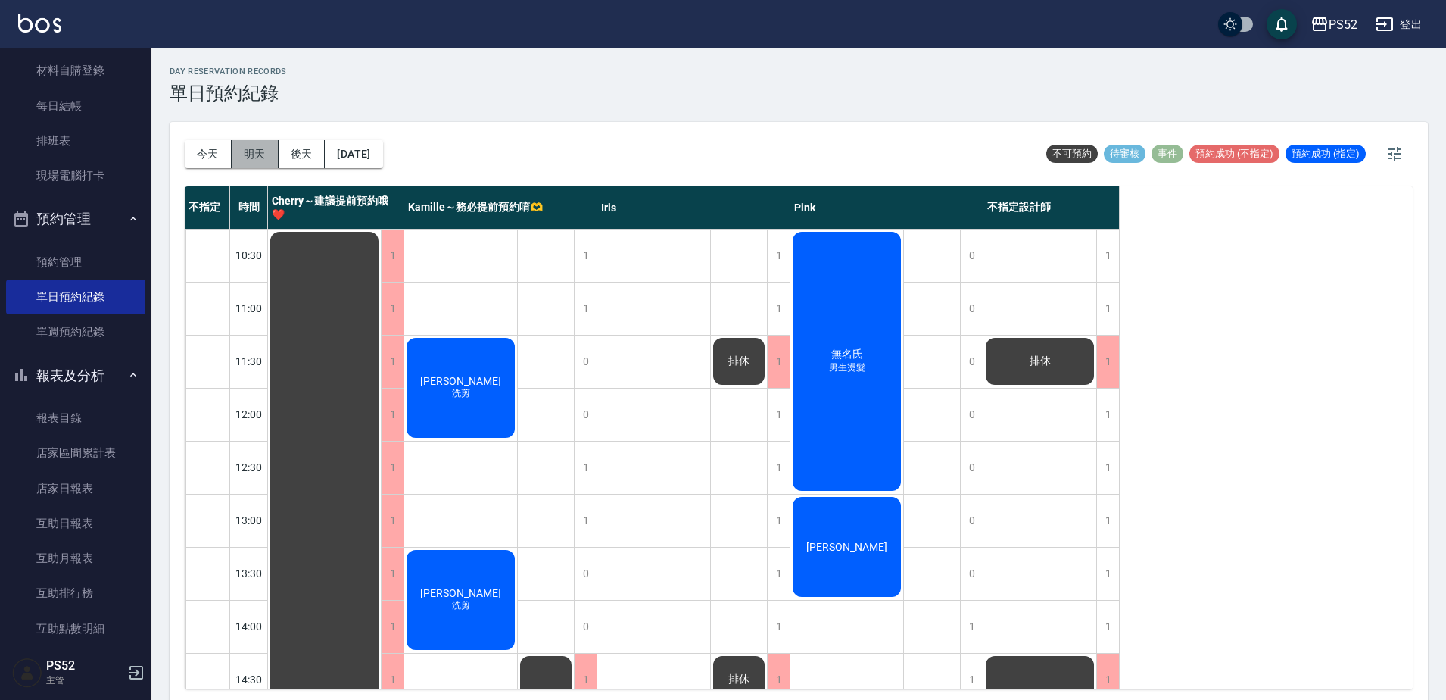
click at [258, 154] on button "明天" at bounding box center [255, 154] width 47 height 28
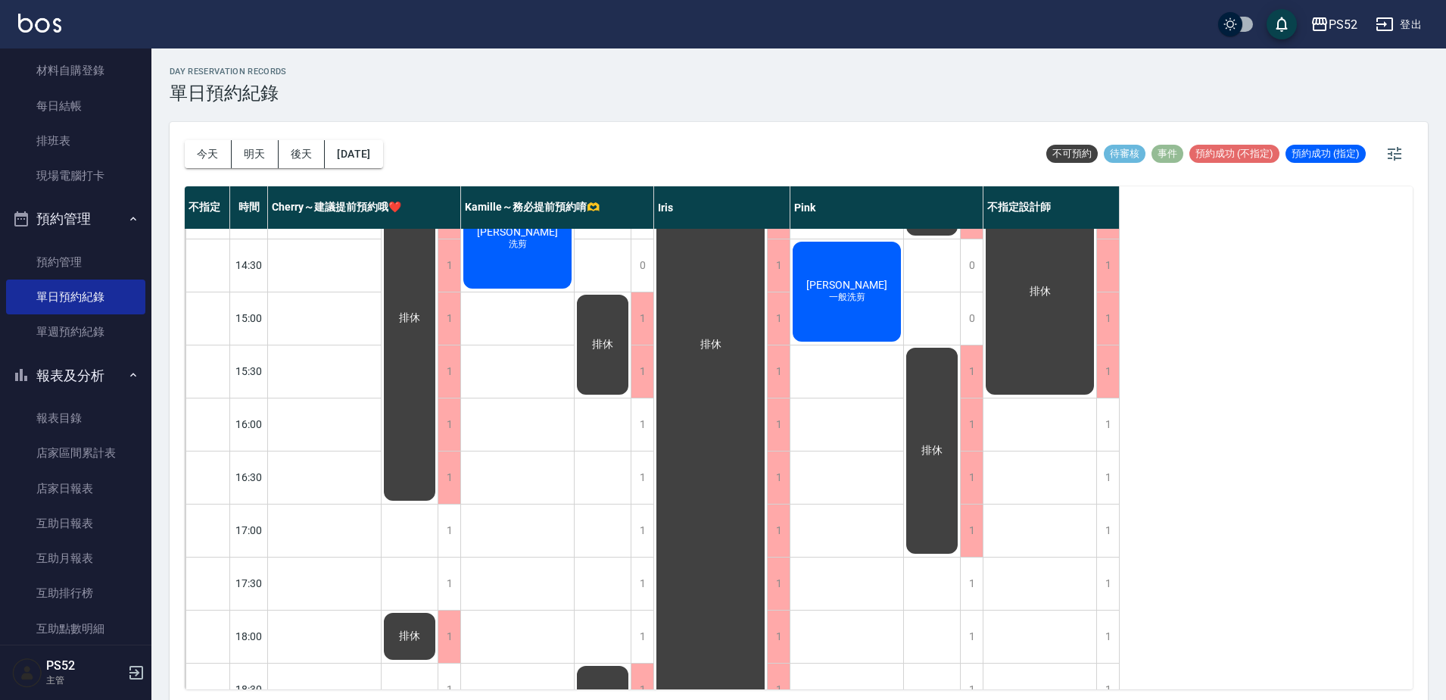
scroll to position [454, 0]
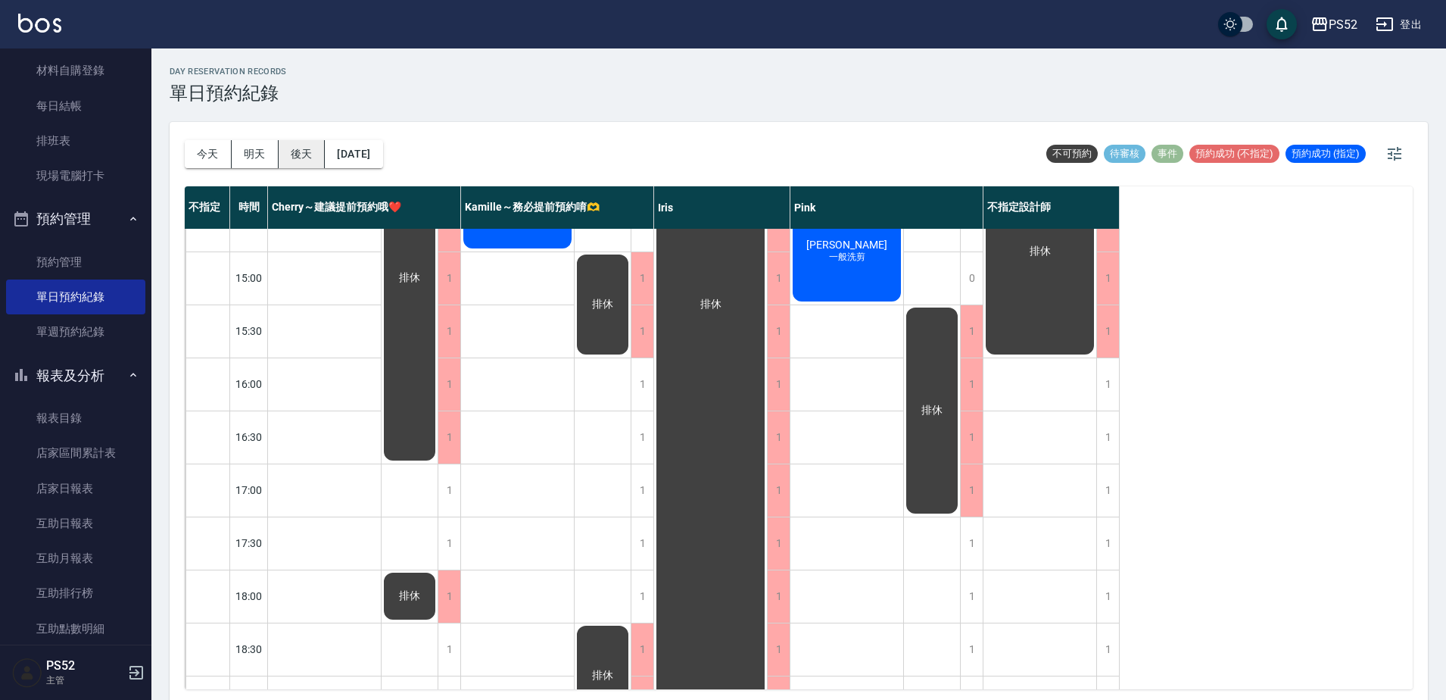
click at [311, 156] on button "後天" at bounding box center [302, 154] width 47 height 28
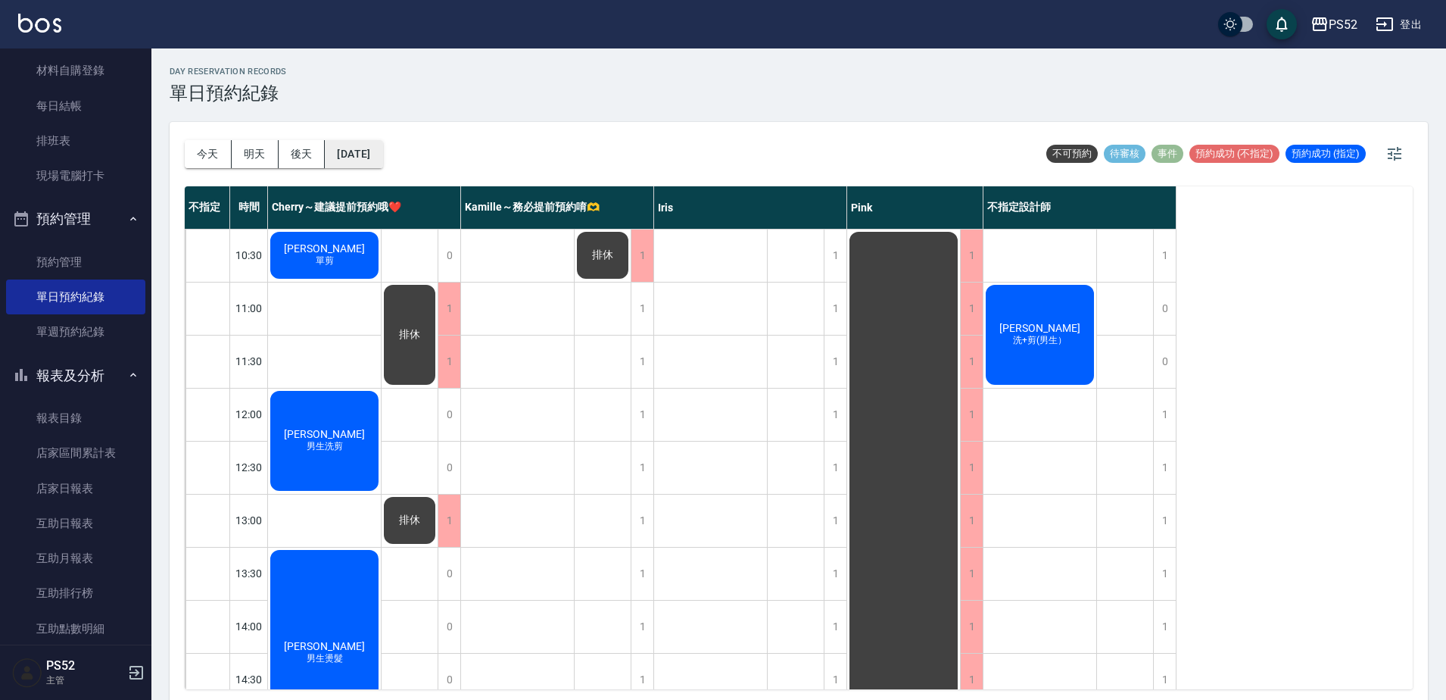
click at [382, 148] on button "[DATE]" at bounding box center [354, 154] width 58 height 28
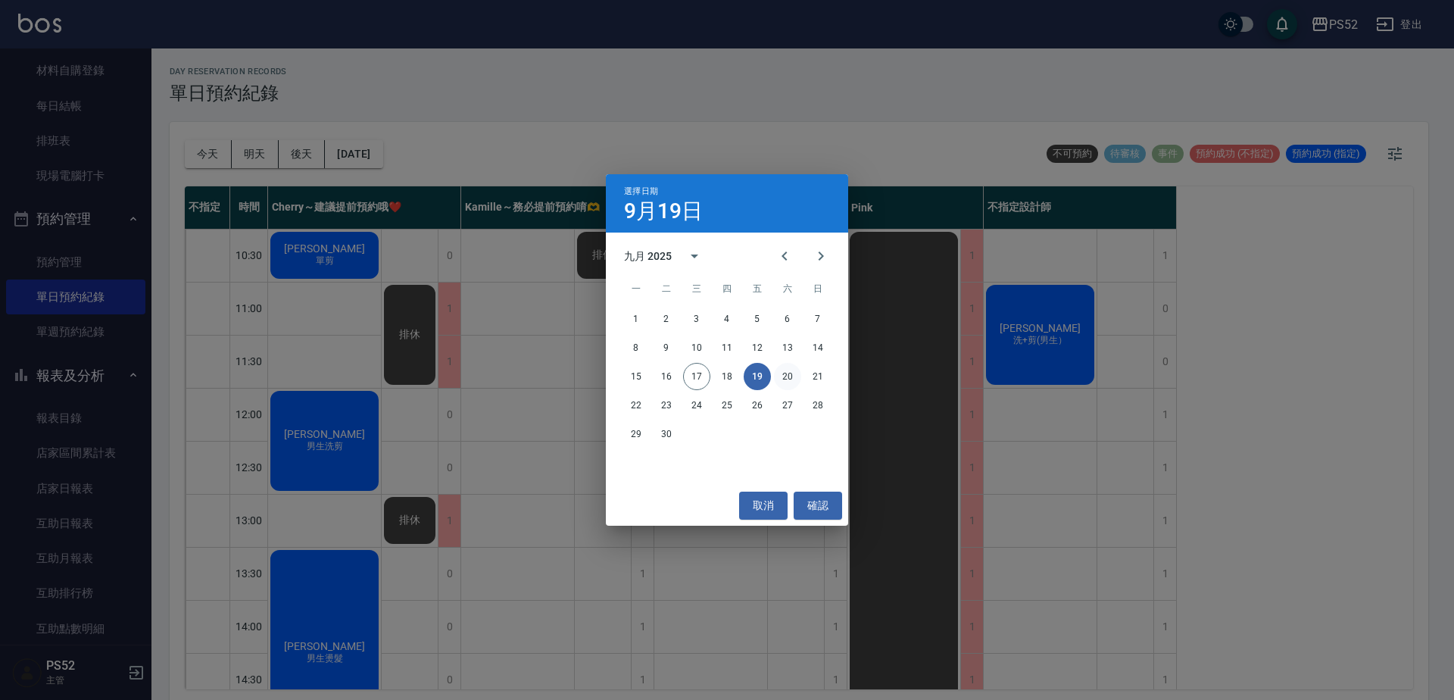
click at [793, 373] on button "20" at bounding box center [787, 376] width 27 height 27
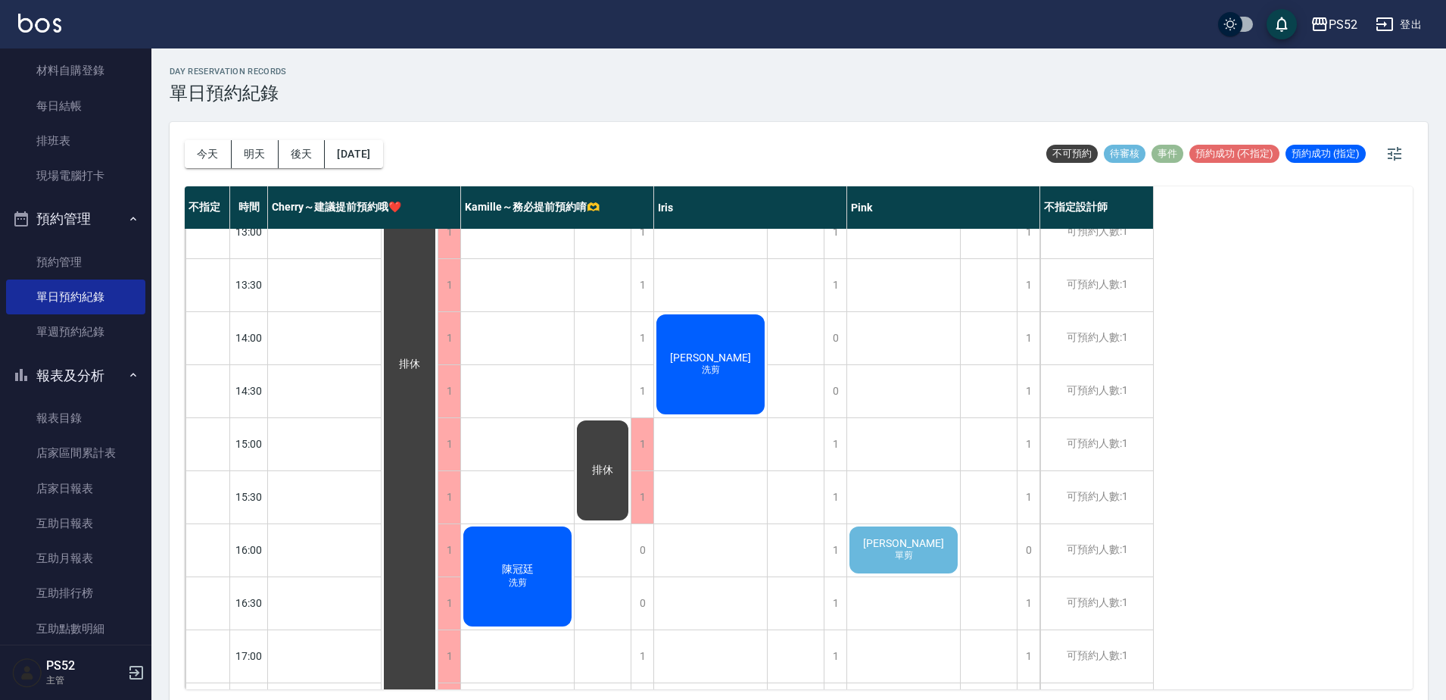
scroll to position [354, 0]
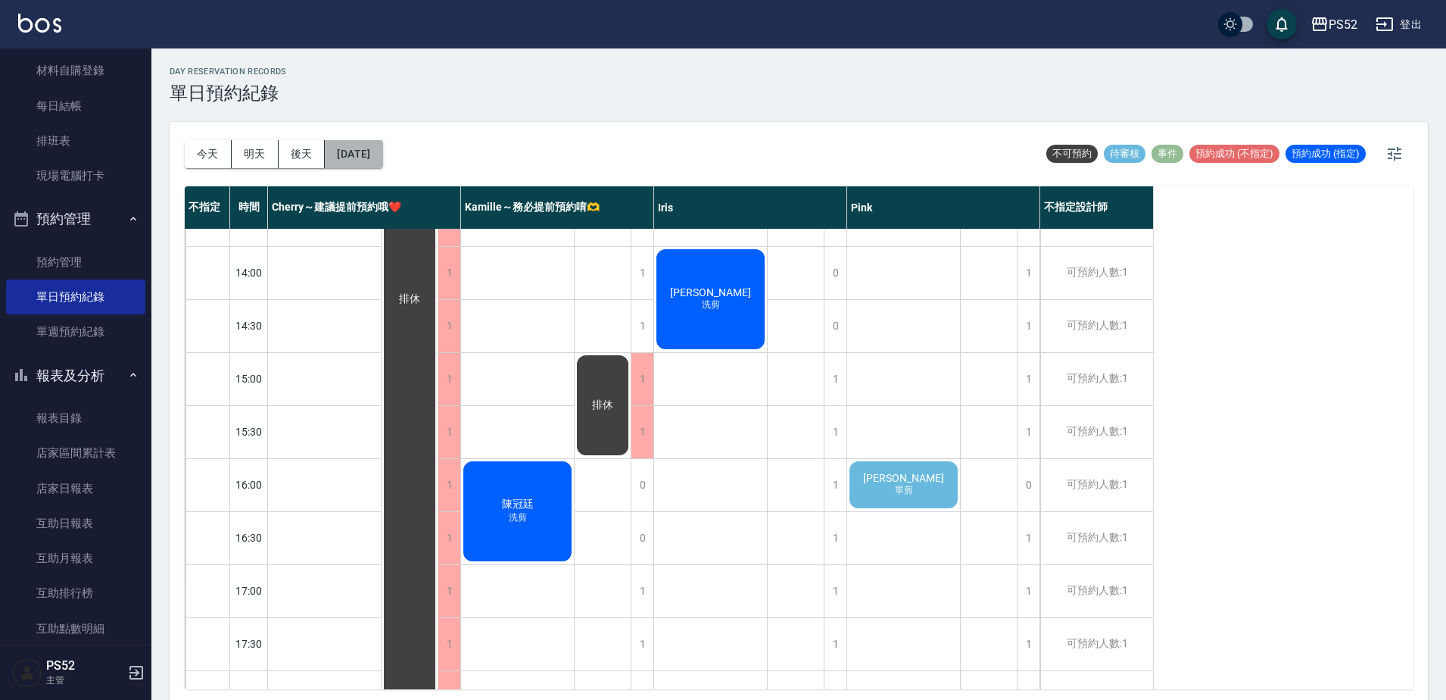
click at [382, 161] on button "[DATE]" at bounding box center [354, 154] width 58 height 28
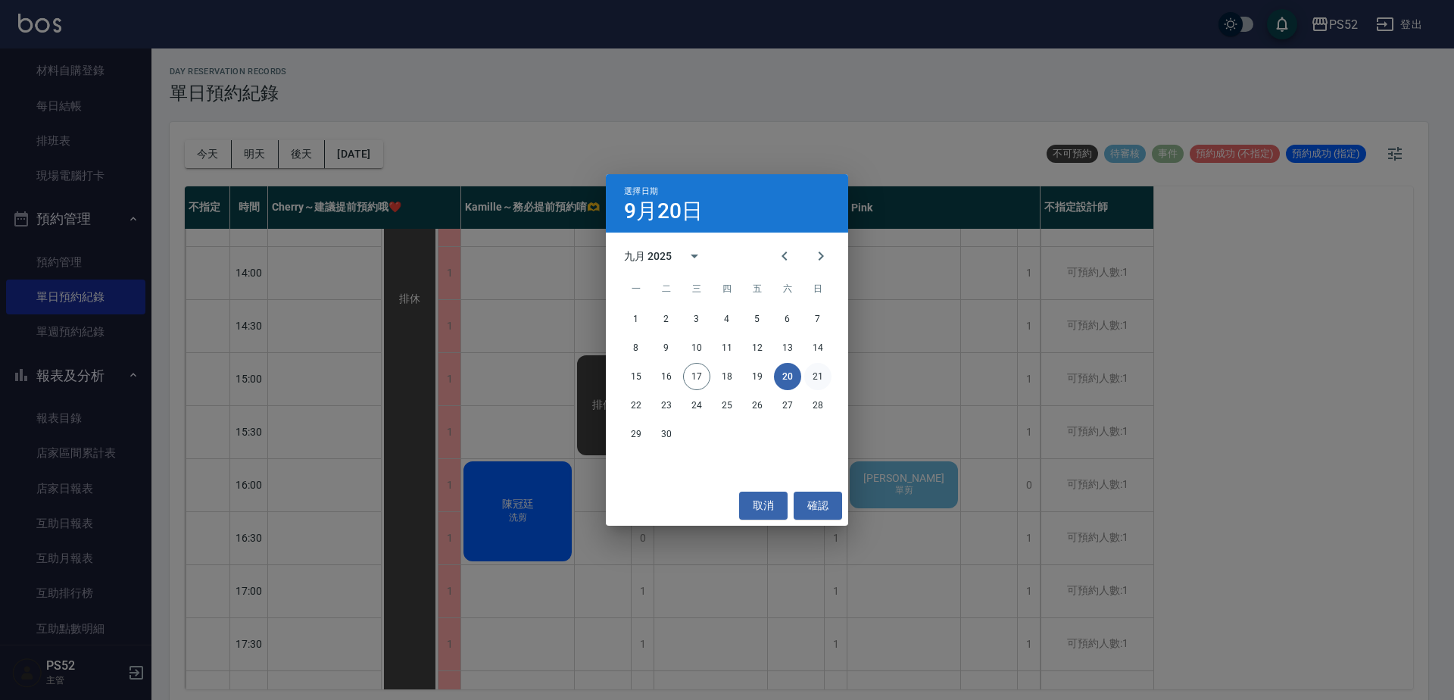
click at [807, 378] on button "21" at bounding box center [817, 376] width 27 height 27
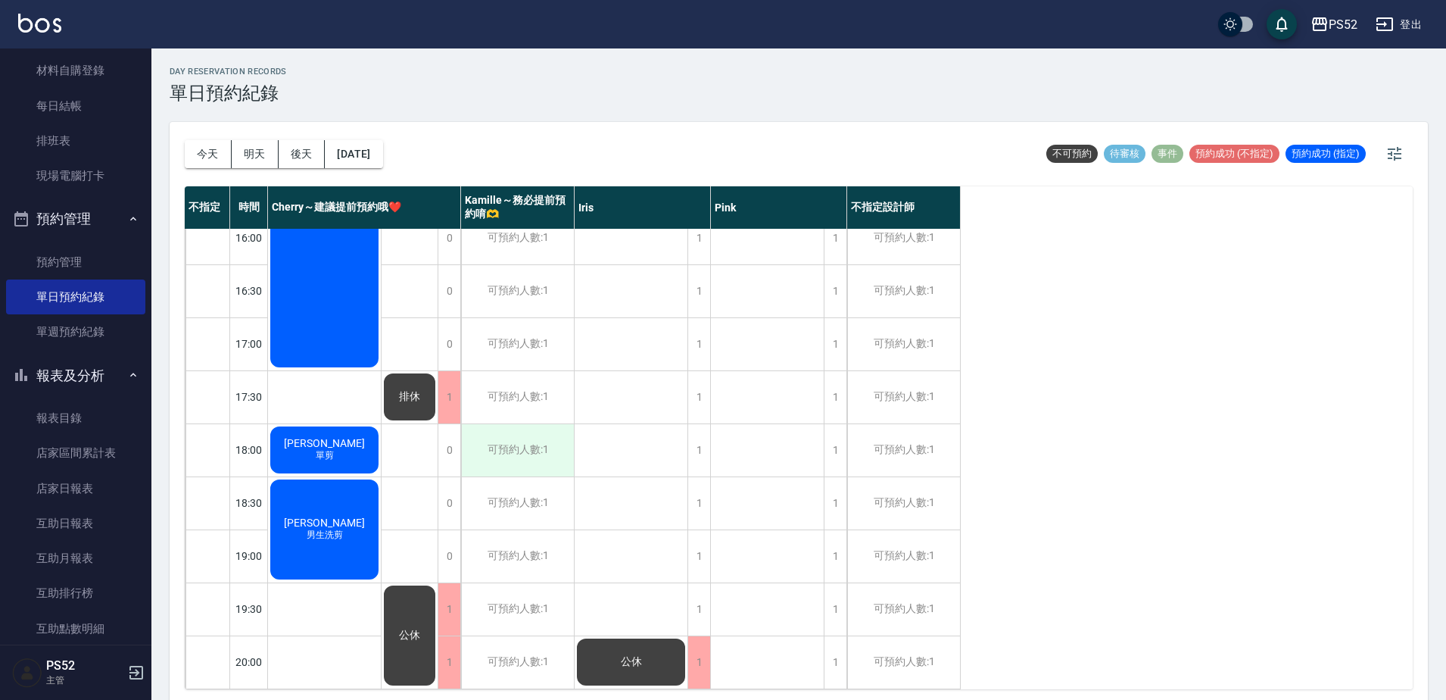
scroll to position [613, 0]
click at [369, 156] on button "[DATE]" at bounding box center [354, 154] width 58 height 28
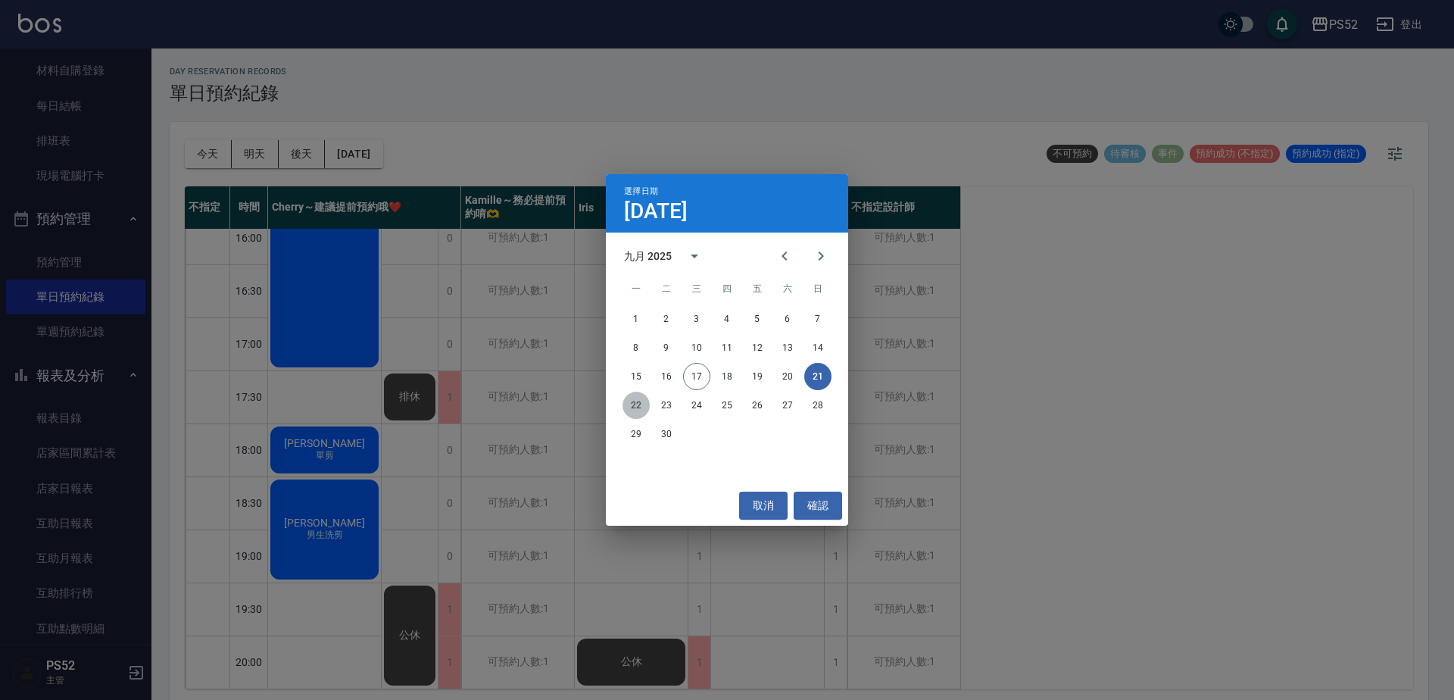
click at [636, 406] on button "22" at bounding box center [635, 404] width 27 height 27
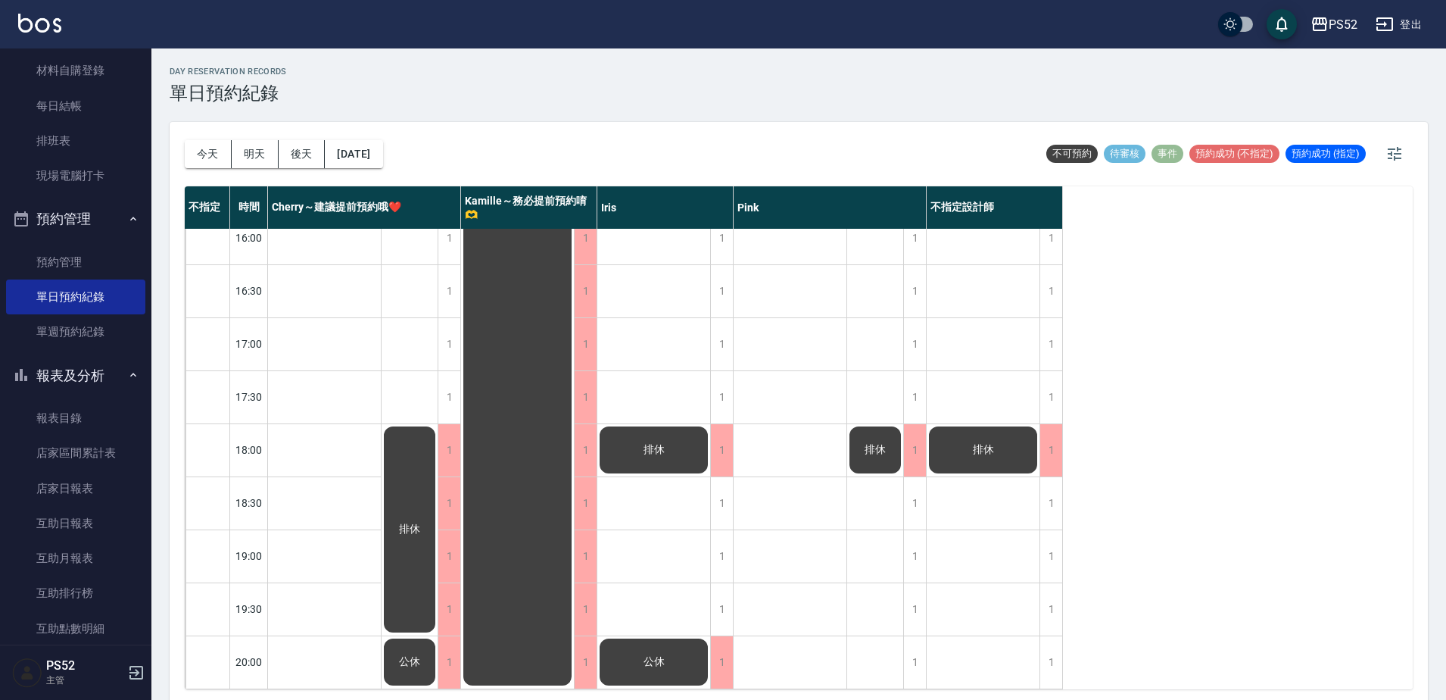
scroll to position [5, 0]
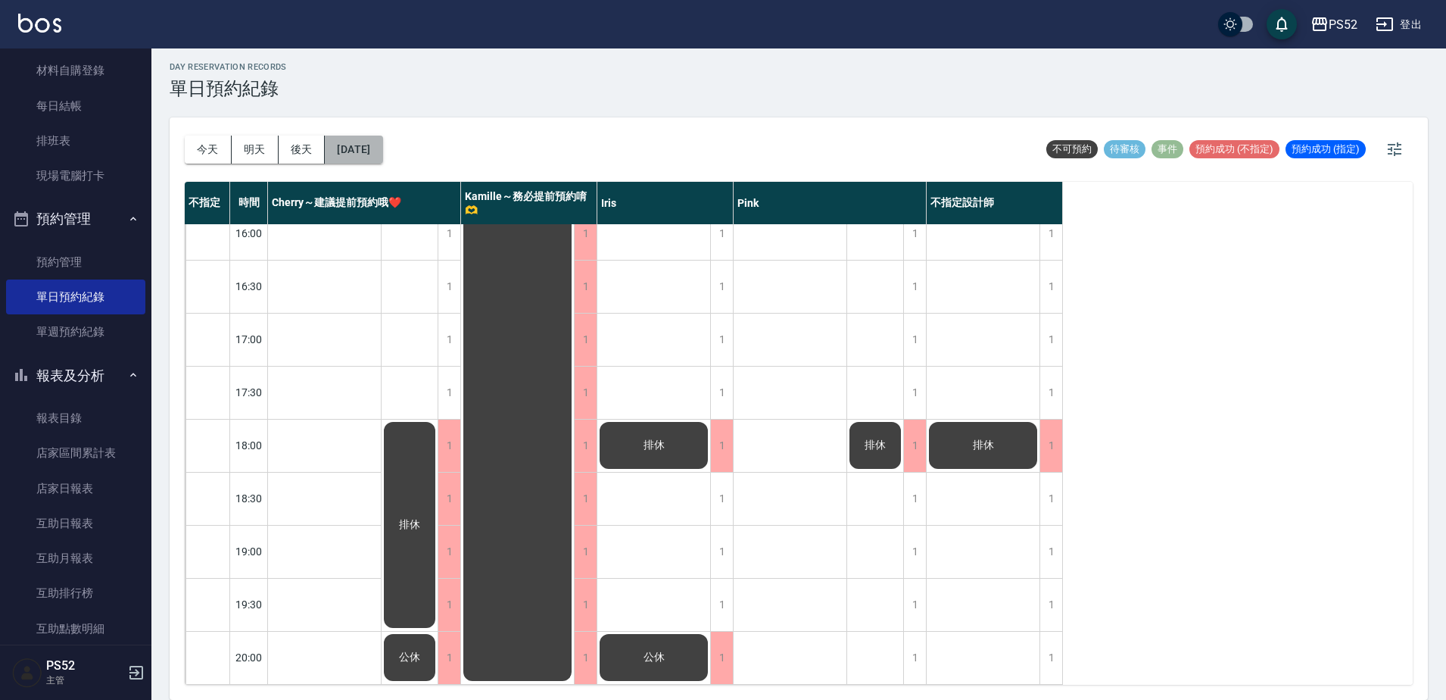
click at [382, 151] on button "[DATE]" at bounding box center [354, 150] width 58 height 28
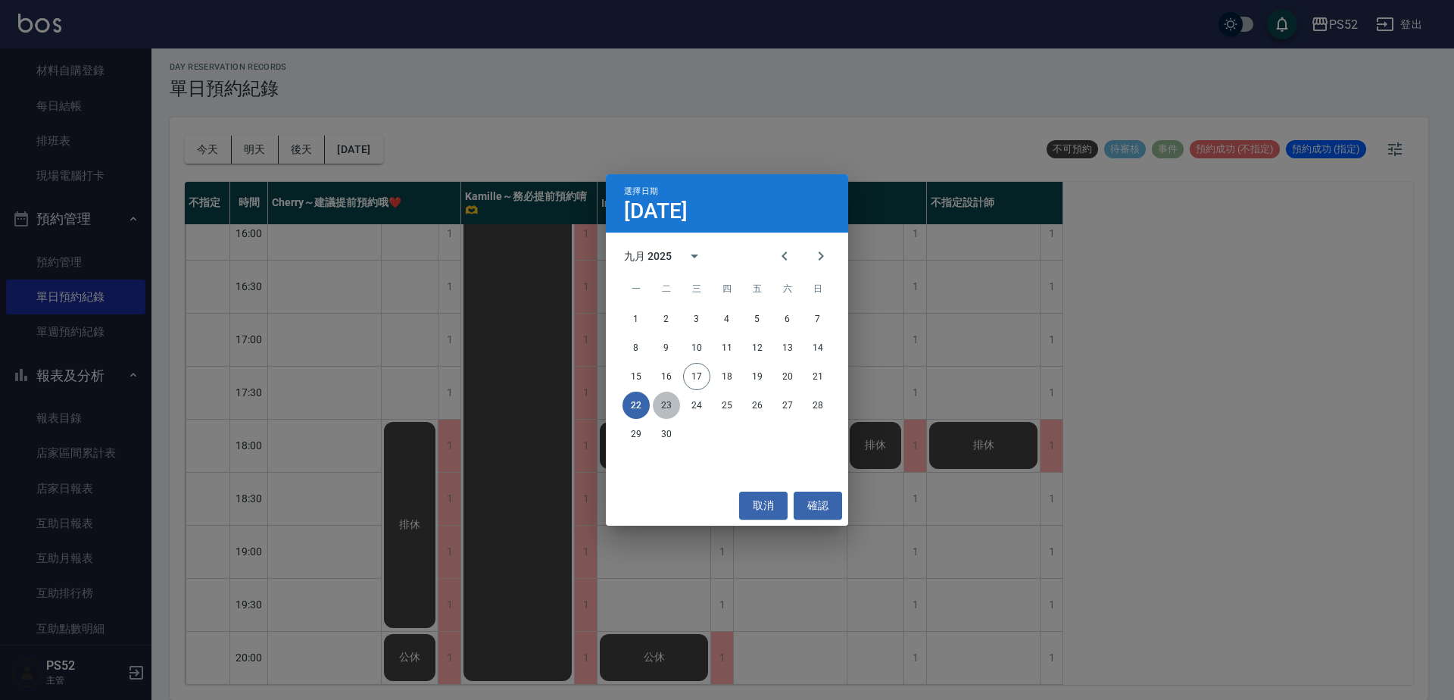
click at [667, 401] on button "23" at bounding box center [666, 404] width 27 height 27
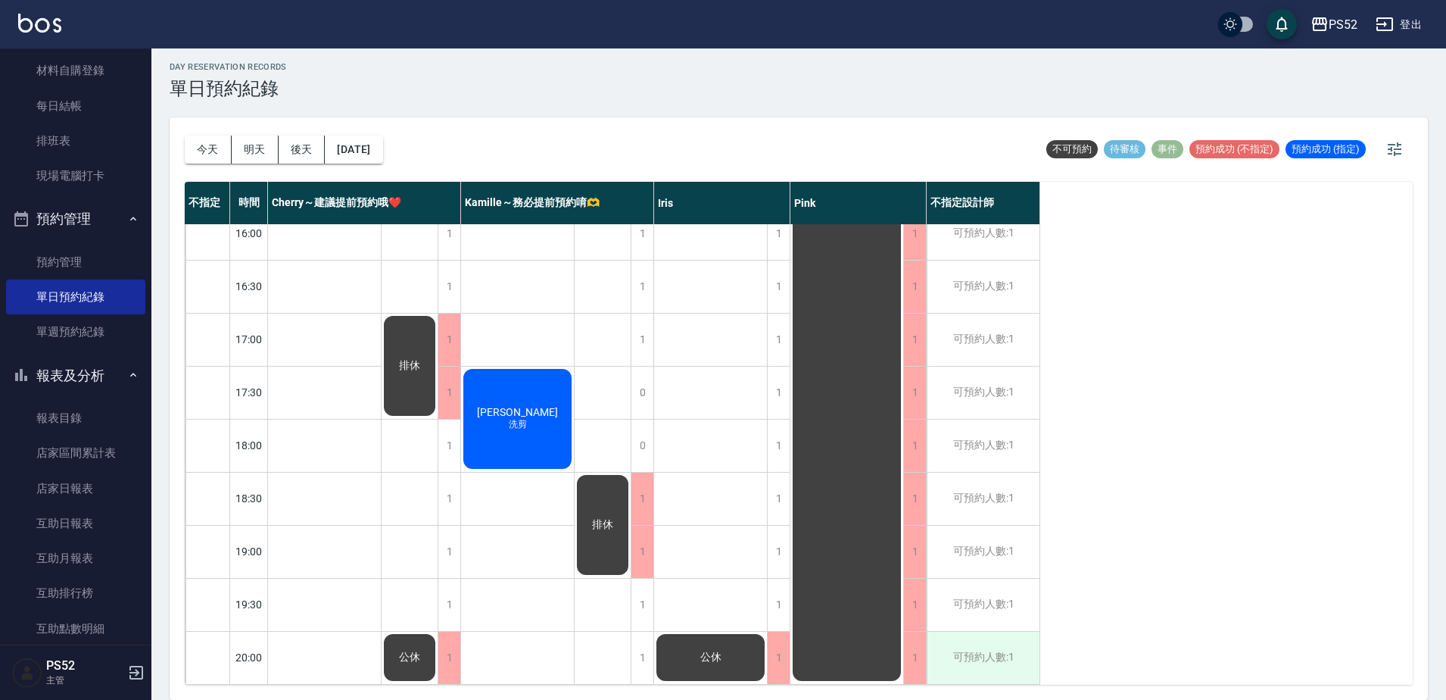
click at [1004, 654] on div "可預約人數:1" at bounding box center [983, 658] width 113 height 52
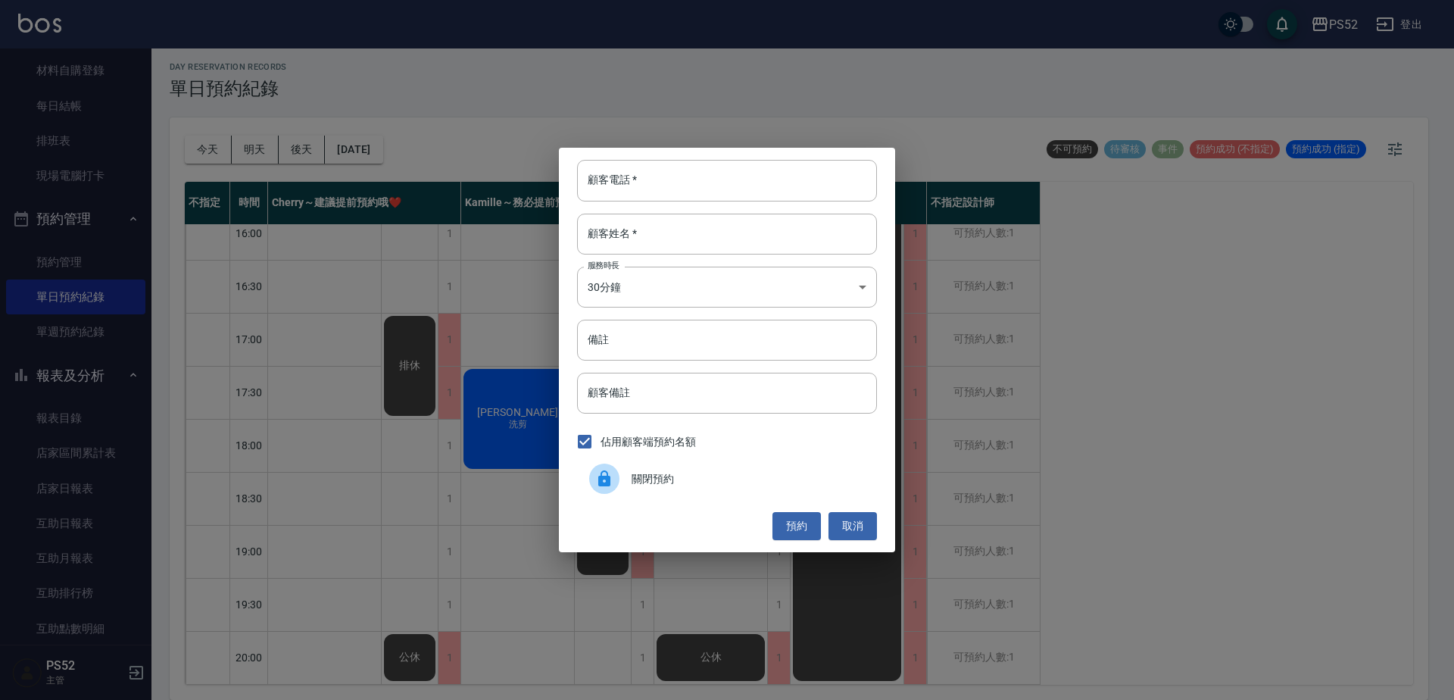
click at [679, 487] on div "關閉預約" at bounding box center [727, 478] width 300 height 42
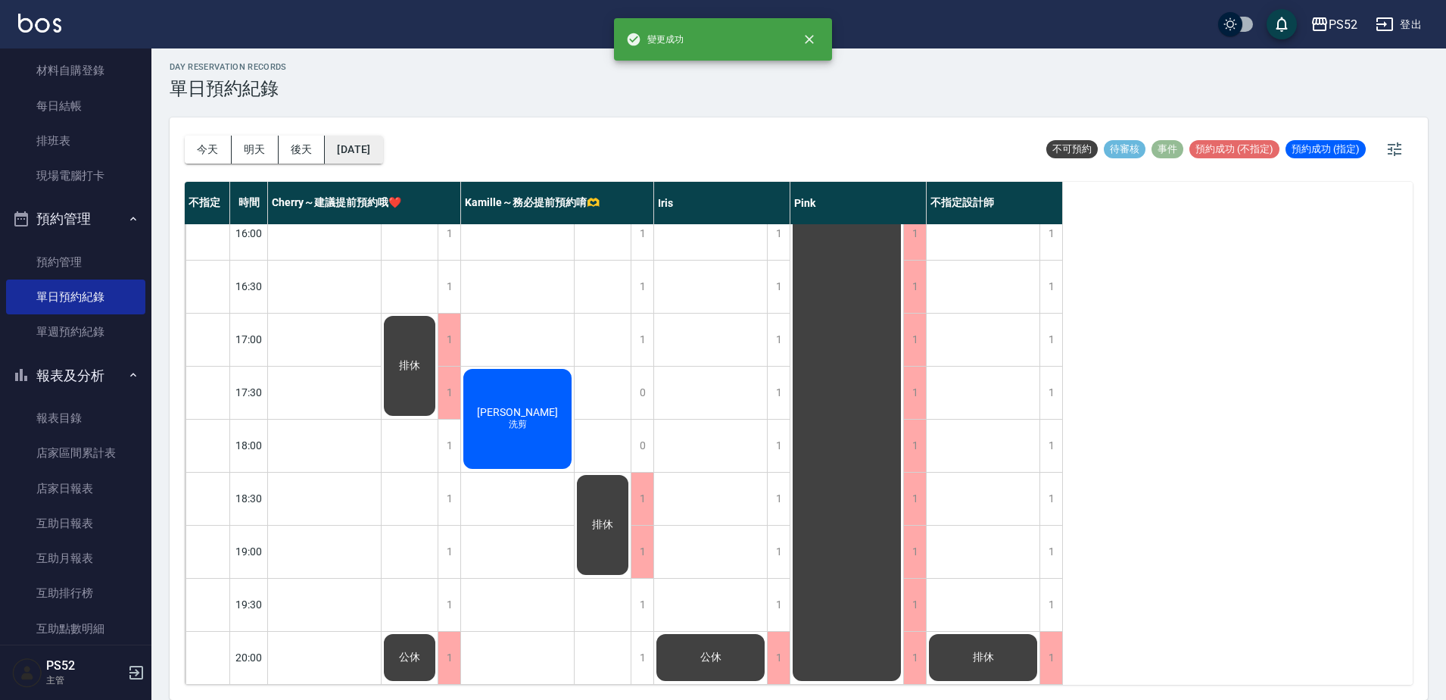
click at [379, 144] on button "[DATE]" at bounding box center [354, 150] width 58 height 28
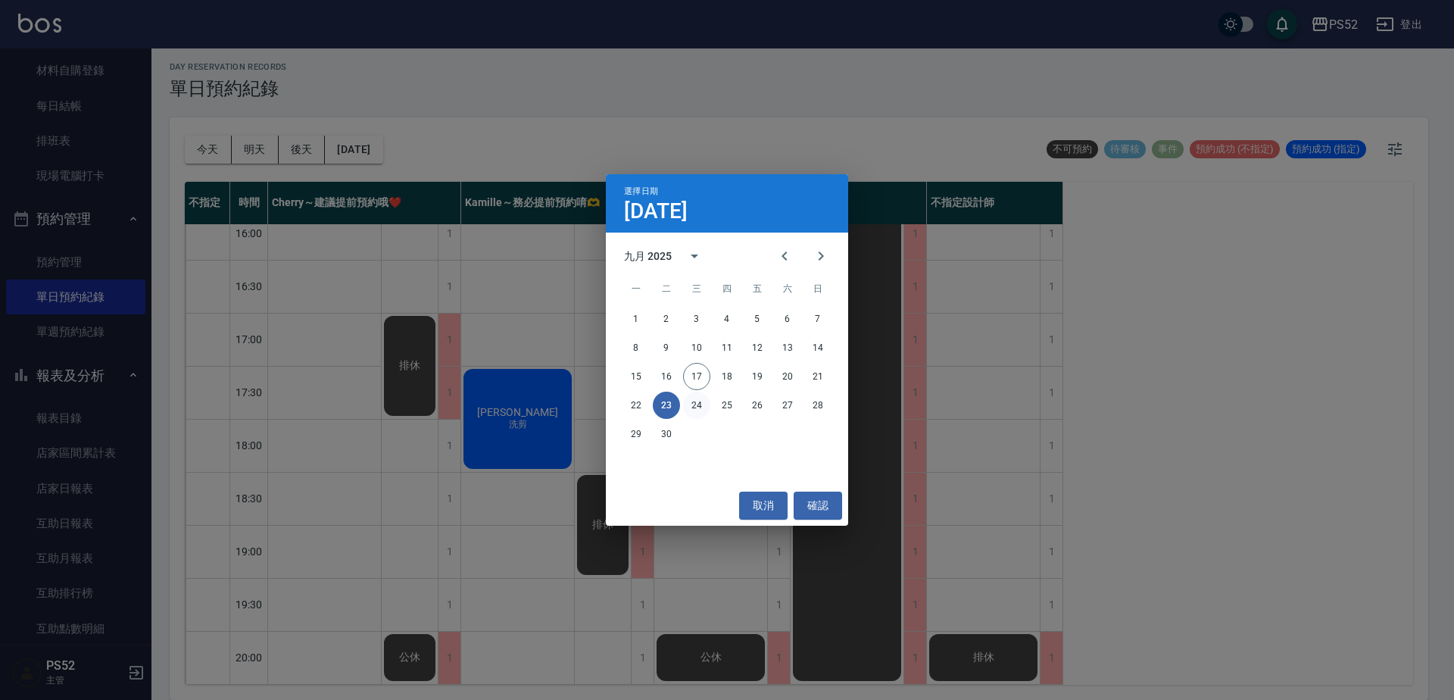
click at [700, 396] on button "24" at bounding box center [696, 404] width 27 height 27
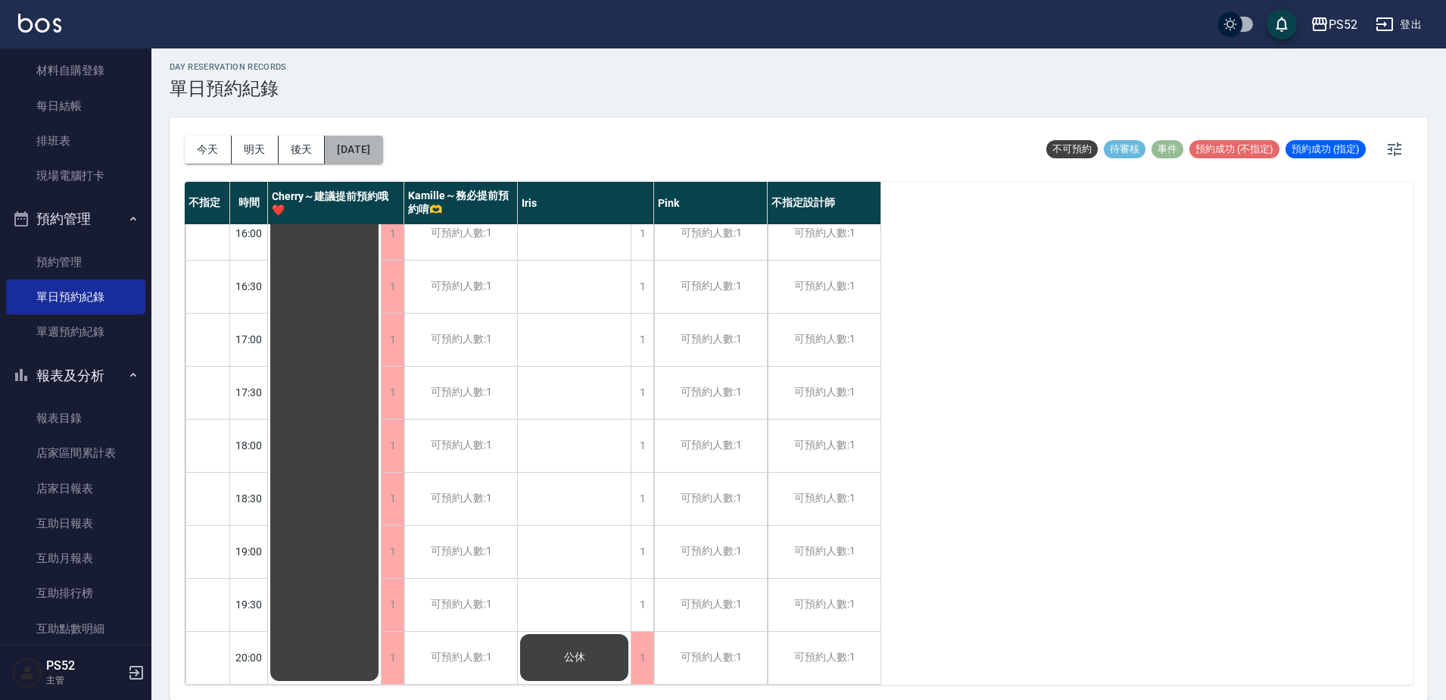
click at [382, 151] on button "[DATE]" at bounding box center [354, 150] width 58 height 28
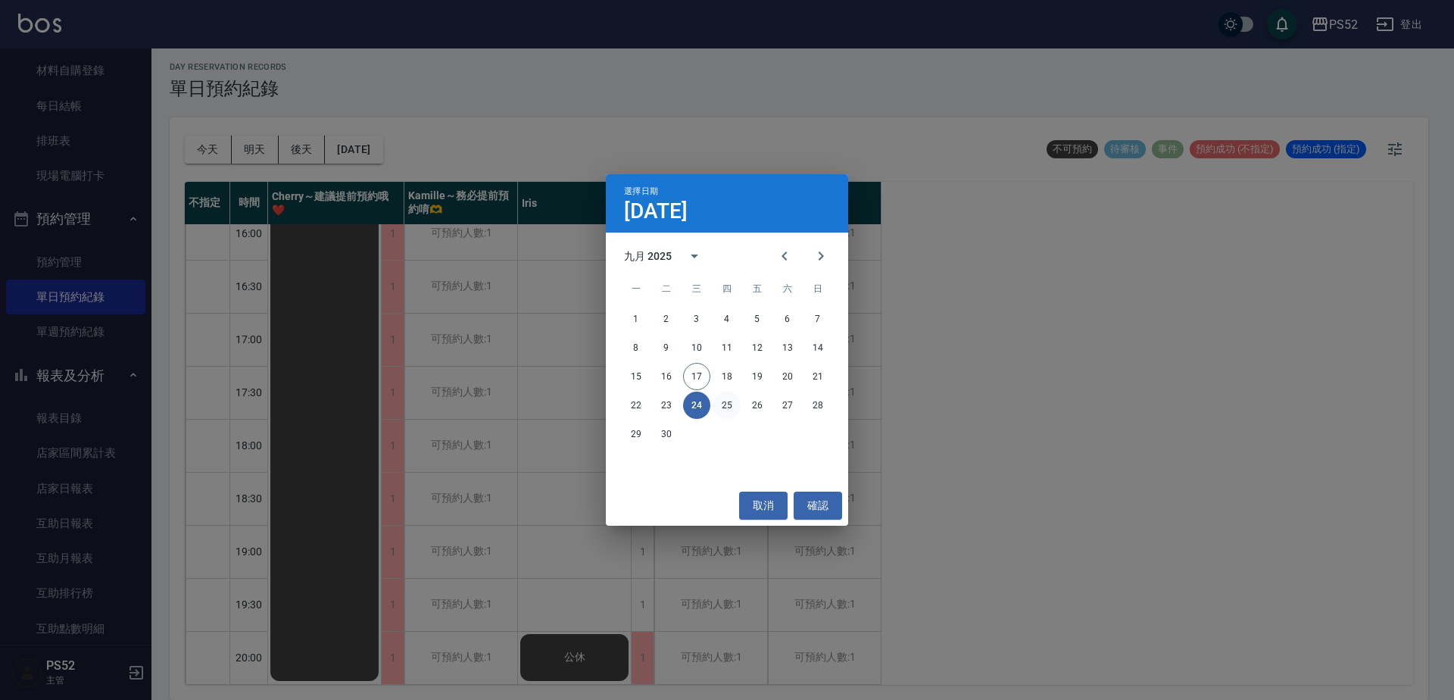
click at [723, 405] on button "25" at bounding box center [726, 404] width 27 height 27
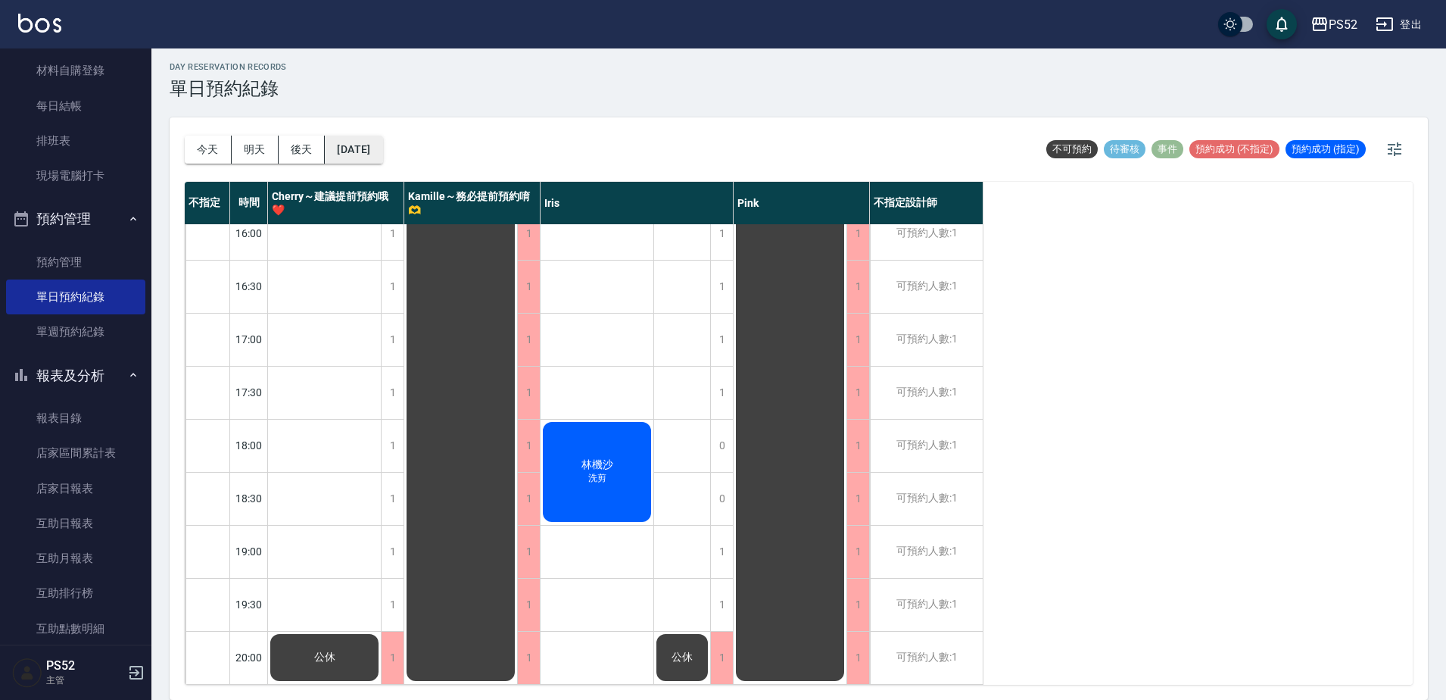
click at [376, 152] on button "[DATE]" at bounding box center [354, 150] width 58 height 28
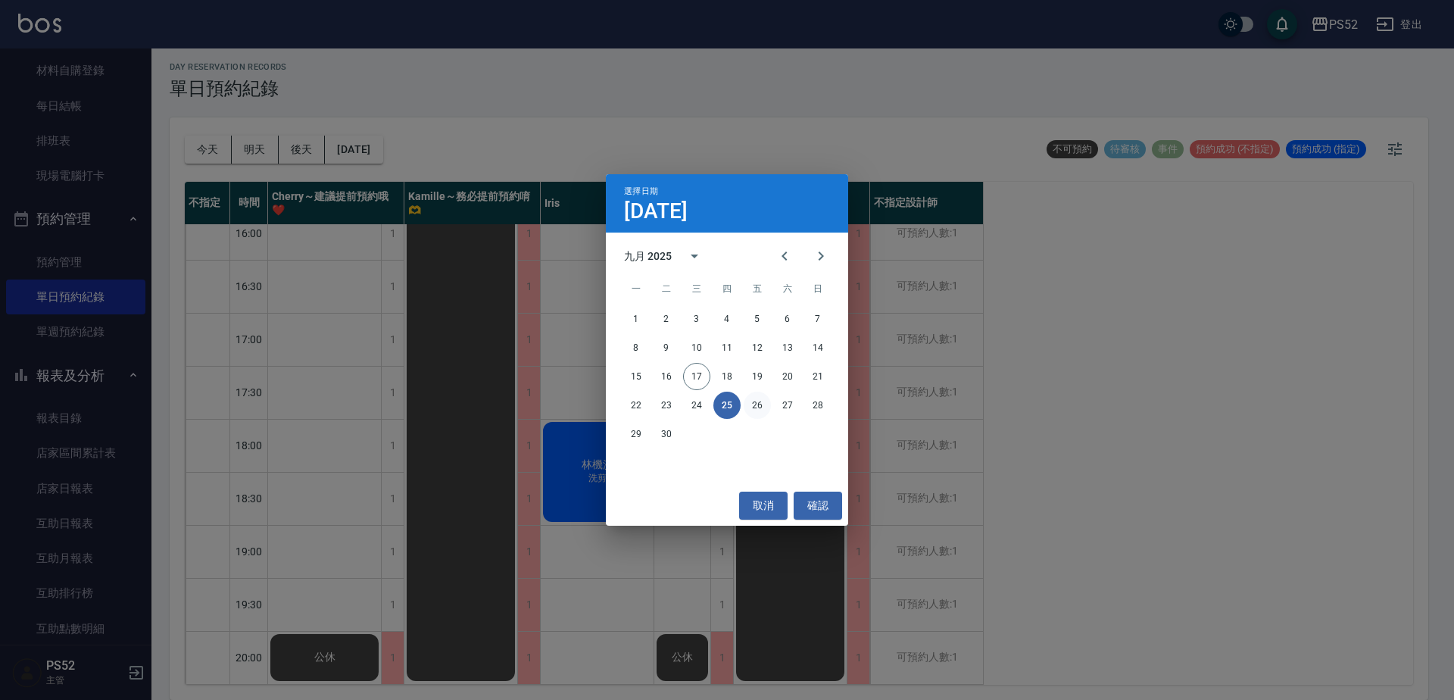
click at [763, 401] on button "26" at bounding box center [757, 404] width 27 height 27
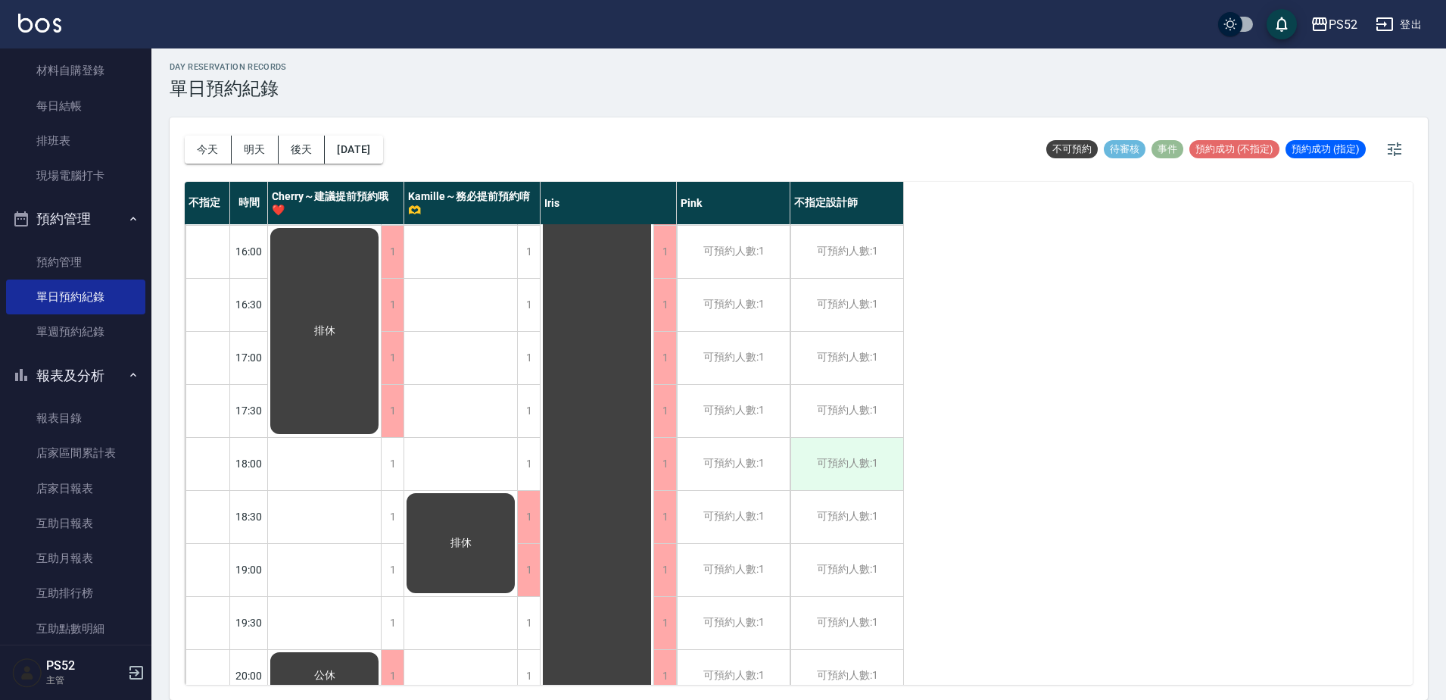
scroll to position [613, 0]
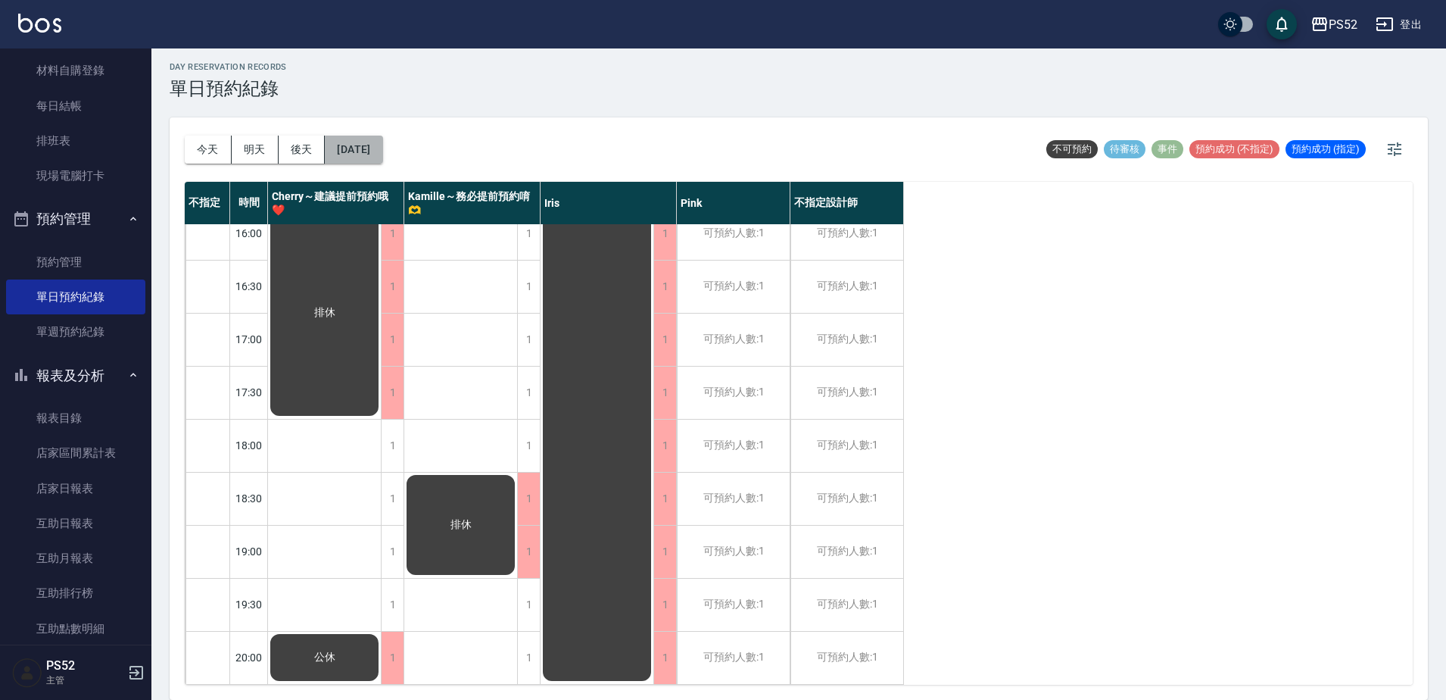
click at [377, 150] on button "[DATE]" at bounding box center [354, 150] width 58 height 28
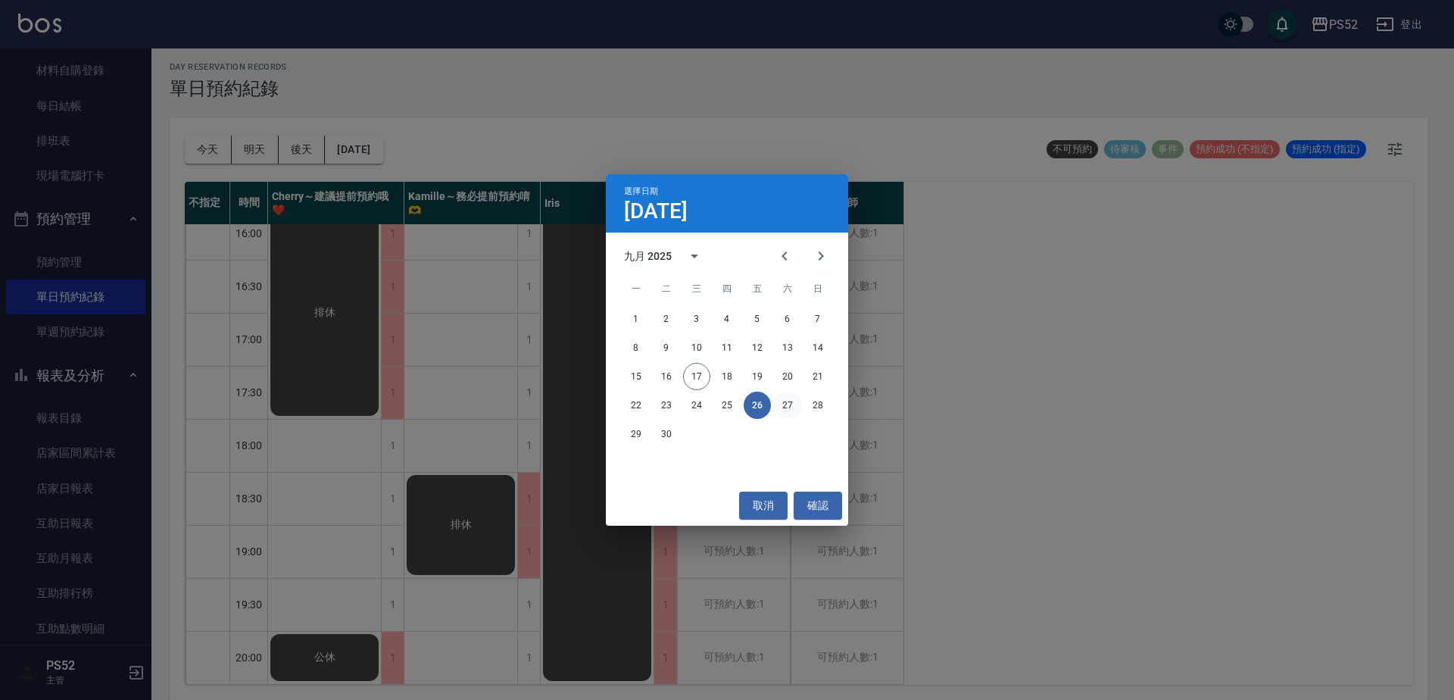
click at [792, 404] on button "27" at bounding box center [787, 404] width 27 height 27
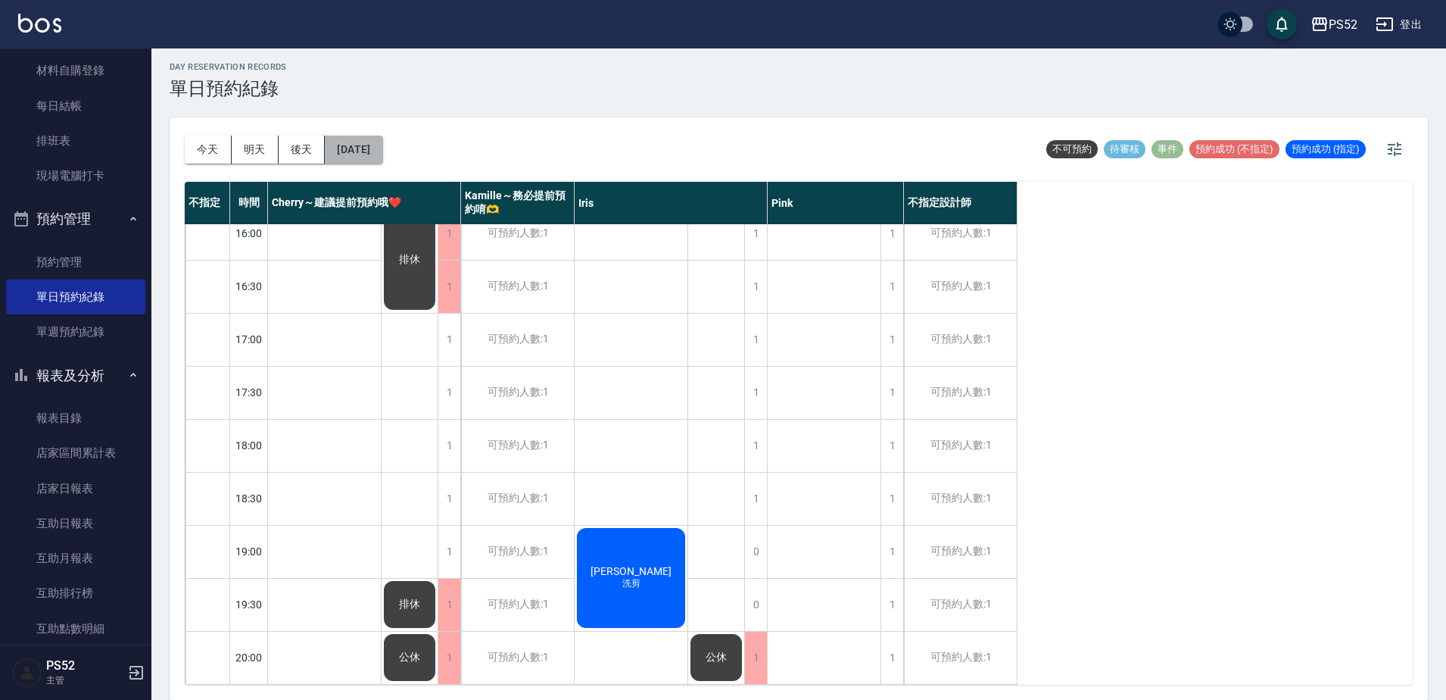
click at [382, 139] on button "[DATE]" at bounding box center [354, 150] width 58 height 28
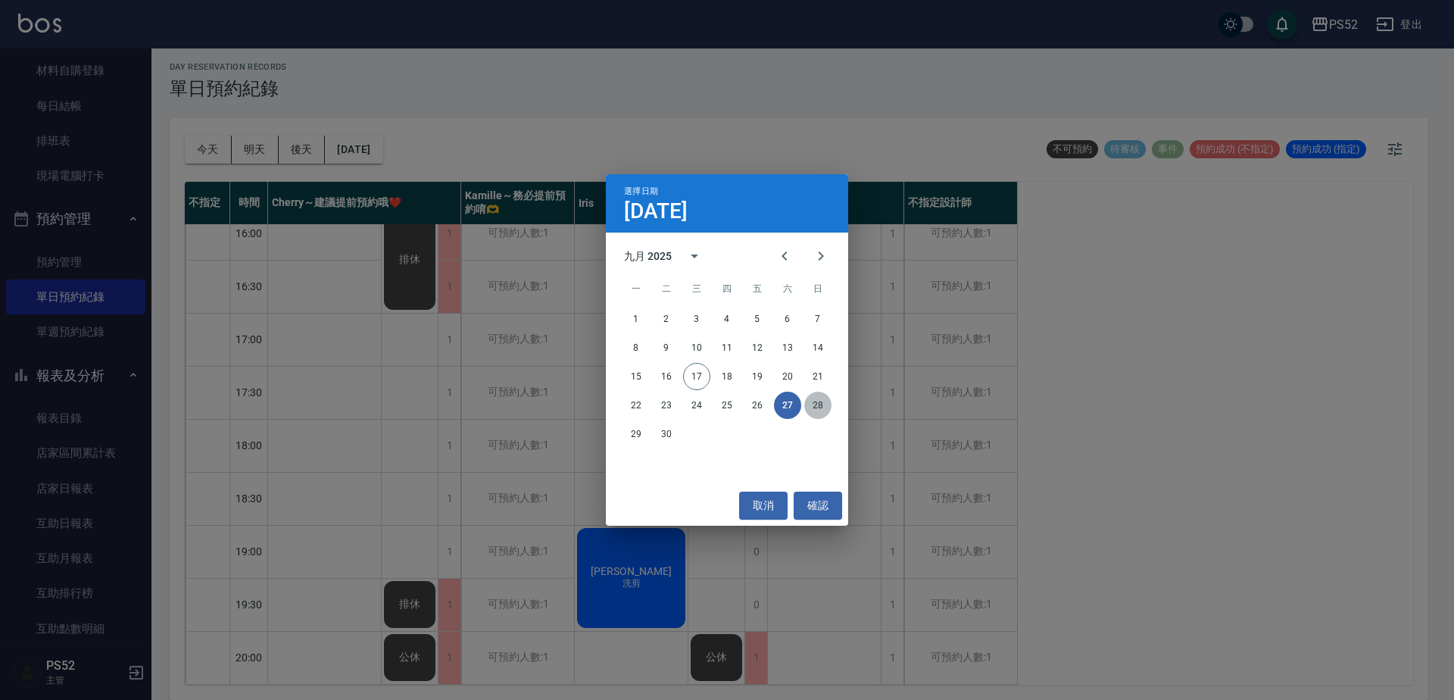
click at [815, 404] on button "28" at bounding box center [817, 404] width 27 height 27
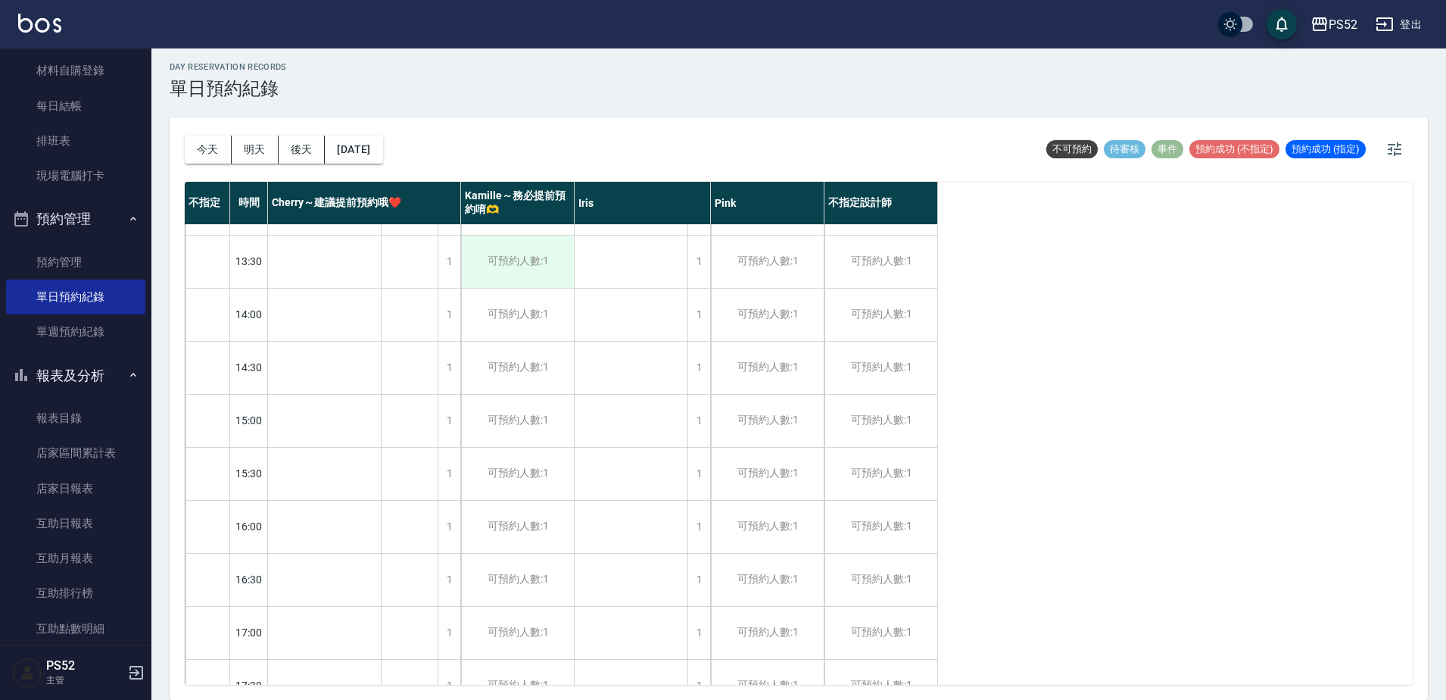
drag, startPoint x: 523, startPoint y: 275, endPoint x: 539, endPoint y: 289, distance: 21.4
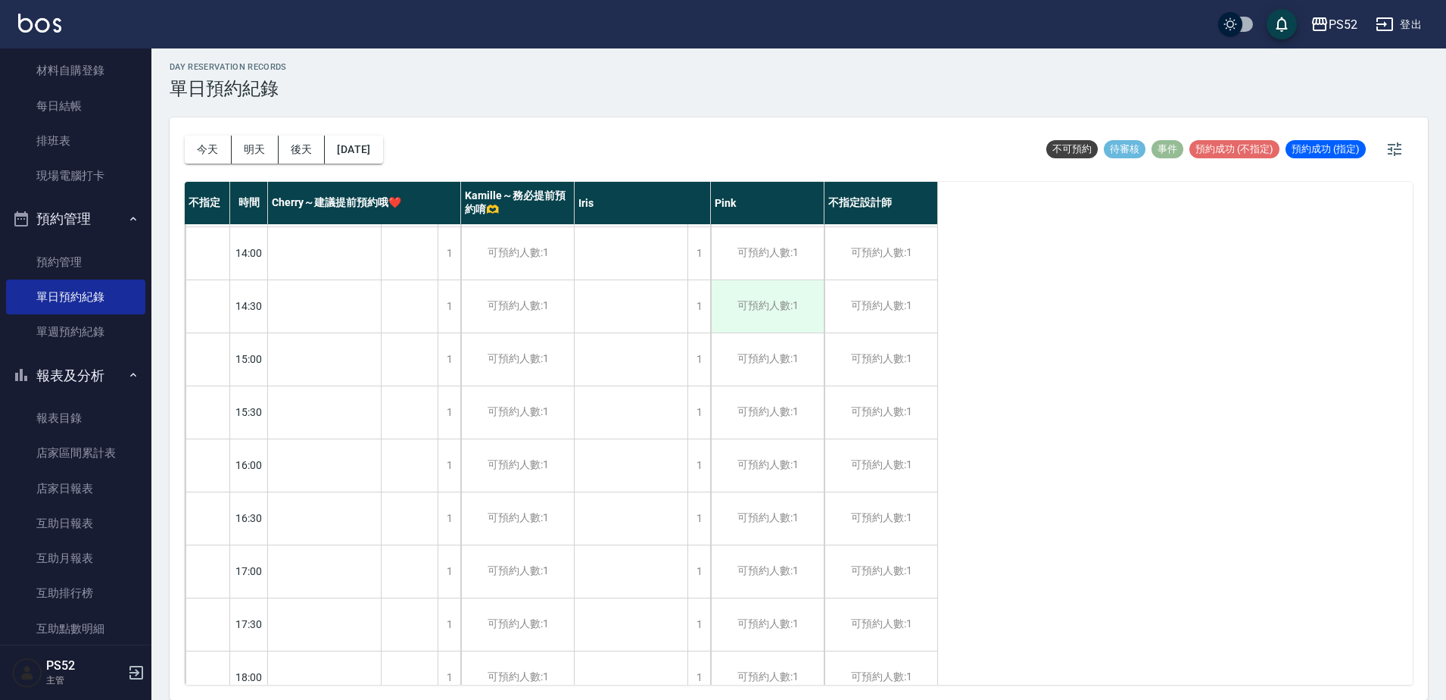
scroll to position [388, 0]
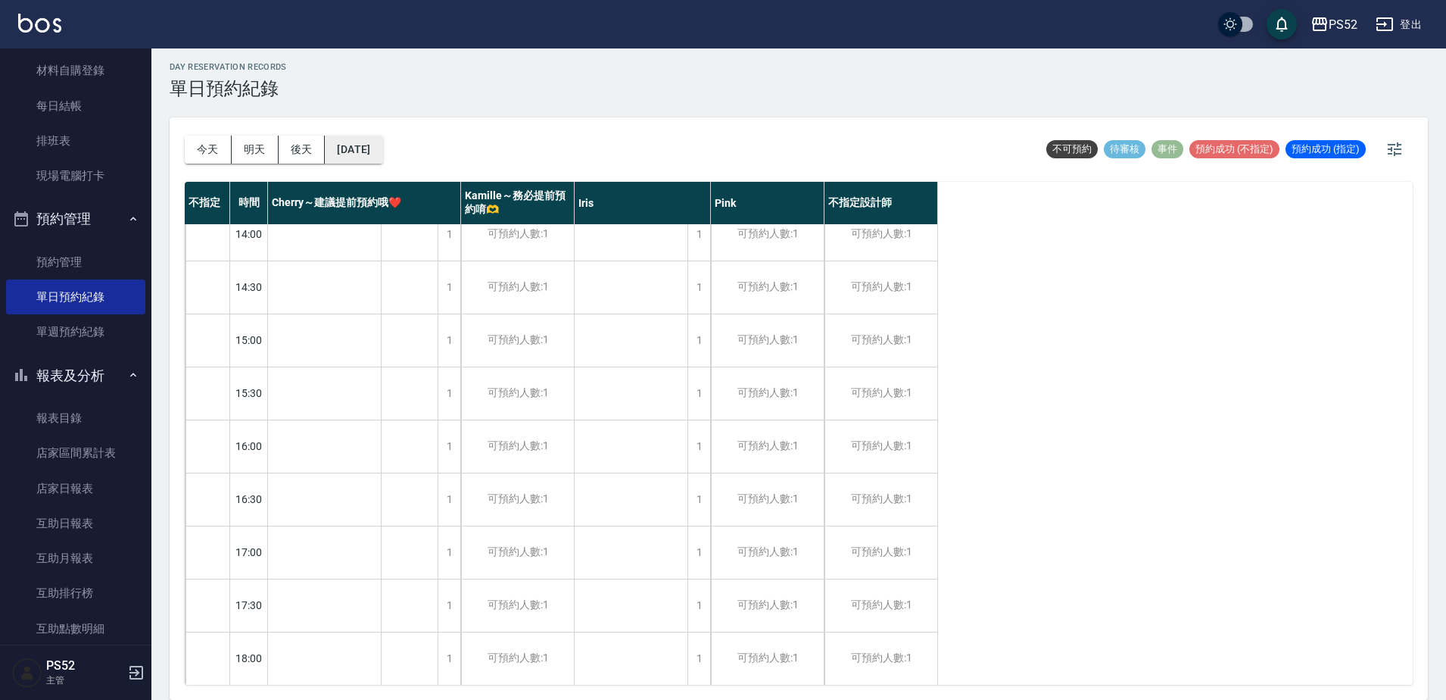
click at [376, 158] on button "[DATE]" at bounding box center [354, 150] width 58 height 28
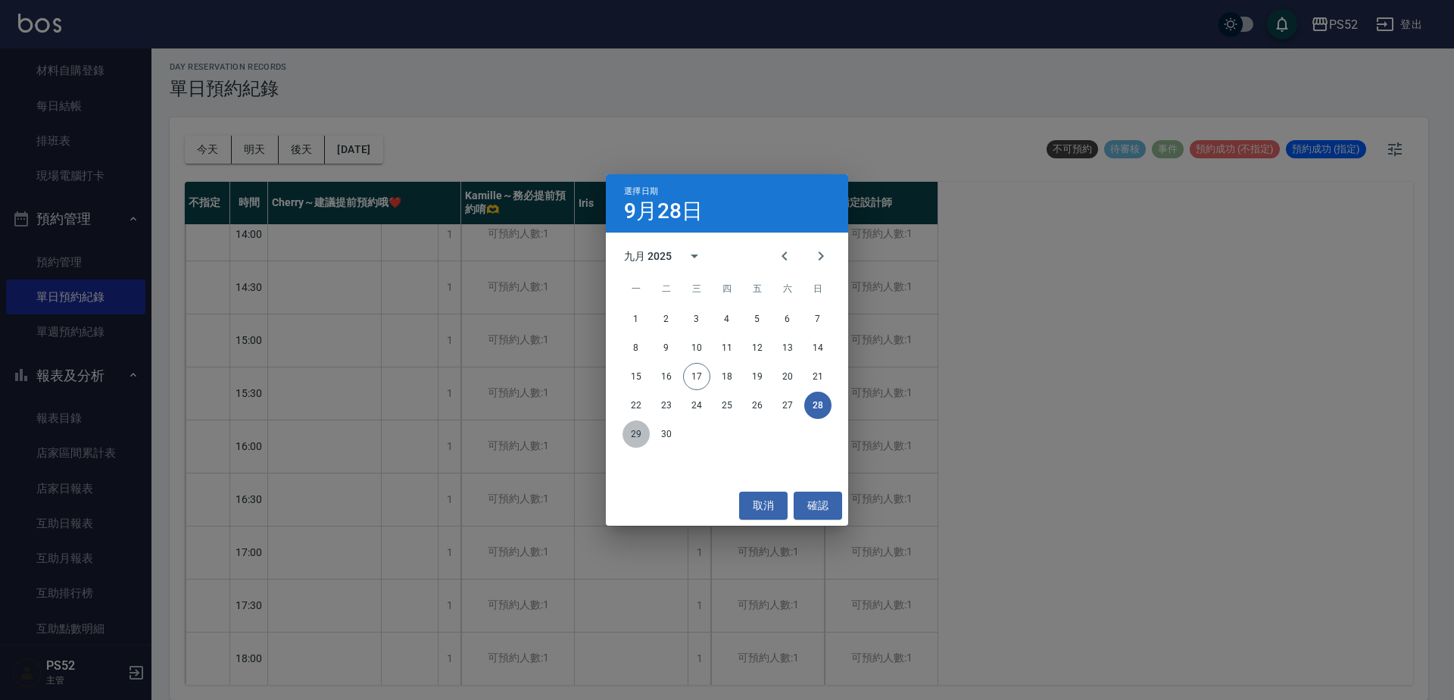
click at [644, 423] on button "29" at bounding box center [635, 433] width 27 height 27
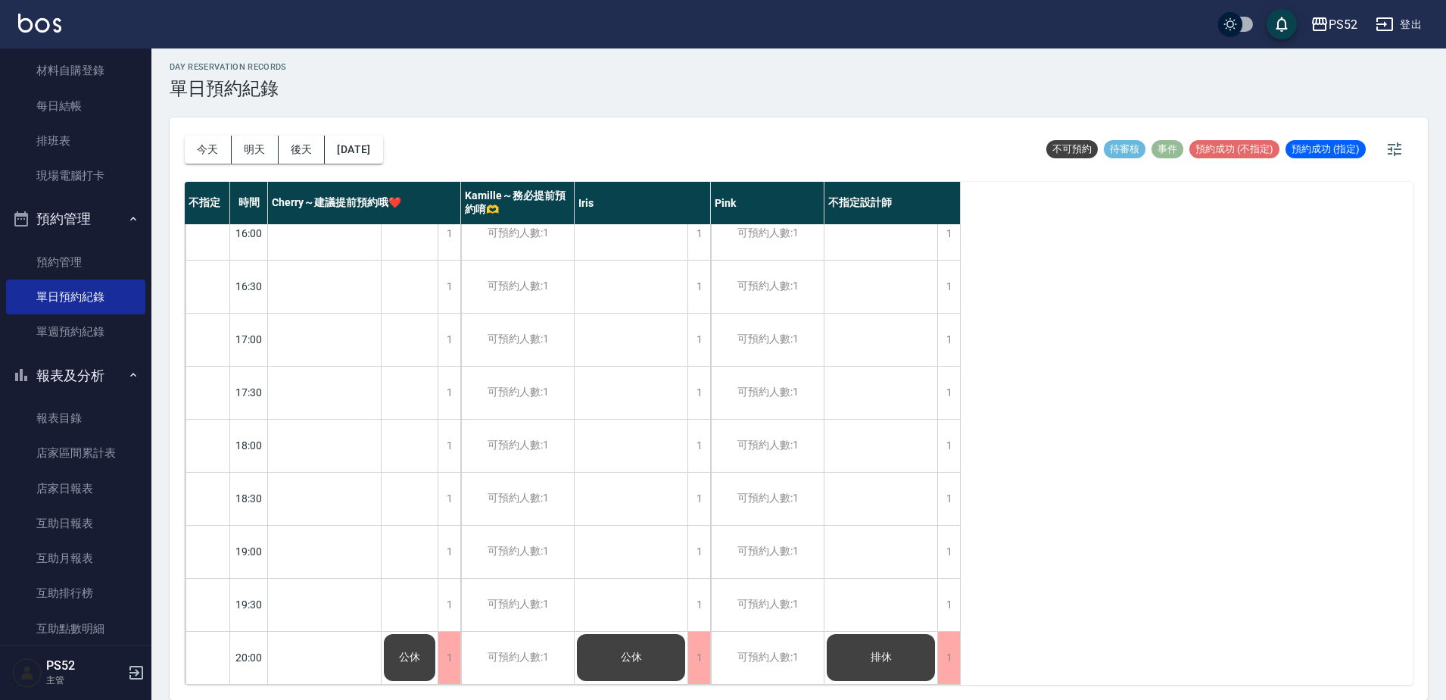
scroll to position [613, 0]
click at [382, 153] on button "[DATE]" at bounding box center [354, 150] width 58 height 28
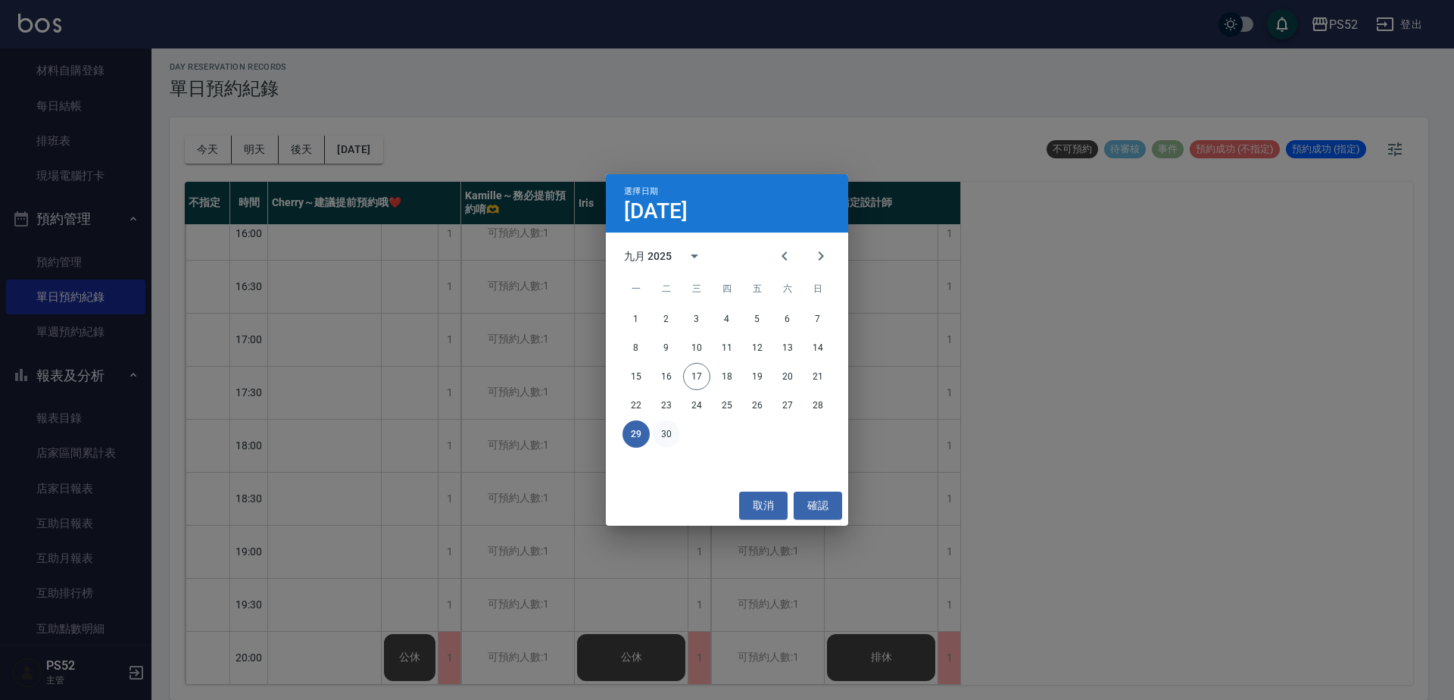
click at [668, 435] on button "30" at bounding box center [666, 433] width 27 height 27
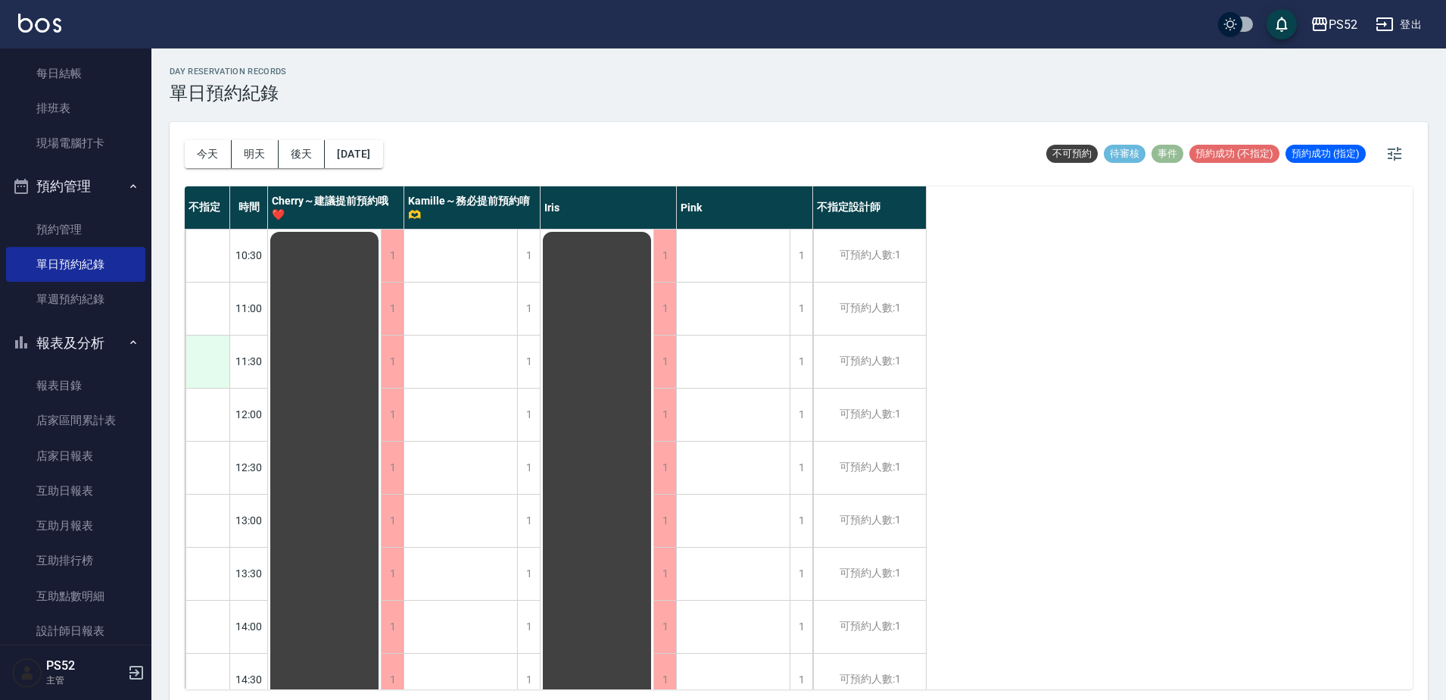
scroll to position [176, 0]
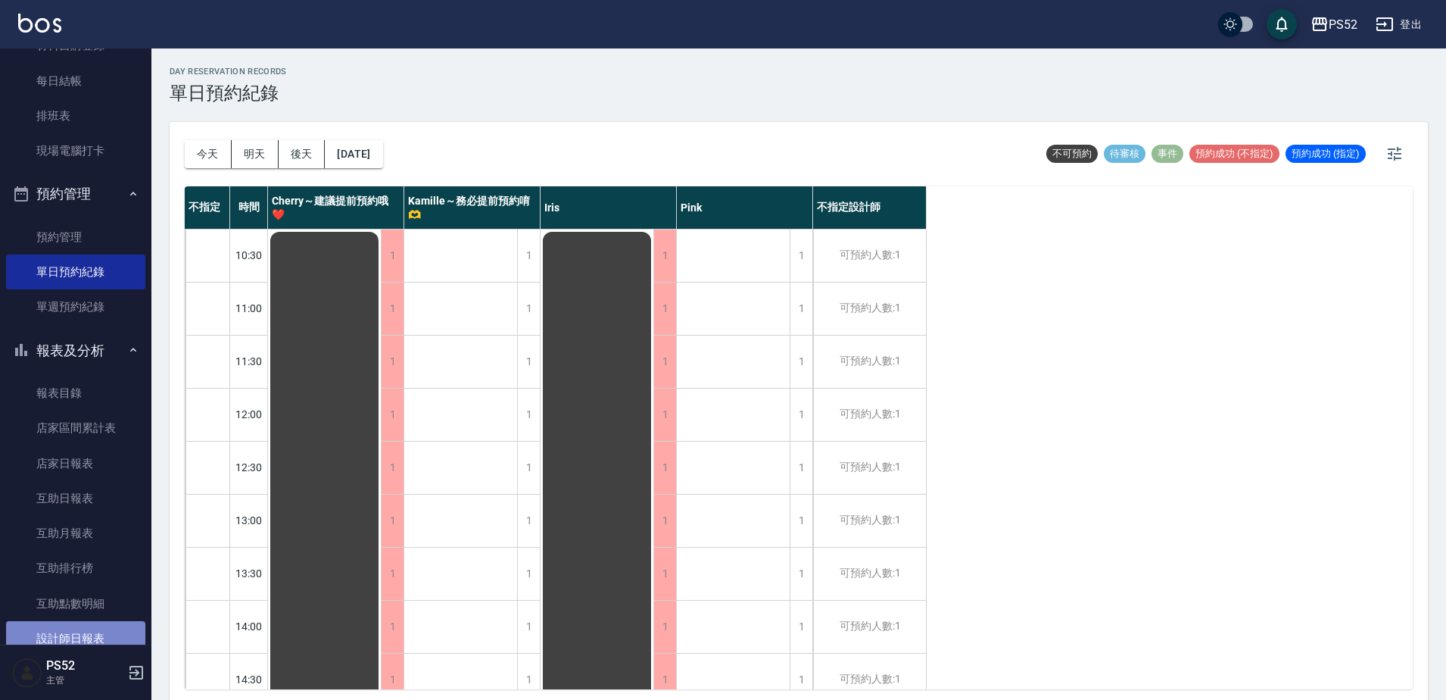
click at [86, 627] on link "設計師日報表" at bounding box center [75, 638] width 139 height 35
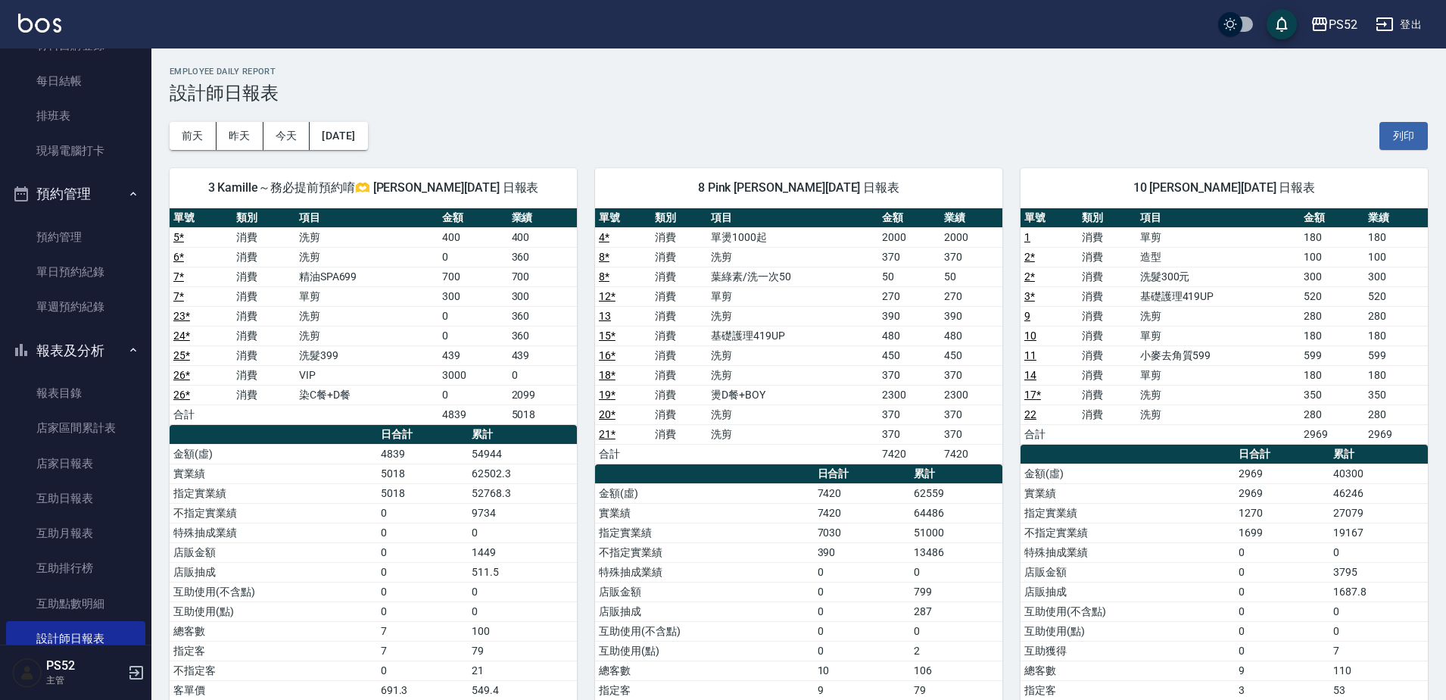
click at [557, 125] on div "[DATE] [DATE] [DATE] [DATE] 列印" at bounding box center [799, 136] width 1258 height 64
click at [30, 354] on icon "button" at bounding box center [21, 350] width 18 height 18
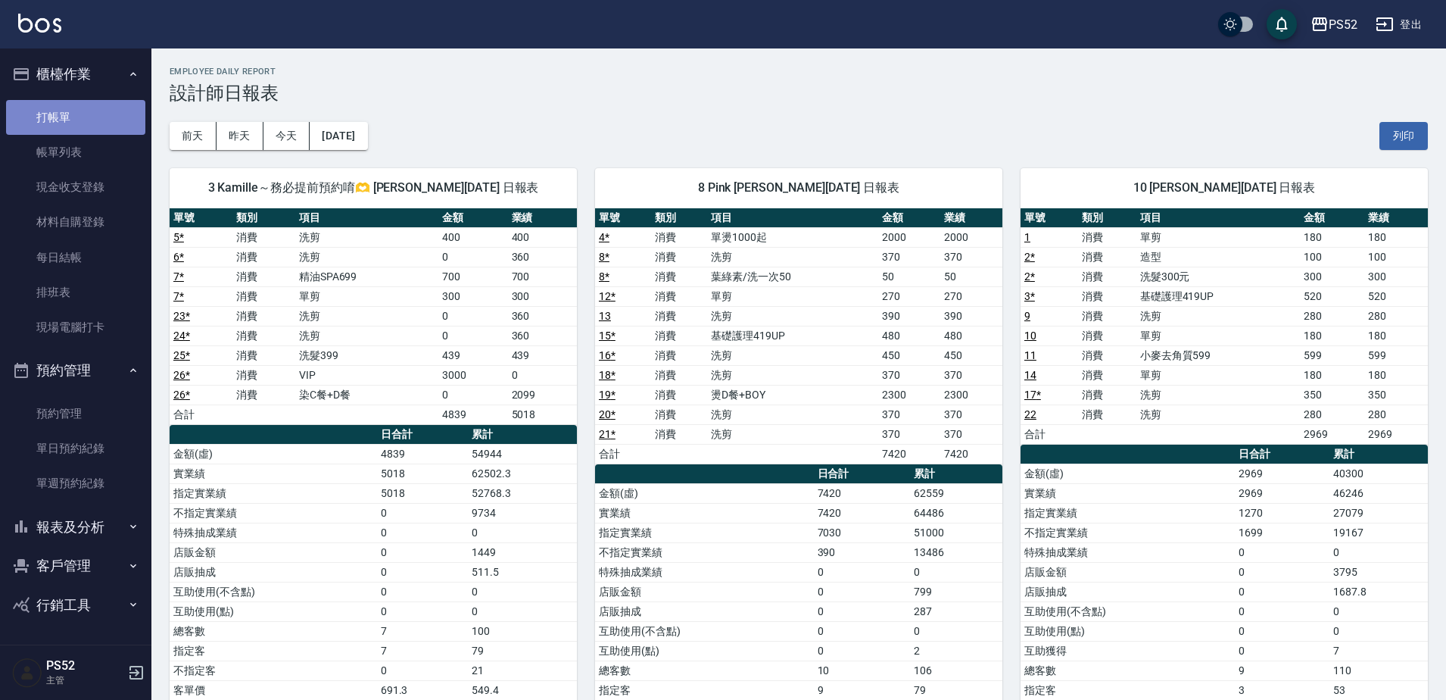
click at [59, 109] on link "打帳單" at bounding box center [75, 117] width 139 height 35
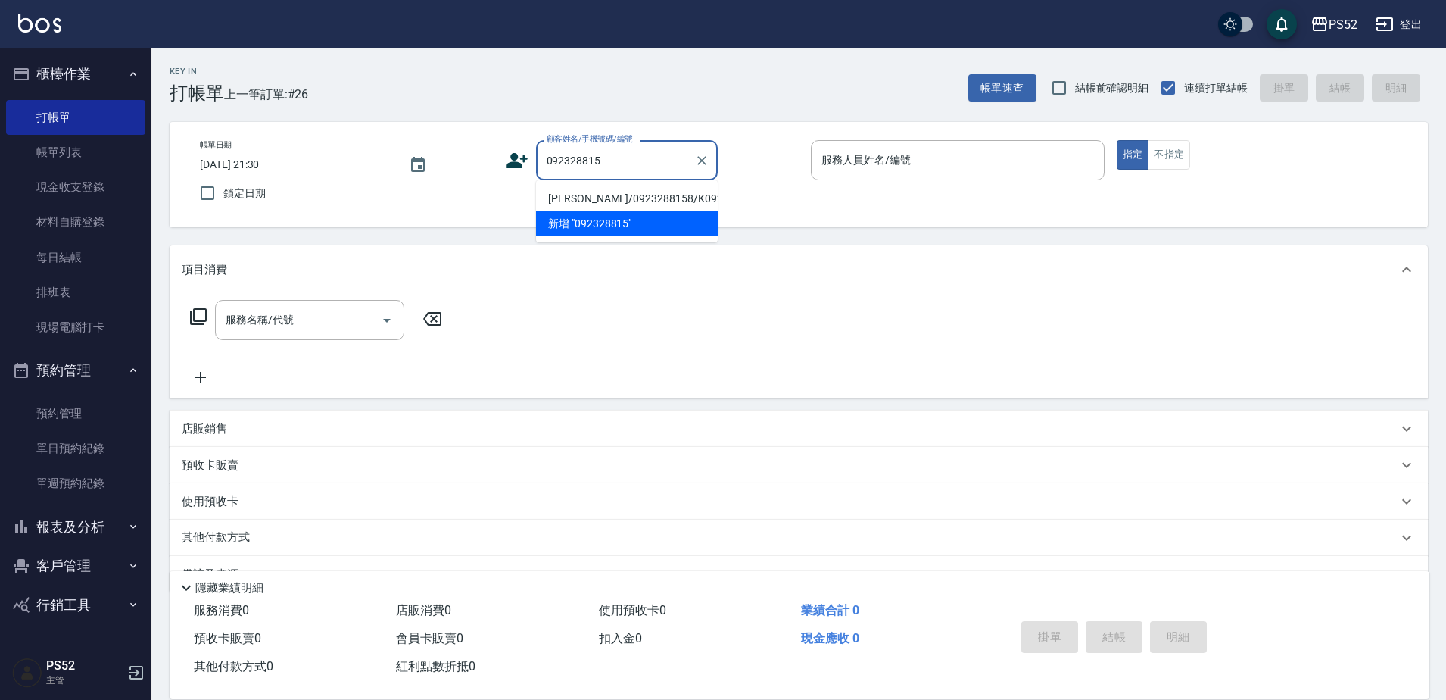
click at [592, 192] on li "[PERSON_NAME]/0923288158/K0923288158" at bounding box center [627, 198] width 182 height 25
type input "[PERSON_NAME]/0923288158/K0923288158"
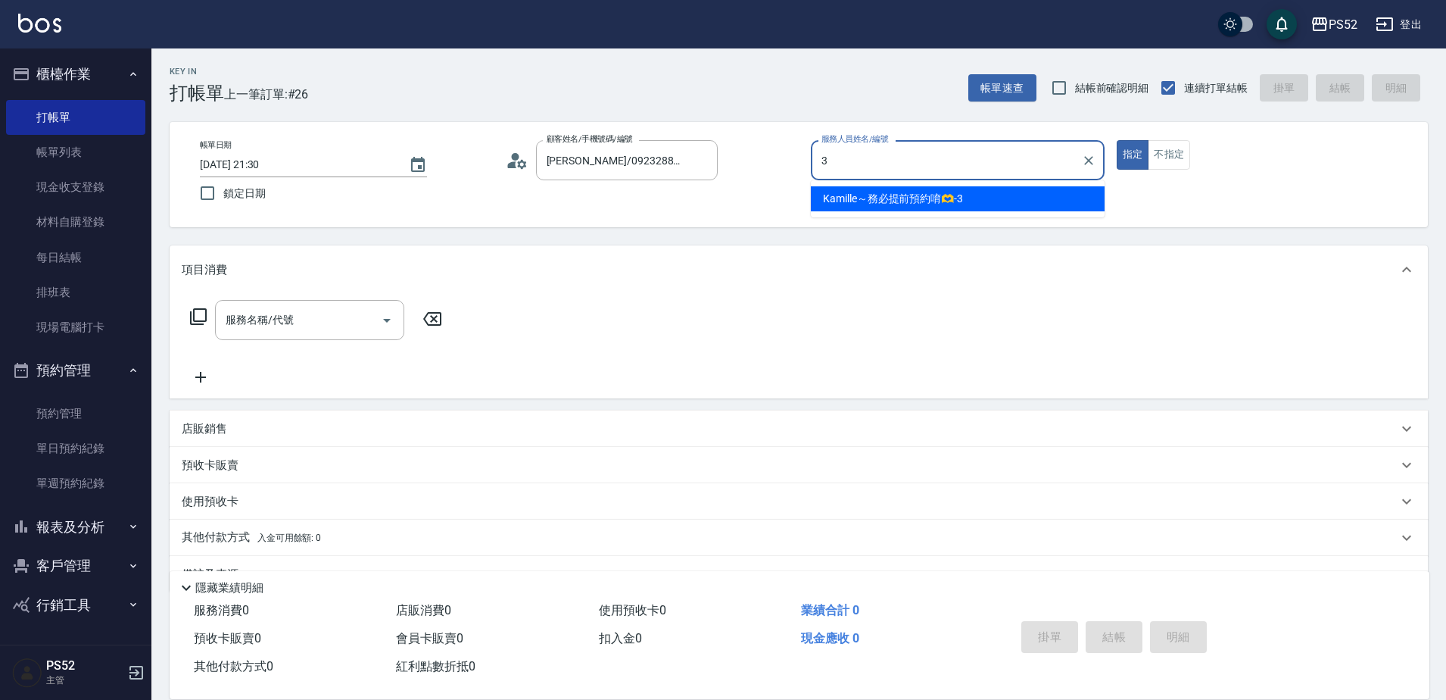
type input "3"
type button "true"
type input "Kamille～務必提前預約唷🫶-3"
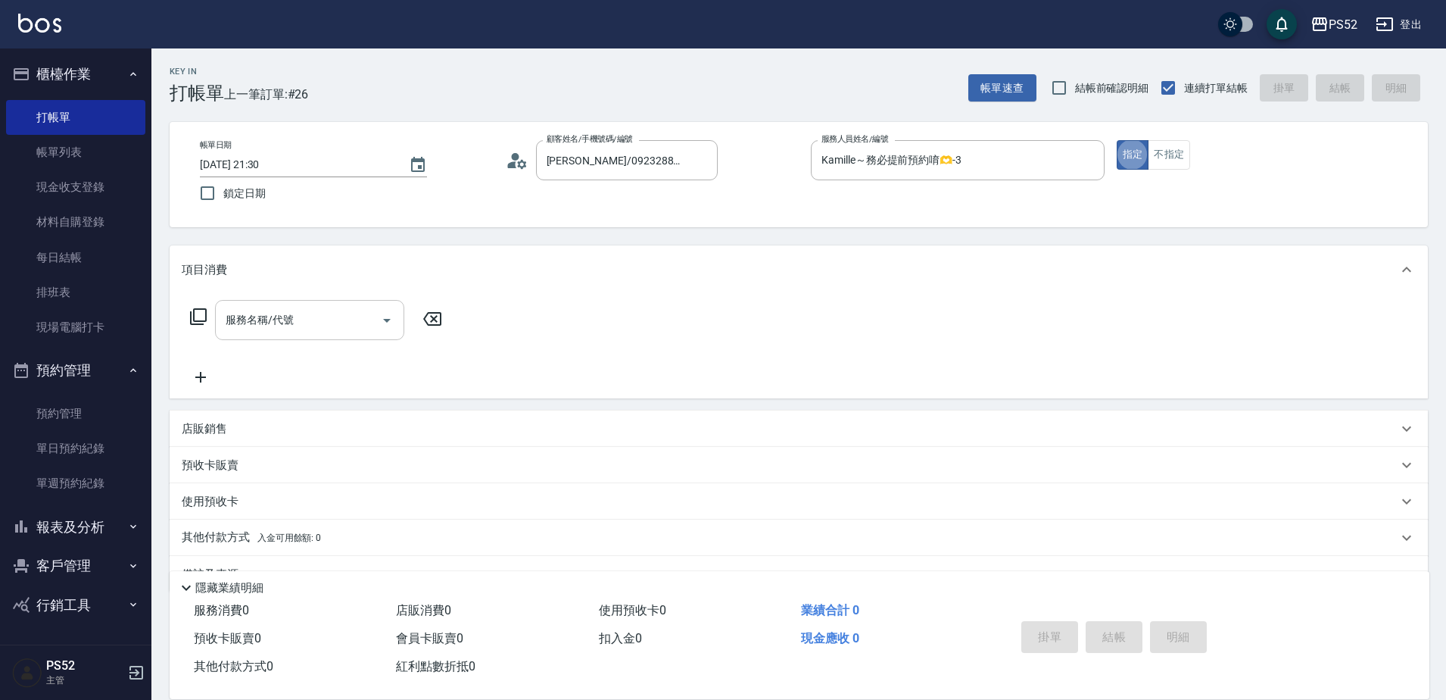
click at [254, 329] on input "服務名稱/代號" at bounding box center [298, 320] width 153 height 27
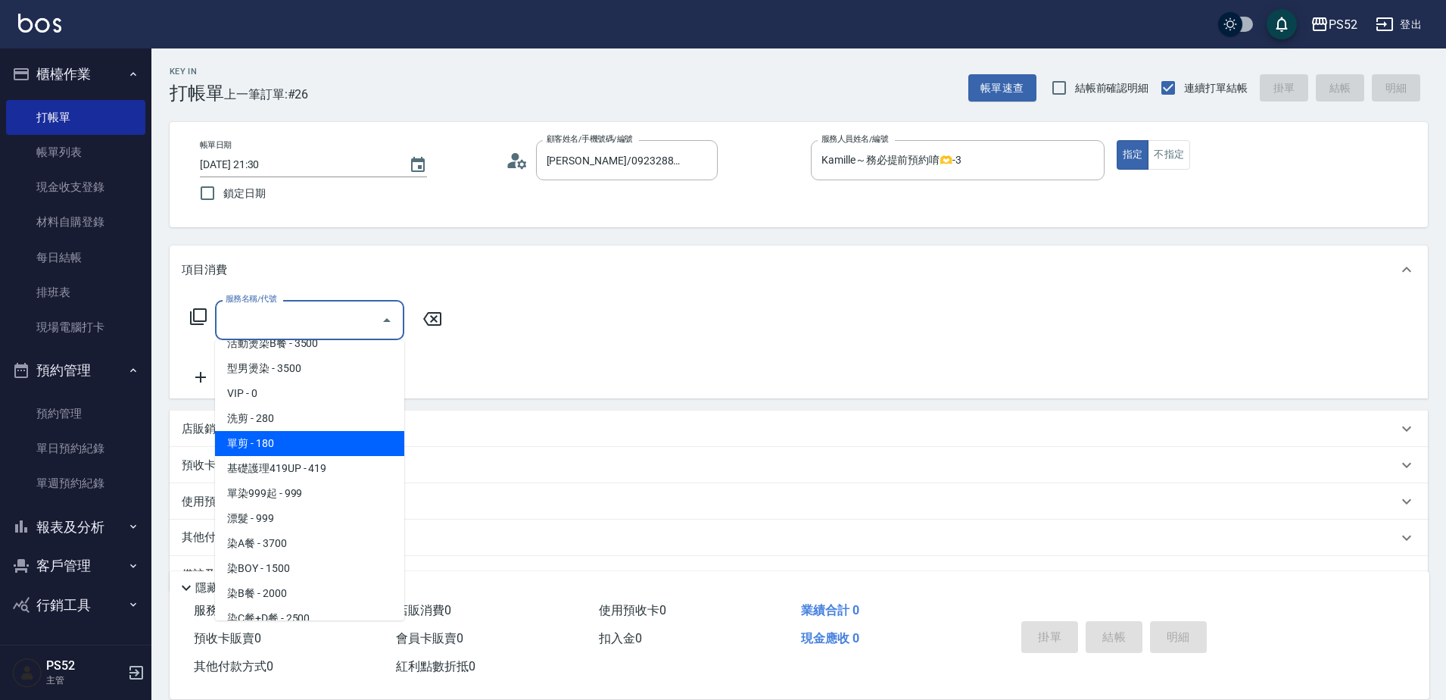
scroll to position [101, 0]
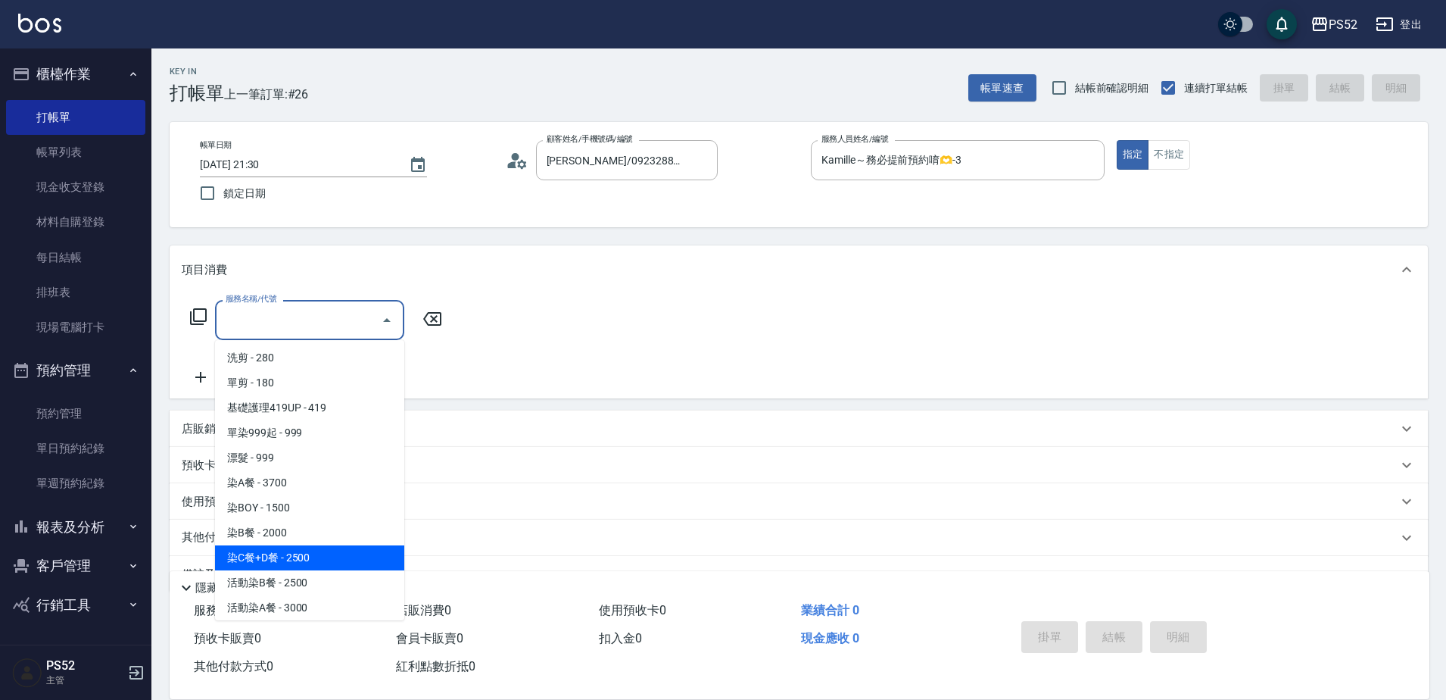
click at [316, 548] on span "染C餐+D餐 - 2500" at bounding box center [309, 557] width 189 height 25
type input "染C餐+D餐(L6)"
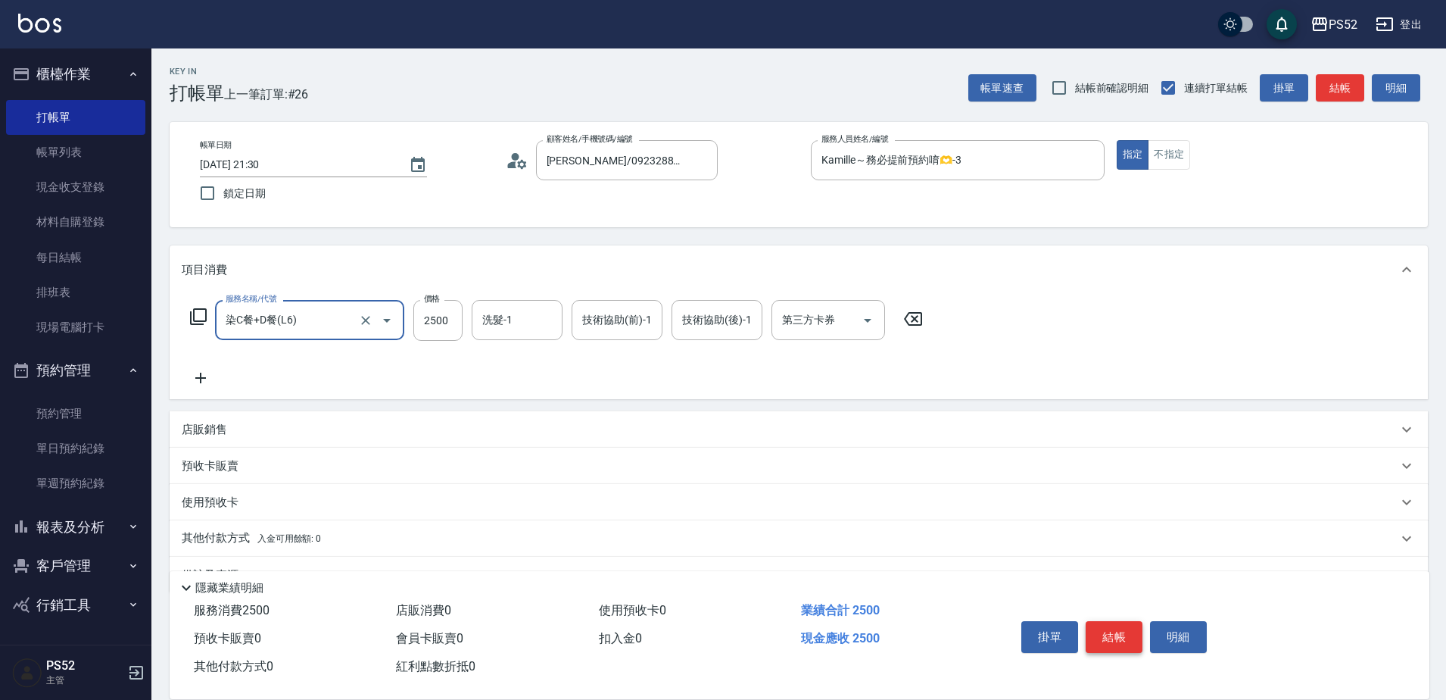
click at [1111, 627] on button "結帳" at bounding box center [1114, 637] width 57 height 32
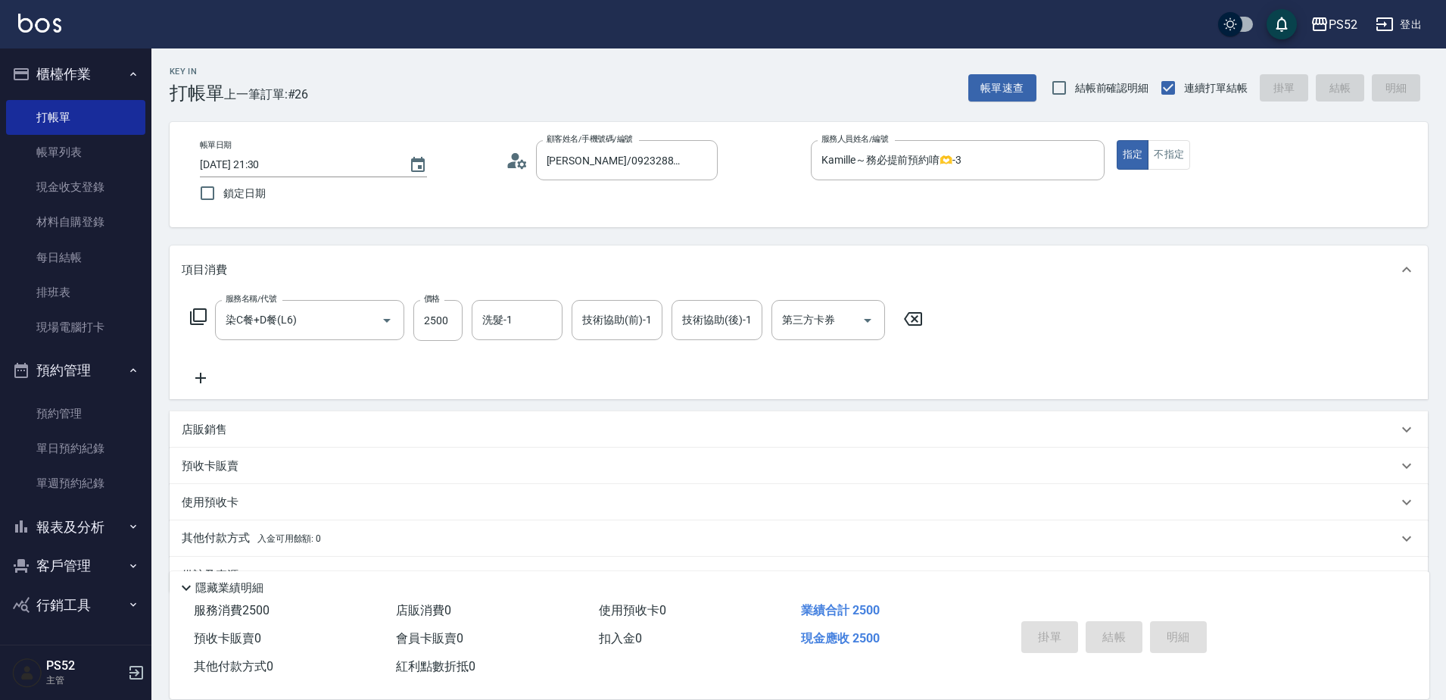
type input "[DATE] 21:32"
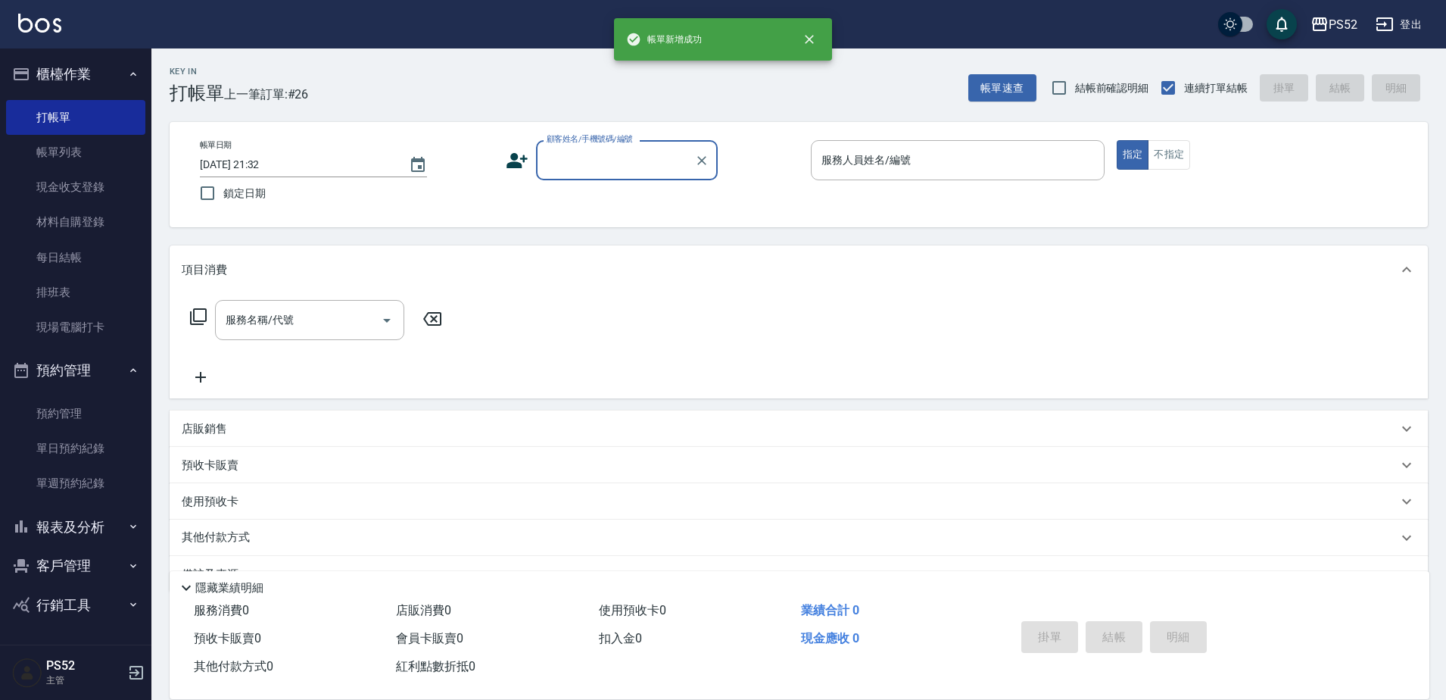
scroll to position [0, 0]
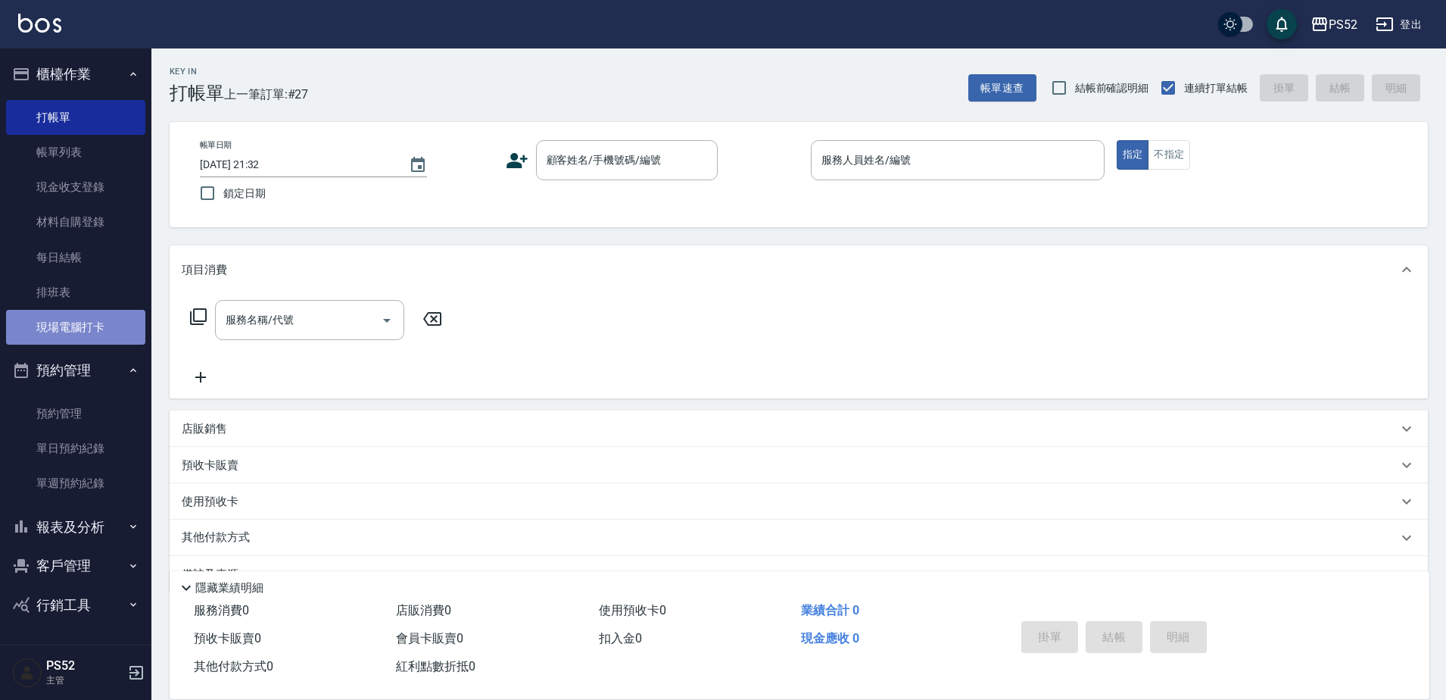
click at [89, 331] on link "現場電腦打卡" at bounding box center [75, 327] width 139 height 35
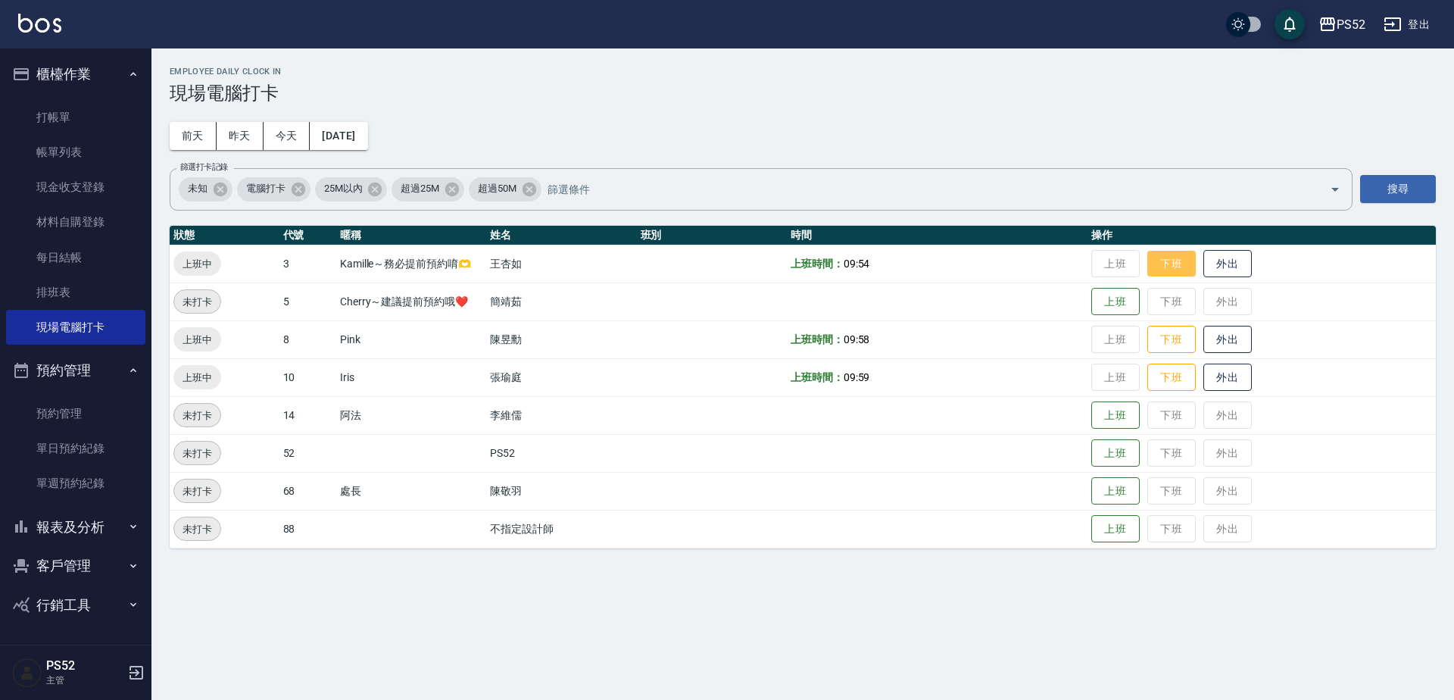
click at [1182, 270] on button "下班" at bounding box center [1171, 264] width 48 height 27
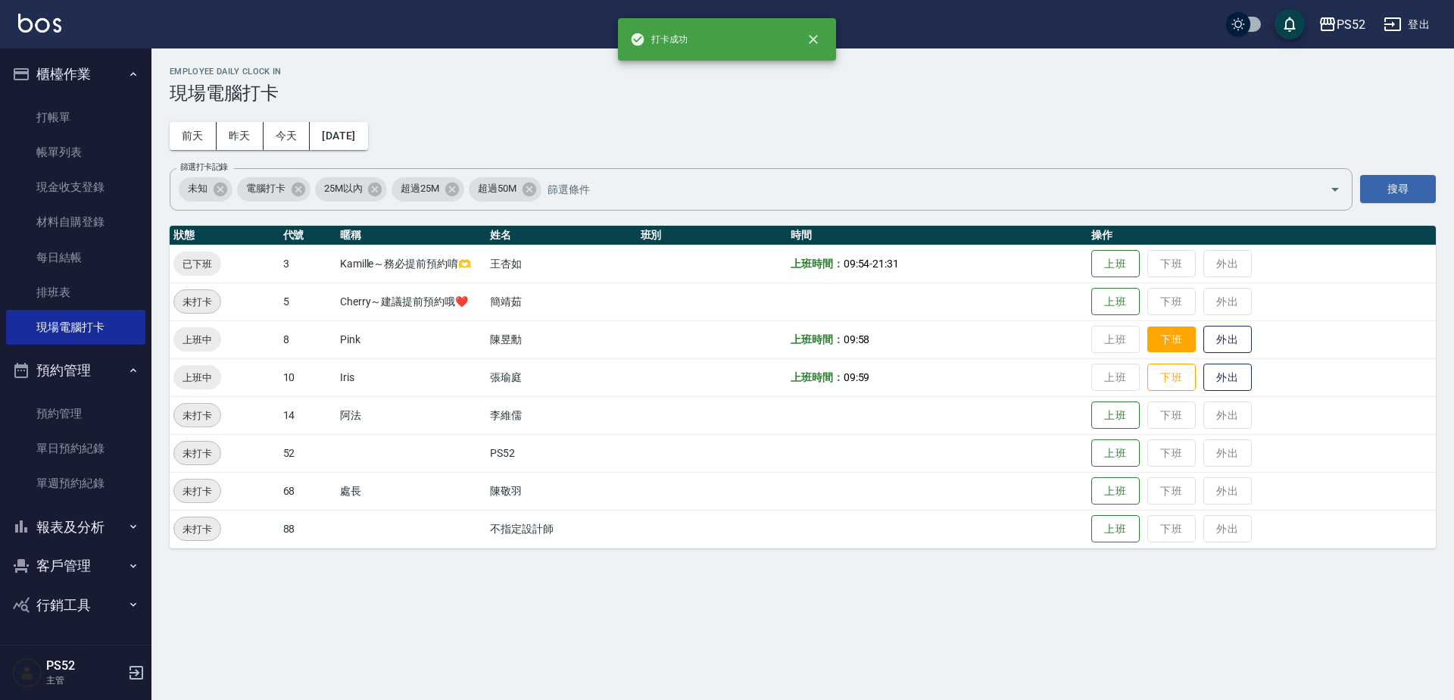
click at [1177, 329] on button "下班" at bounding box center [1171, 339] width 48 height 27
click at [1171, 373] on button "下班" at bounding box center [1171, 377] width 48 height 27
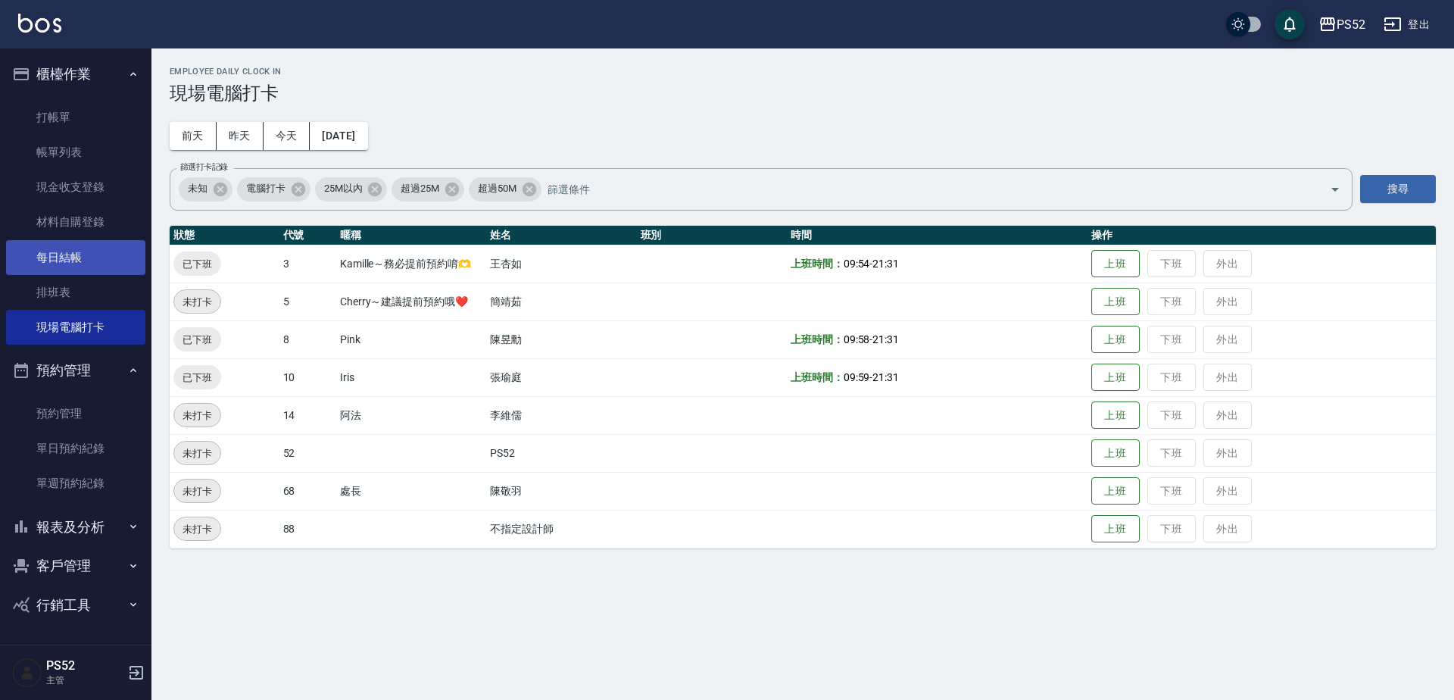
click at [51, 264] on link "每日結帳" at bounding box center [75, 257] width 139 height 35
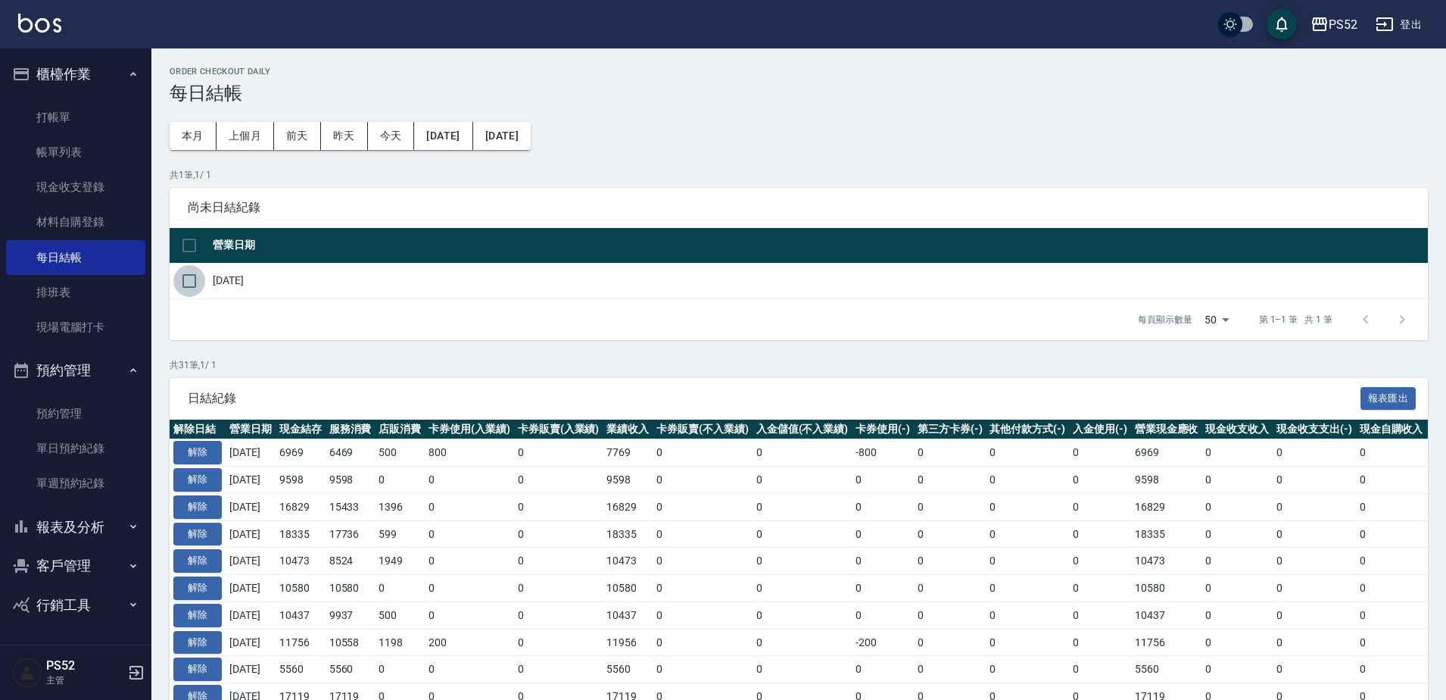
click at [186, 283] on input "checkbox" at bounding box center [189, 281] width 32 height 32
checkbox input "true"
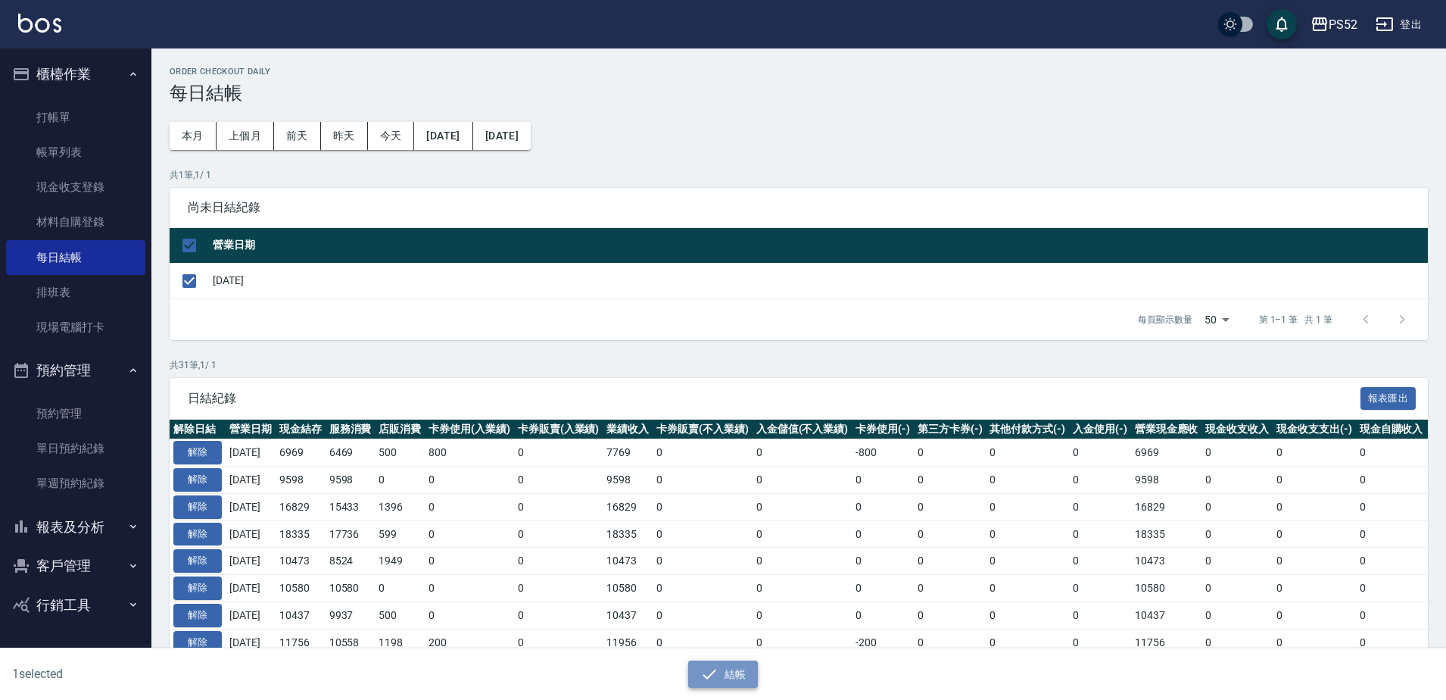
click at [713, 669] on icon "button" at bounding box center [709, 674] width 18 height 18
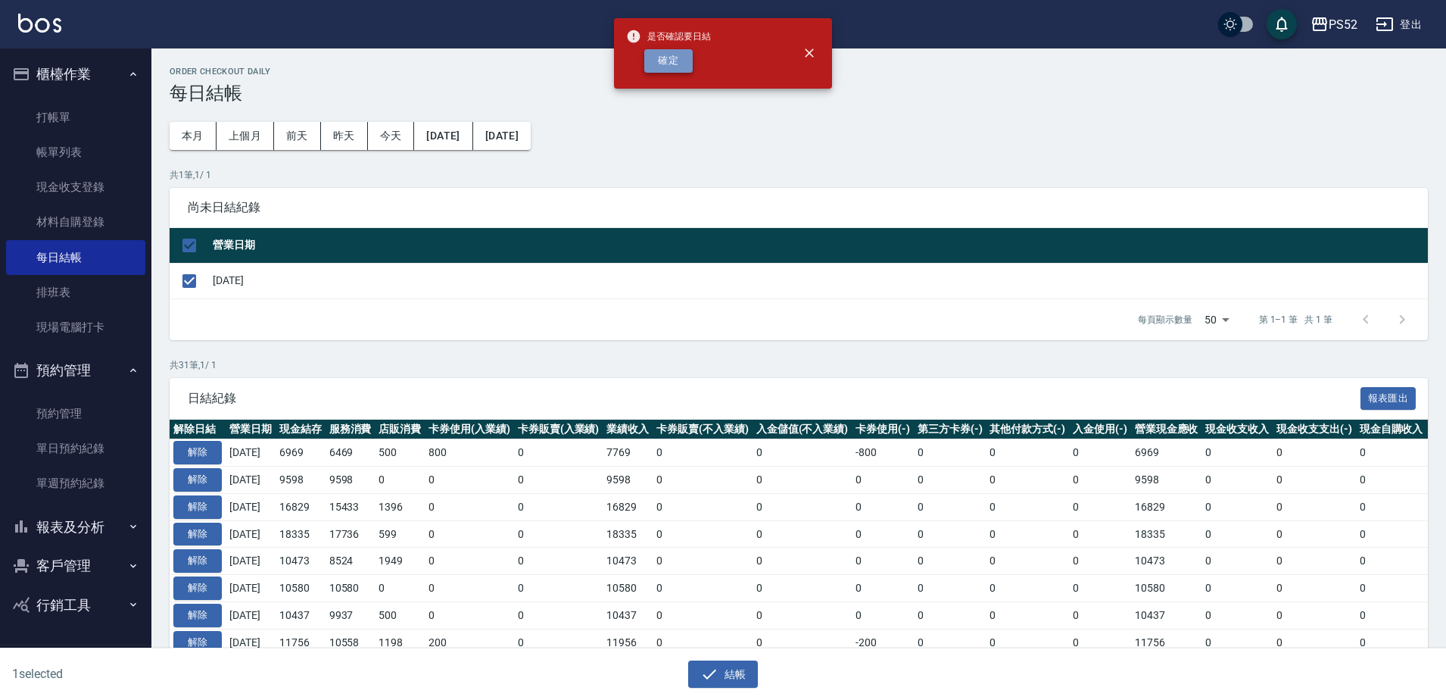
click at [671, 66] on button "確定" at bounding box center [668, 60] width 48 height 23
checkbox input "false"
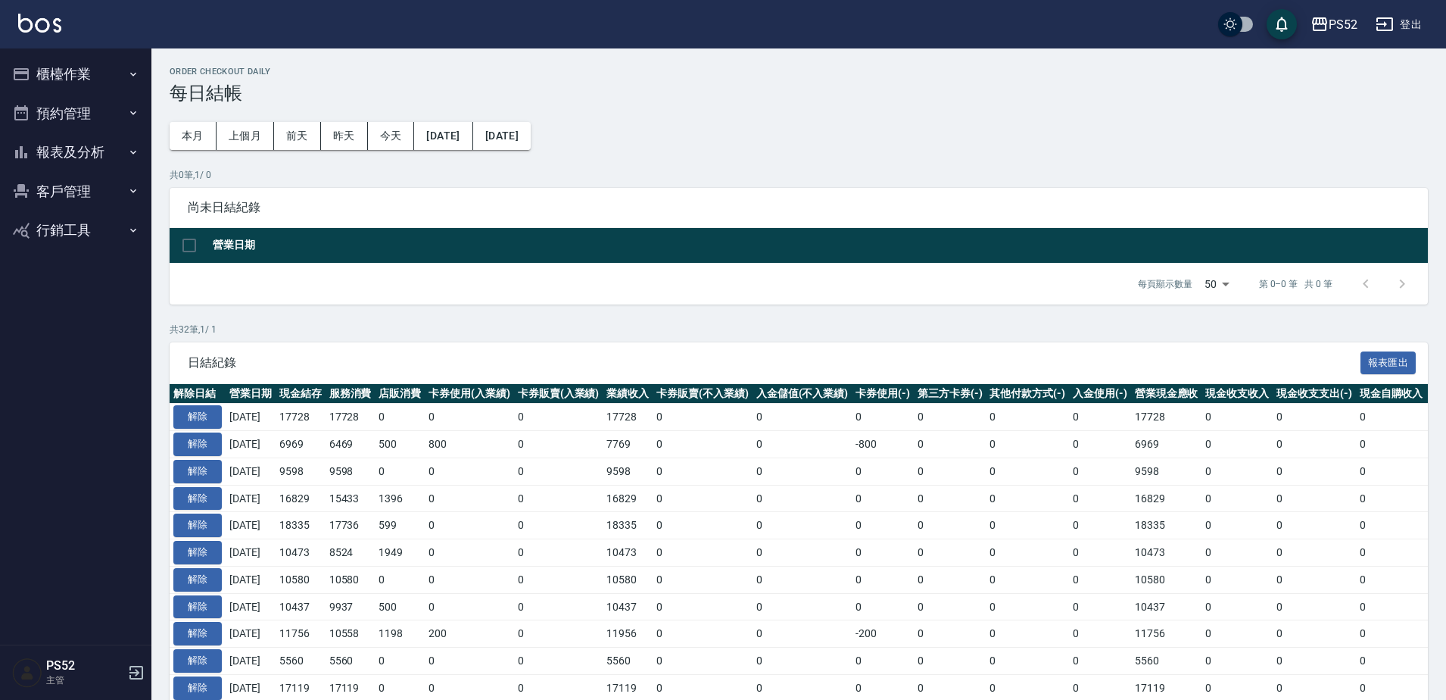
click at [120, 164] on button "報表及分析" at bounding box center [75, 152] width 139 height 39
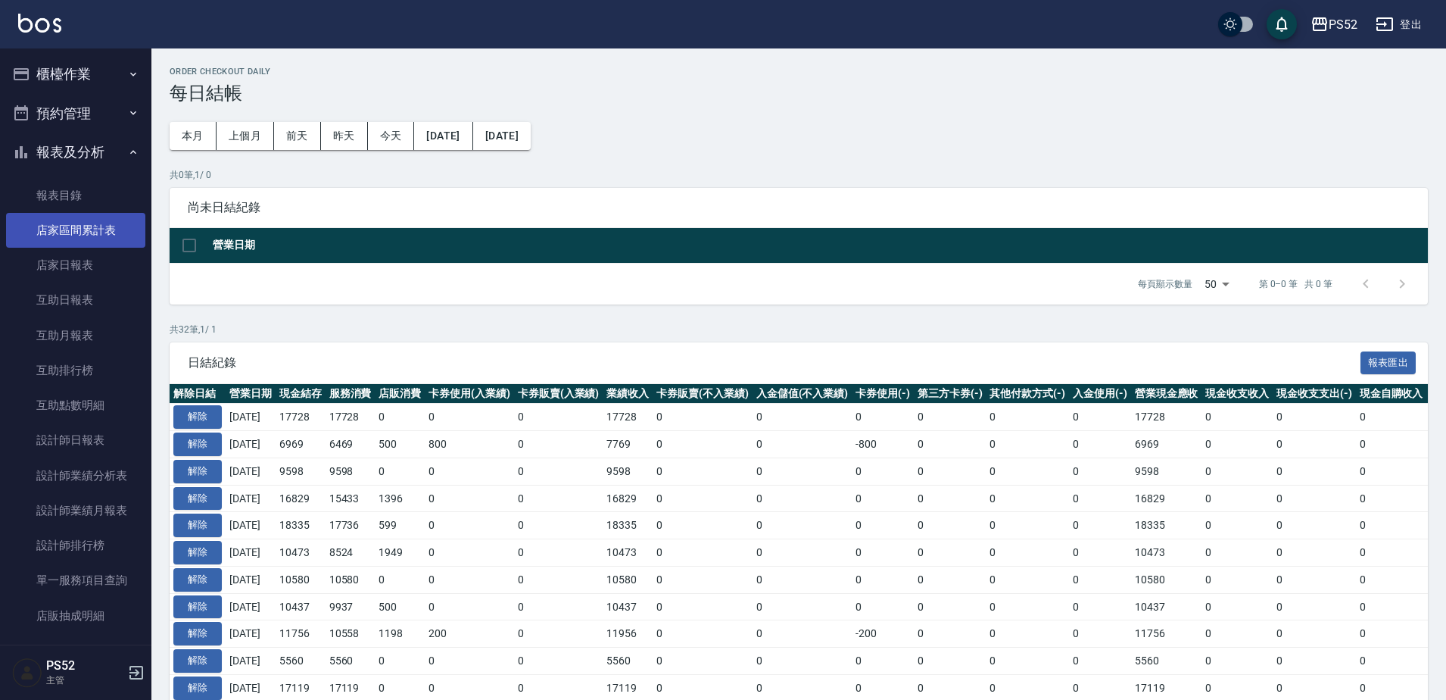
click at [86, 240] on link "店家區間累計表" at bounding box center [75, 230] width 139 height 35
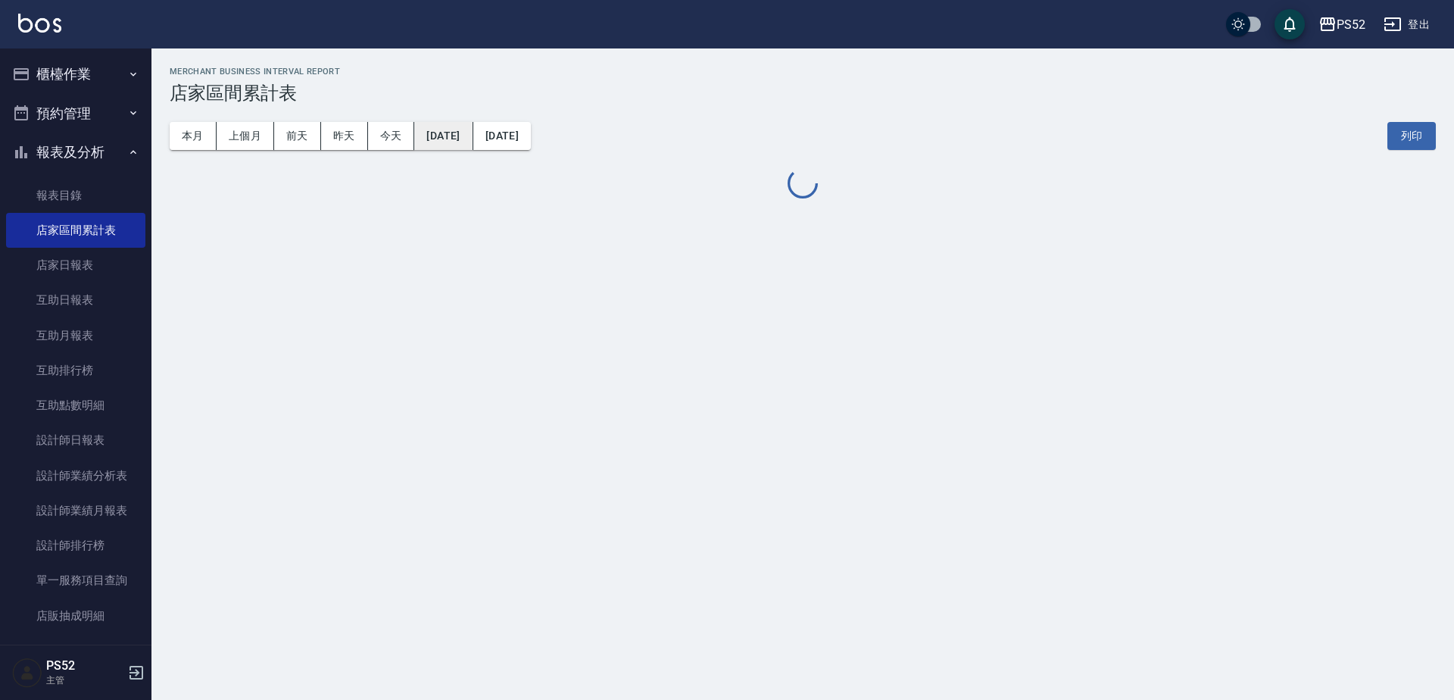
click at [473, 133] on button "[DATE]" at bounding box center [443, 136] width 58 height 28
click at [472, 124] on button "[DATE]" at bounding box center [443, 136] width 58 height 28
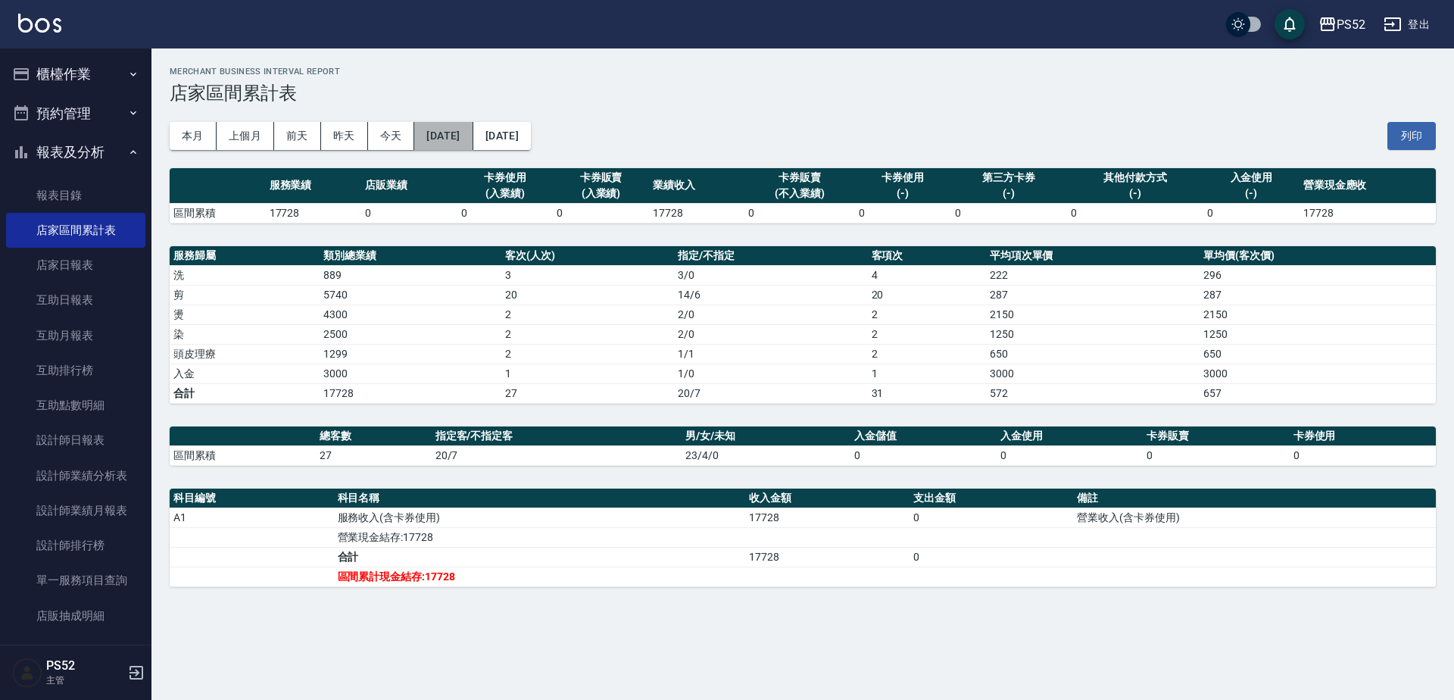
click at [449, 142] on button "[DATE]" at bounding box center [443, 136] width 58 height 28
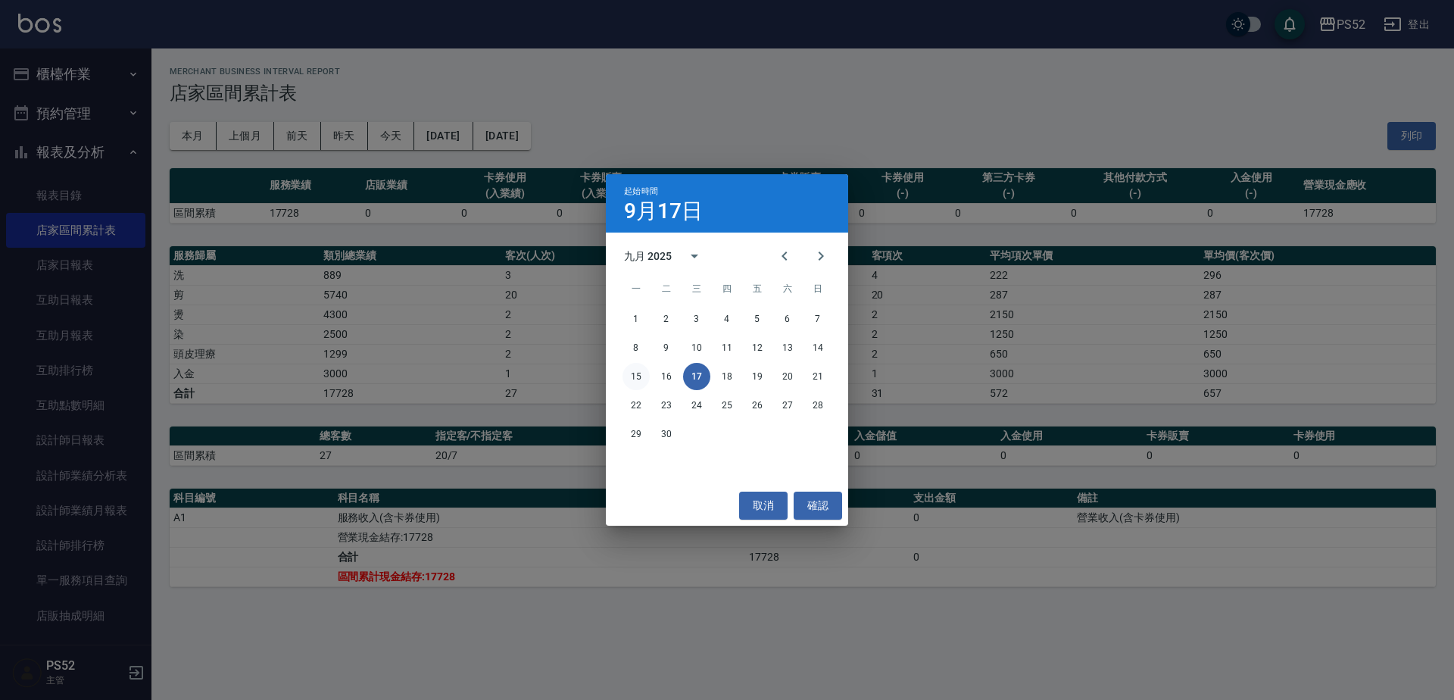
click at [635, 372] on button "15" at bounding box center [635, 376] width 27 height 27
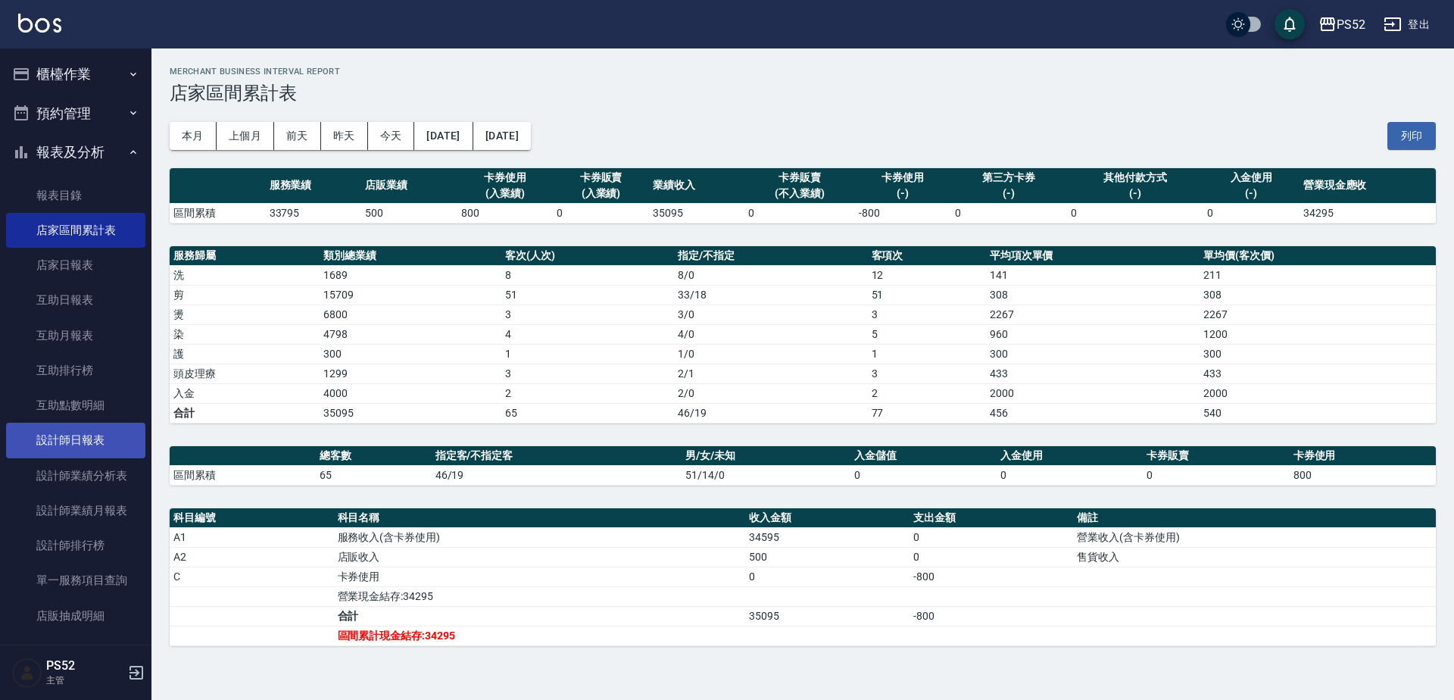
click at [64, 426] on link "設計師日報表" at bounding box center [75, 440] width 139 height 35
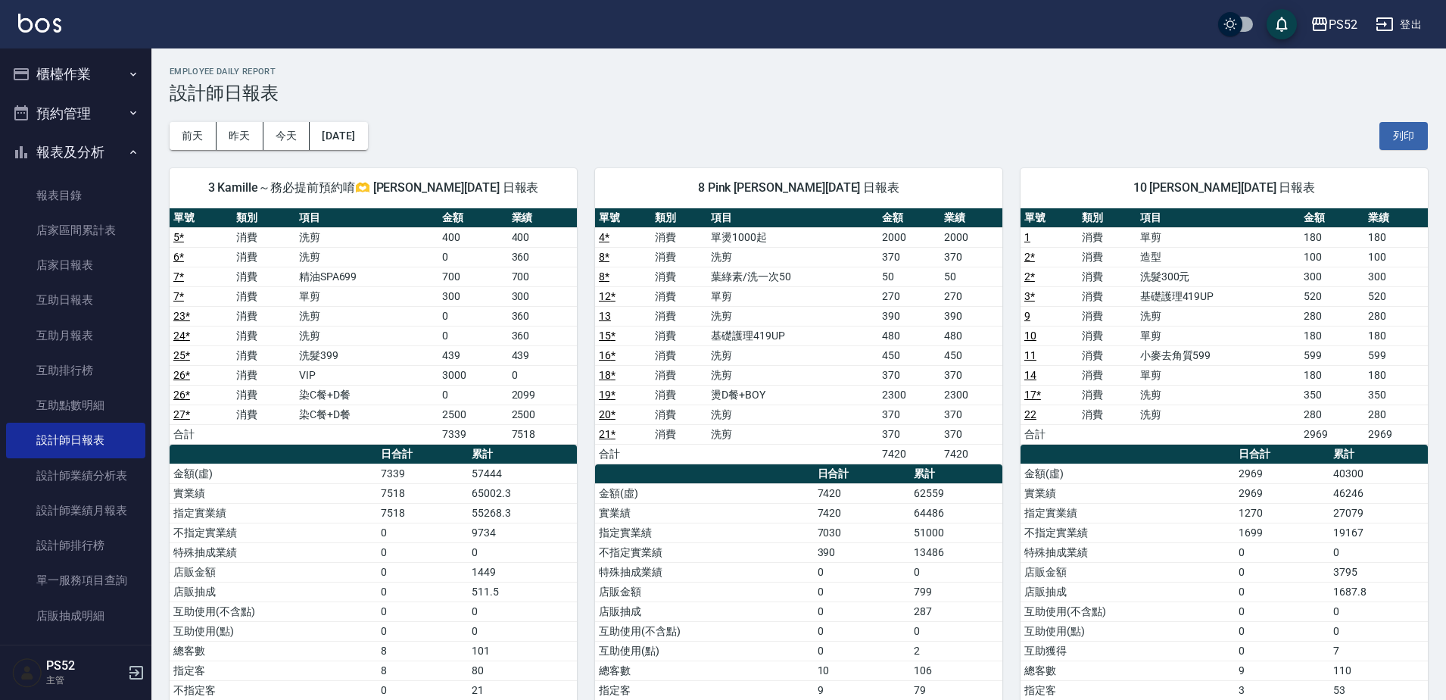
click at [74, 156] on button "報表及分析" at bounding box center [75, 152] width 139 height 39
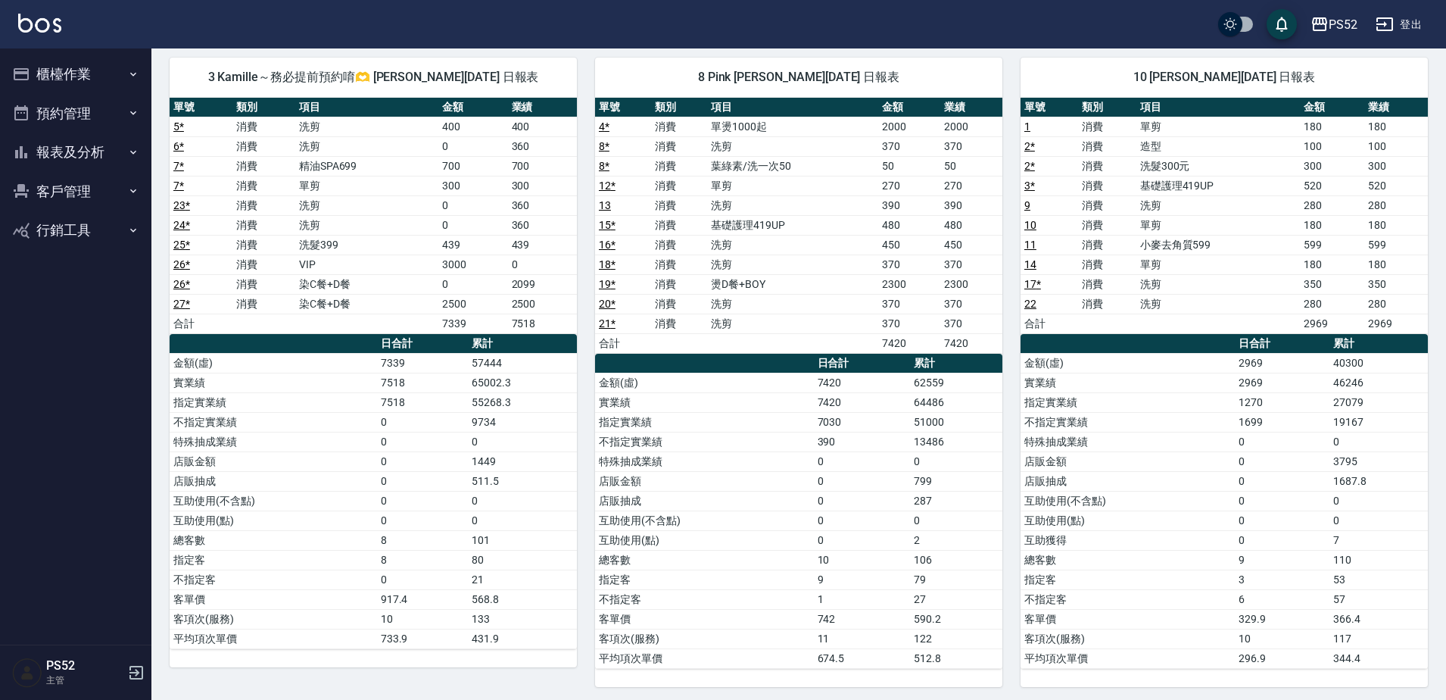
scroll to position [116, 0]
